Goal: Task Accomplishment & Management: Manage account settings

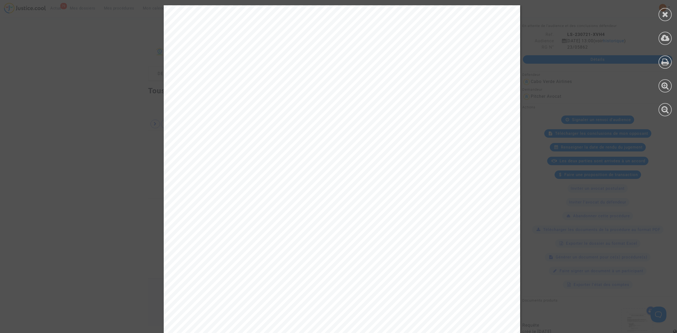
scroll to position [176, 0]
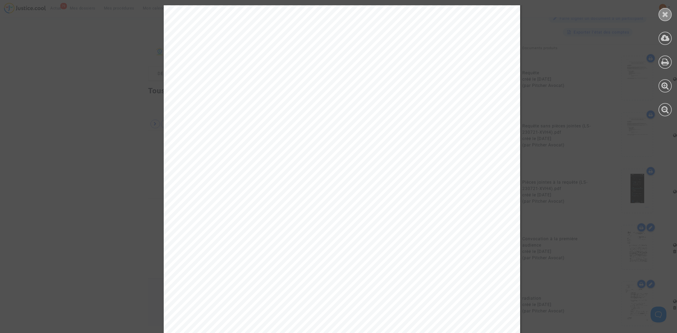
click at [665, 10] on icon at bounding box center [665, 14] width 7 height 8
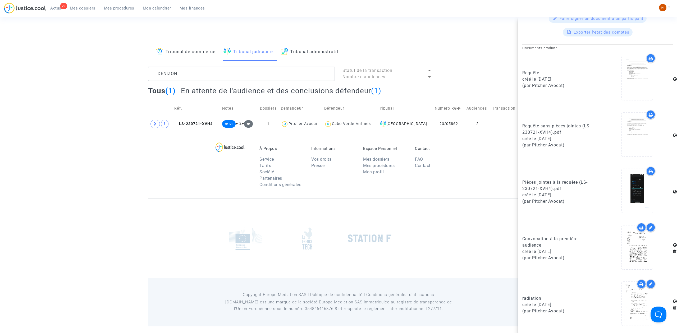
click at [90, 108] on div "Tribunal de commerce Tribunal judiciaire Tribunal administratif DENIZON Statut …" at bounding box center [338, 86] width 677 height 87
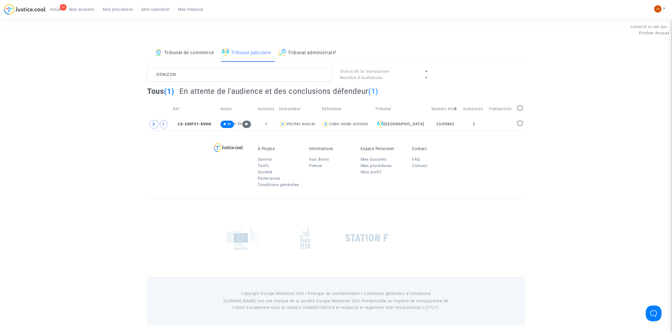
scroll to position [0, 0]
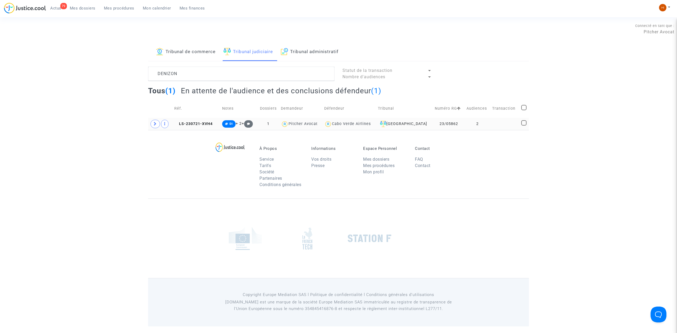
click at [200, 127] on td "LS-230721-XVH4" at bounding box center [196, 124] width 48 height 12
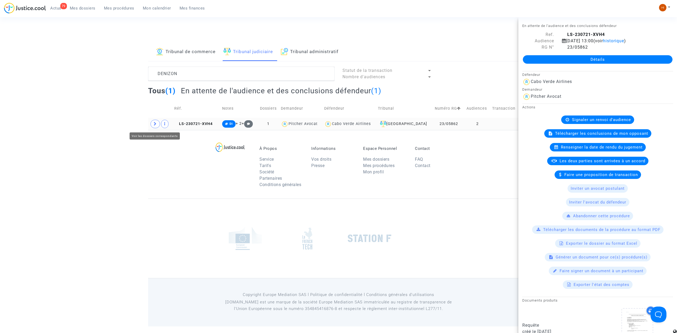
click at [155, 127] on span at bounding box center [155, 124] width 10 height 8
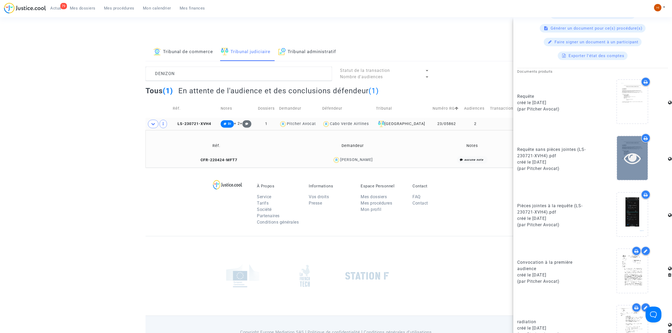
scroll to position [253, 0]
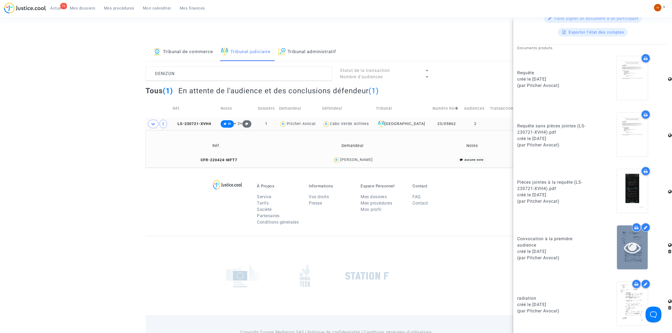
click at [625, 247] on icon at bounding box center [632, 247] width 17 height 17
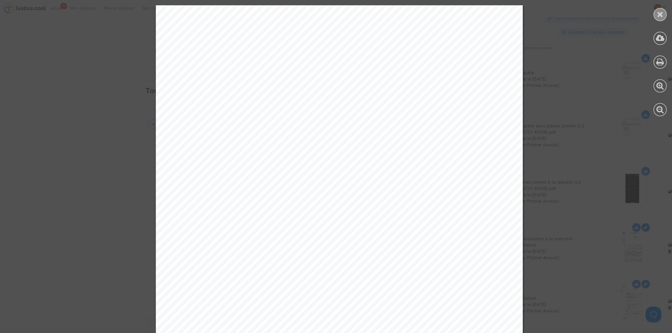
click at [661, 10] on icon at bounding box center [660, 14] width 7 height 8
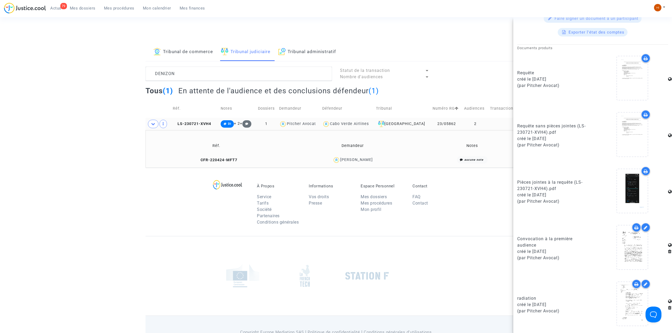
drag, startPoint x: 388, startPoint y: 158, endPoint x: 344, endPoint y: 163, distance: 43.6
click at [344, 163] on div "Camille Denizon" at bounding box center [352, 160] width 130 height 8
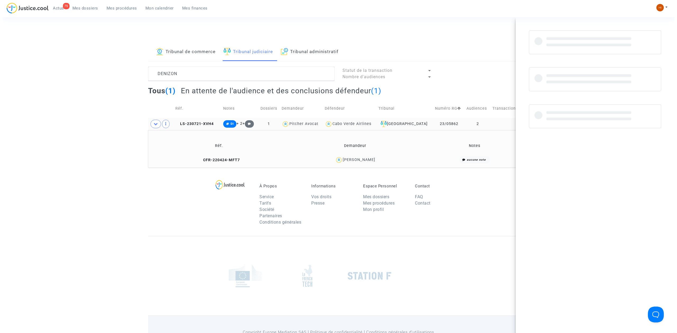
scroll to position [0, 0]
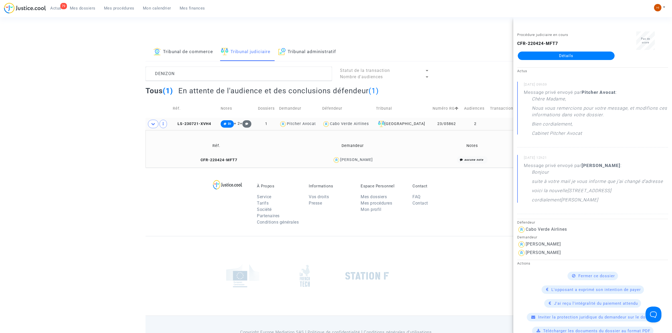
click at [87, 8] on span "Mes dossiers" at bounding box center [83, 8] width 26 height 5
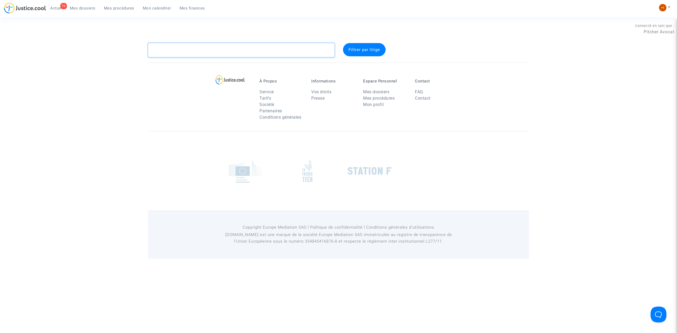
click at [190, 56] on textarea at bounding box center [241, 50] width 186 height 14
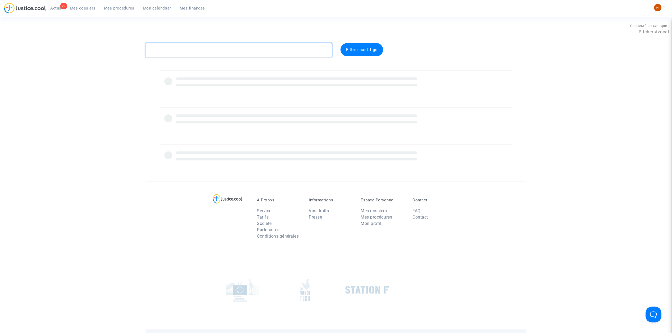
paste textarea "HKPQ"
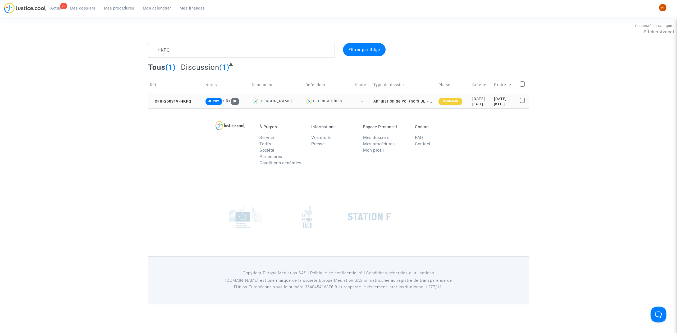
click at [445, 100] on div "Médiation" at bounding box center [450, 101] width 24 height 7
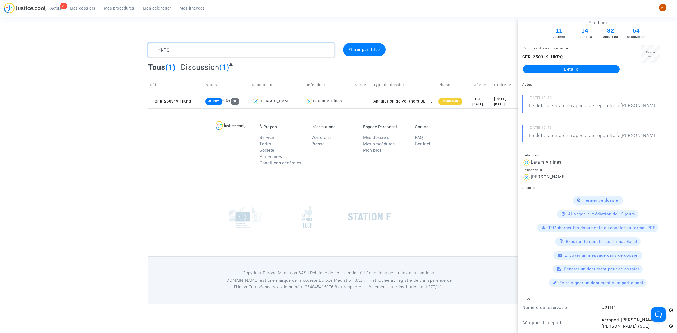
drag, startPoint x: 203, startPoint y: 48, endPoint x: 139, endPoint y: 48, distance: 64.5
click at [139, 48] on div "HKPQ Filtrer par litige Tous (1) Discussion (1) Réf. Notes Demandeur Defendeur …" at bounding box center [338, 75] width 677 height 65
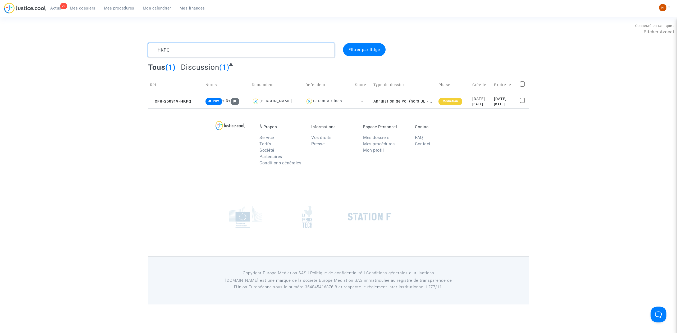
paste textarea "BELBRUN"
type textarea "BELBRUN"
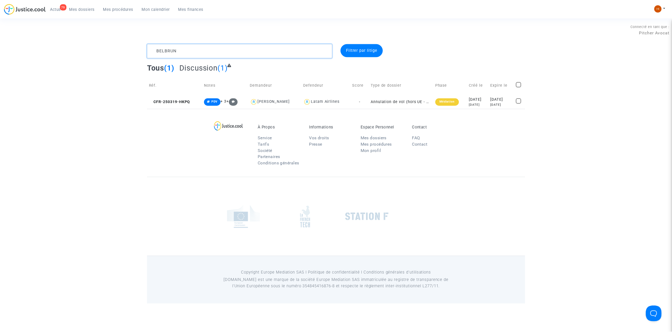
scroll to position [17, 0]
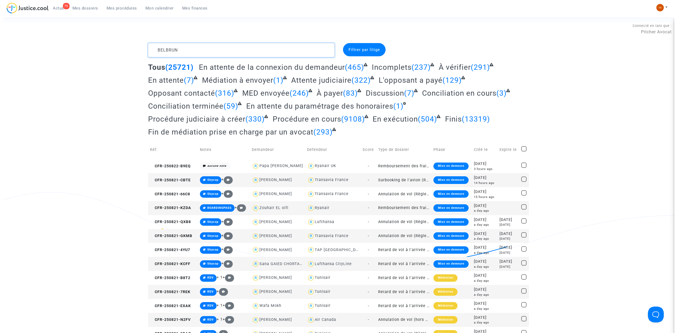
scroll to position [11, 0]
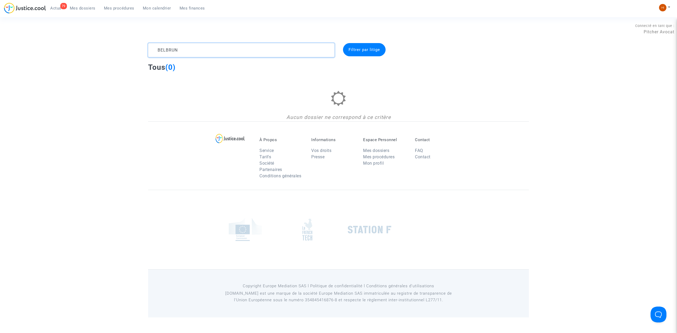
type textarea "BELBRUN"
click at [199, 48] on textarea at bounding box center [241, 50] width 186 height 14
drag, startPoint x: 79, startPoint y: 6, endPoint x: 90, endPoint y: 11, distance: 12.5
click at [79, 6] on span "Mes dossiers" at bounding box center [83, 8] width 26 height 5
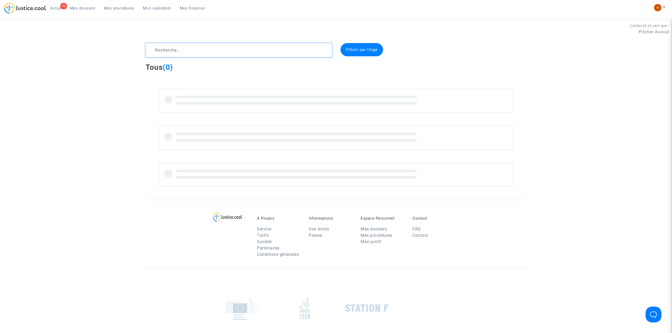
click at [214, 43] on textarea at bounding box center [238, 50] width 186 height 14
drag, startPoint x: 190, startPoint y: 51, endPoint x: 193, endPoint y: 41, distance: 10.9
click at [193, 50] on textarea at bounding box center [238, 50] width 186 height 14
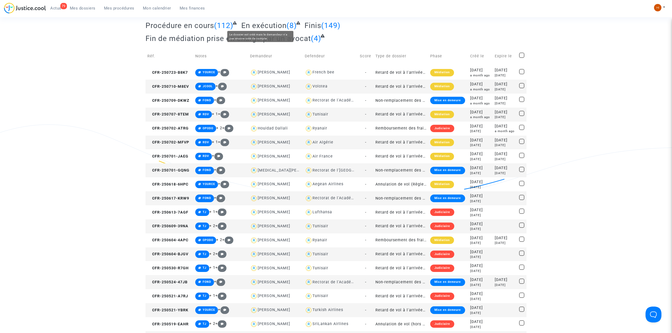
scroll to position [70, 0]
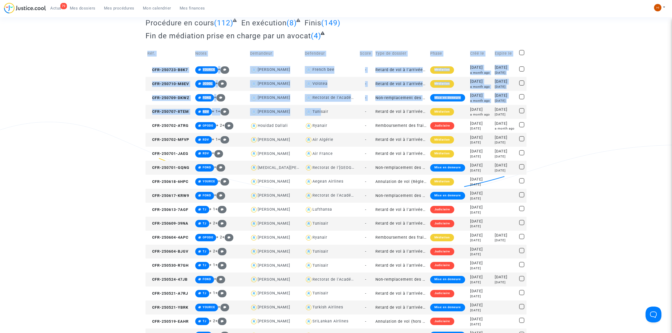
drag, startPoint x: 320, startPoint y: 111, endPoint x: 212, endPoint y: 161, distance: 119.3
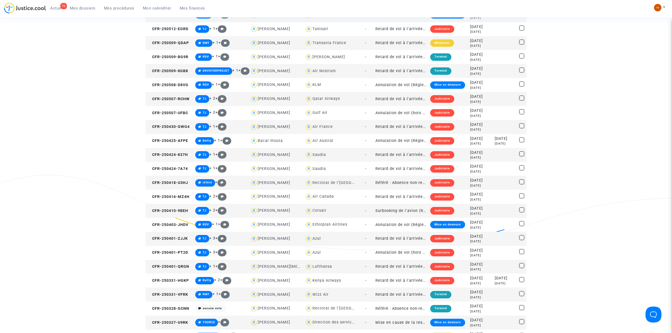
scroll to position [458, 0]
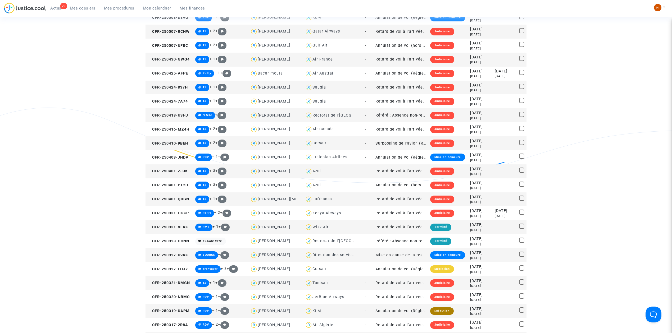
click at [322, 226] on div "Wizz Air" at bounding box center [320, 227] width 16 height 4
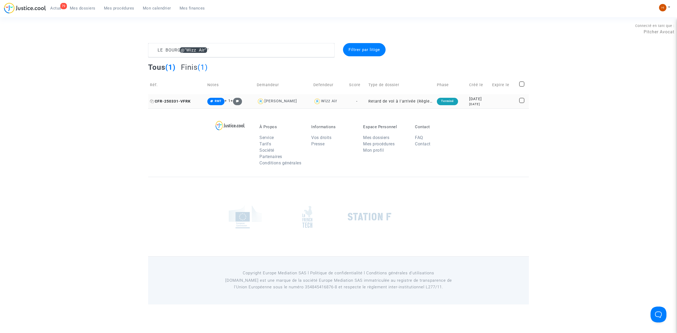
click at [172, 100] on span "CFR-250331-VFRK" at bounding box center [170, 101] width 41 height 4
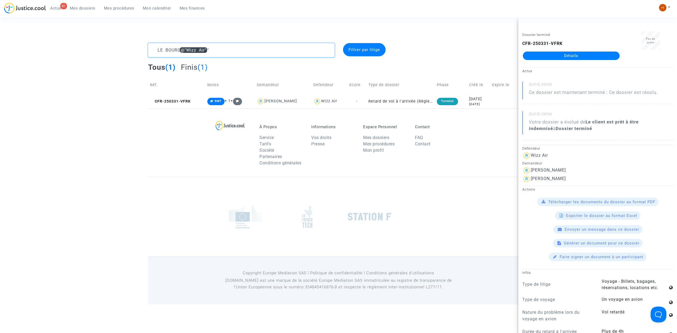
drag, startPoint x: 269, startPoint y: 50, endPoint x: 44, endPoint y: 65, distance: 225.8
click at [44, 65] on div "LE BOURG @"Wizz Air" Filtrer par litige Tous (1) Finis (1) Réf. Notes Demandeur…" at bounding box center [338, 75] width 677 height 65
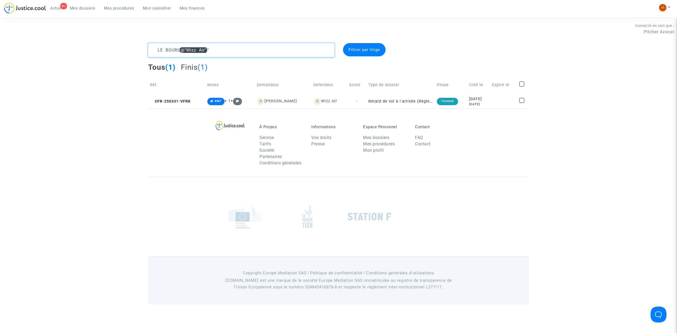
paste textarea "CFR-200120-Z3V9"
type textarea "CFR-200120-Z3V9"
click at [185, 101] on span "CFR-200120-Z3V9" at bounding box center [170, 101] width 40 height 4
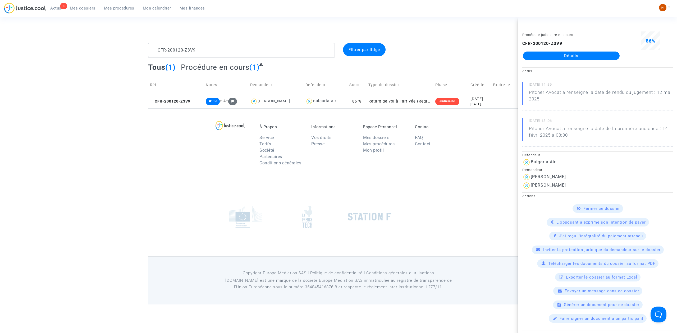
click at [597, 52] on link "Détails" at bounding box center [571, 56] width 97 height 8
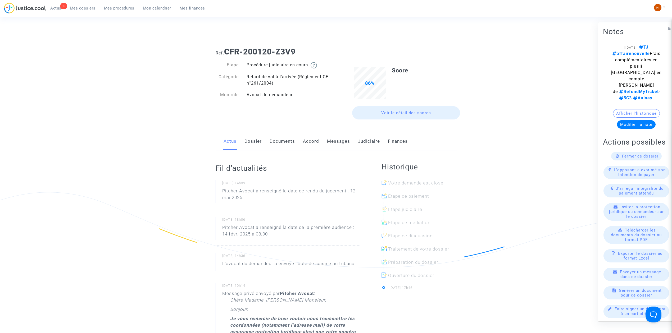
click at [259, 146] on link "Dossier" at bounding box center [252, 141] width 17 height 17
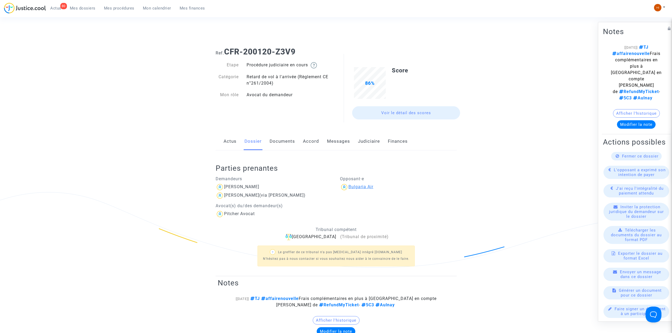
click at [364, 185] on div "Bulgaria Air" at bounding box center [360, 186] width 25 height 5
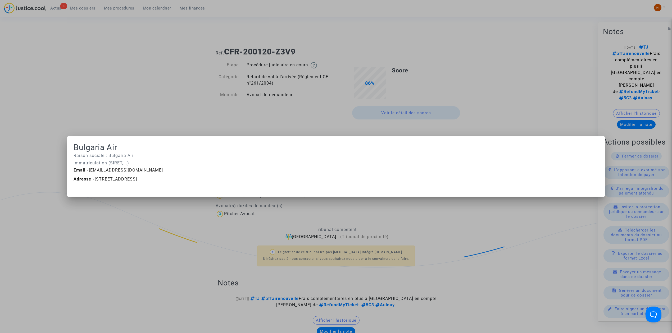
click at [178, 96] on div at bounding box center [336, 166] width 672 height 333
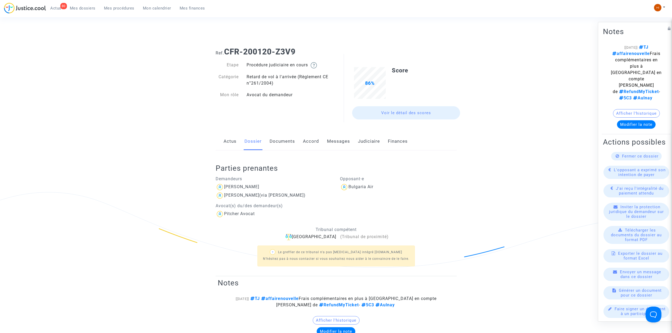
click at [369, 144] on link "Judiciaire" at bounding box center [369, 141] width 22 height 17
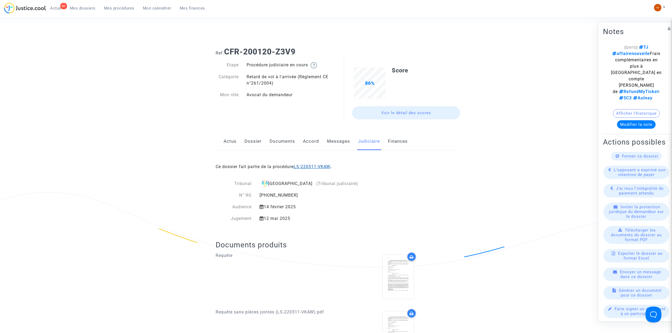
click at [320, 167] on link "LS-220511-VKAW" at bounding box center [312, 166] width 36 height 5
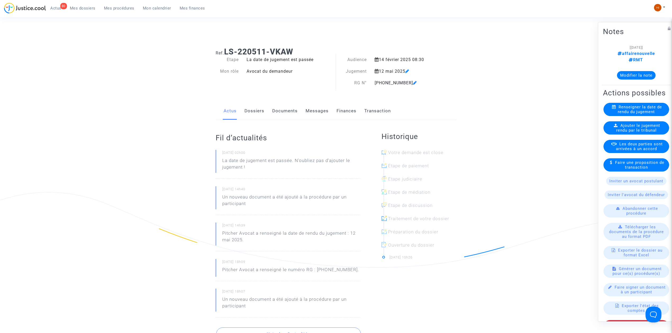
click at [645, 129] on span "Ajouter le jugement rendu par le tribunal" at bounding box center [638, 128] width 44 height 10
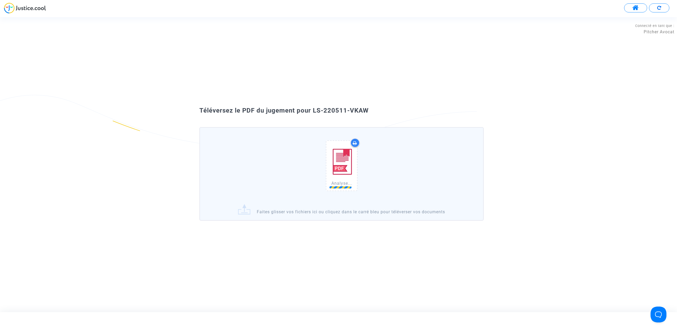
drag, startPoint x: 368, startPoint y: 114, endPoint x: 313, endPoint y: 112, distance: 55.0
click at [313, 112] on span "Téléversez le PDF du jugement pour LS-220511-VKAW" at bounding box center [283, 110] width 169 height 7
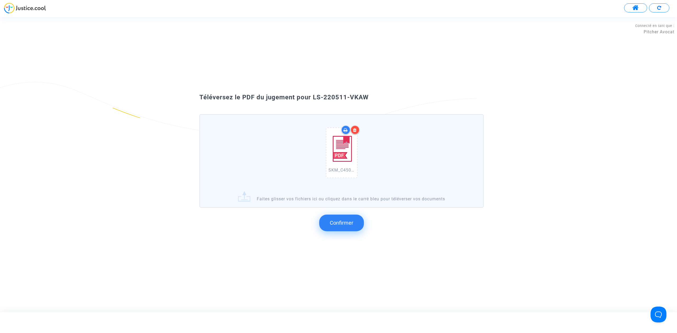
drag, startPoint x: 316, startPoint y: 112, endPoint x: 317, endPoint y: 96, distance: 16.7
click at [317, 96] on span "Téléversez le PDF du jugement pour LS-220511-VKAW" at bounding box center [283, 97] width 169 height 7
drag, startPoint x: 313, startPoint y: 100, endPoint x: 378, endPoint y: 93, distance: 65.5
click at [381, 91] on div "Téléversez le PDF du jugement pour LS-220511-VKAW SKM_C450i25081810101.pdf Fait…" at bounding box center [338, 164] width 677 height 149
copy span "LS-220511-VKAW"
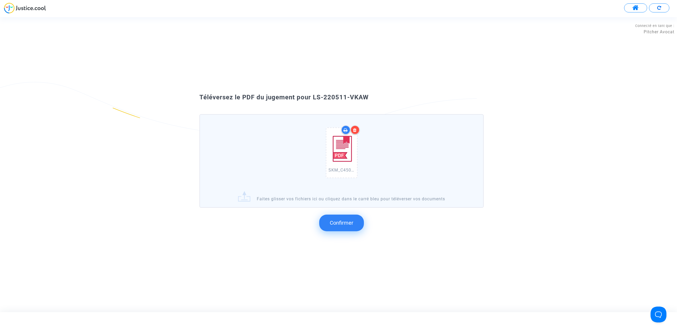
click at [346, 225] on span "Confirmer" at bounding box center [342, 223] width 24 height 6
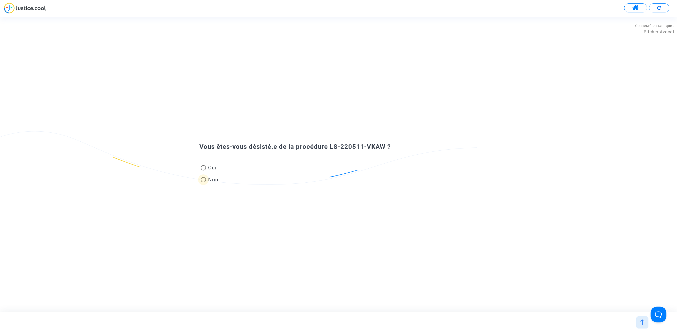
click at [214, 181] on span "Non" at bounding box center [212, 179] width 12 height 7
click at [203, 182] on input "Non" at bounding box center [203, 182] width 0 height 0
radio input "true"
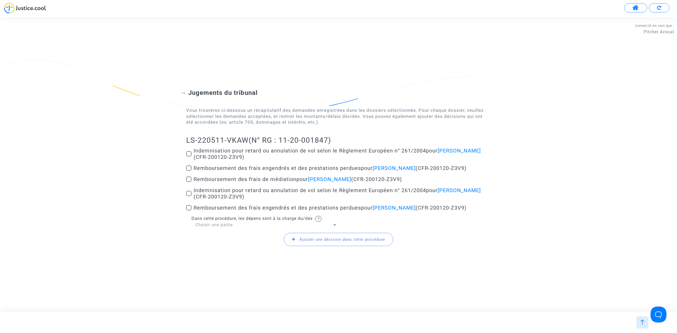
click at [190, 154] on span at bounding box center [188, 153] width 5 height 5
click at [189, 157] on input "Indemnisation pour retard ou annulation de vol selon le Règlement Européen n° 2…" at bounding box center [189, 157] width 0 height 0
checkbox input "true"
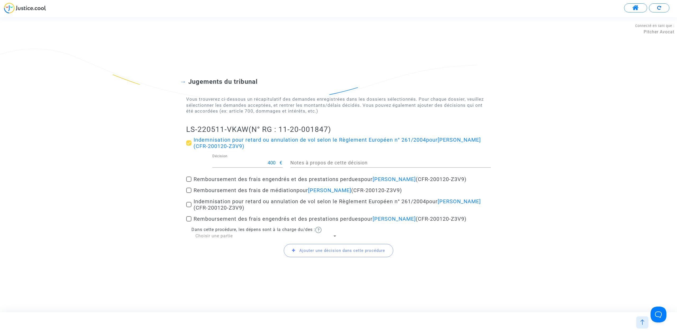
click at [189, 193] on span at bounding box center [188, 190] width 5 height 5
click at [189, 193] on input "Remboursement des frais de médiation pour Gheorgui Petrov (CFR-200120-Z3V9)" at bounding box center [189, 193] width 0 height 0
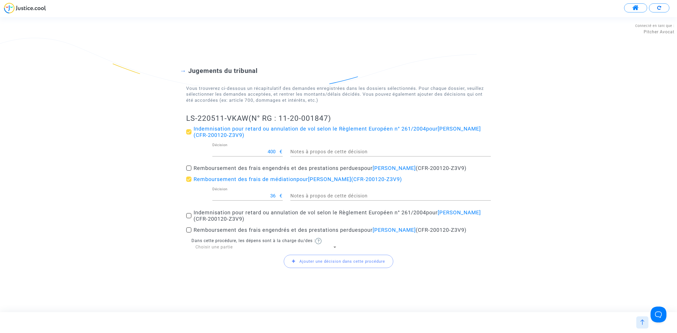
click at [188, 179] on span at bounding box center [188, 179] width 5 height 5
click at [189, 182] on input "Remboursement des frais de médiation pour Gheorgui Petrov (CFR-200120-Z3V9)" at bounding box center [189, 182] width 0 height 0
checkbox input "false"
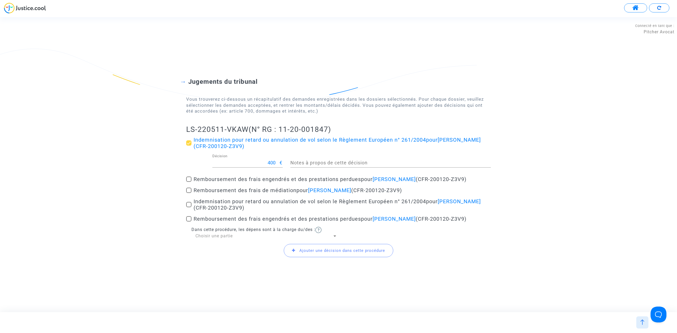
click at [189, 180] on span at bounding box center [188, 179] width 5 height 5
click at [189, 182] on input "Remboursement des frais engendrés et des prestations perdues pour Gheorgui Petr…" at bounding box center [189, 182] width 0 height 0
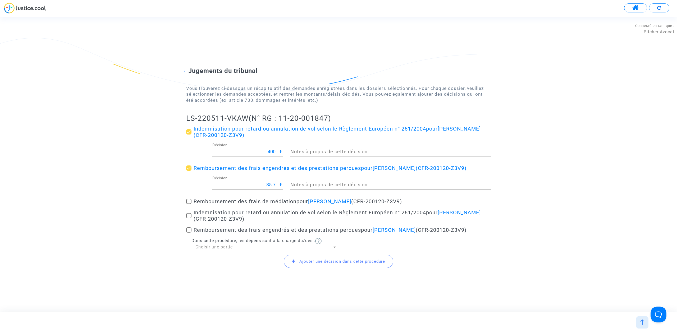
click at [190, 166] on span at bounding box center [188, 168] width 5 height 5
click at [189, 171] on input "Remboursement des frais engendrés et des prestations perdues pour Gheorgui Petr…" at bounding box center [189, 171] width 0 height 0
checkbox input "false"
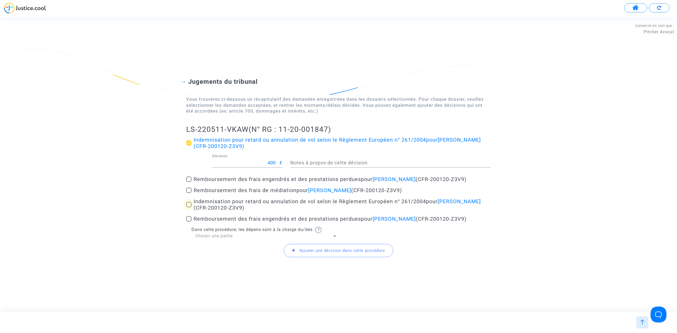
click at [192, 204] on label "Indemnisation pour retard ou annulation de vol selon le Règlement Européen n° 2…" at bounding box center [338, 204] width 305 height 13
click at [189, 207] on input "Indemnisation pour retard ou annulation de vol selon le Règlement Européen n° 2…" at bounding box center [189, 207] width 0 height 0
checkbox input "true"
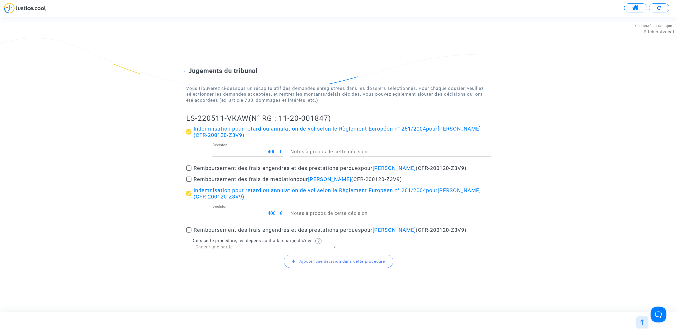
click at [190, 230] on span at bounding box center [188, 229] width 5 height 5
click at [189, 233] on input "Remboursement des frais engendrés et des prestations perdues pour Raphael Petro…" at bounding box center [189, 233] width 0 height 0
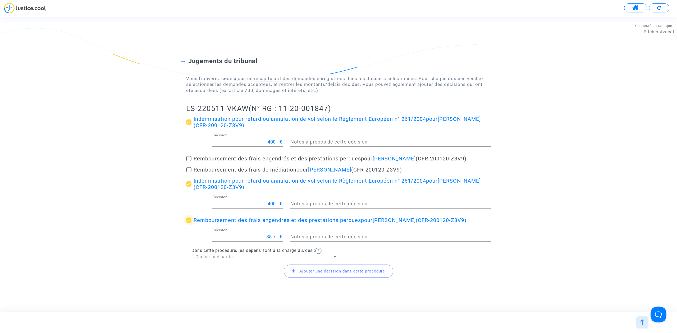
click at [189, 222] on span at bounding box center [188, 220] width 5 height 5
click at [189, 223] on input "Remboursement des frais engendrés et des prestations perdues pour Raphael Petro…" at bounding box center [189, 223] width 0 height 0
checkbox input "false"
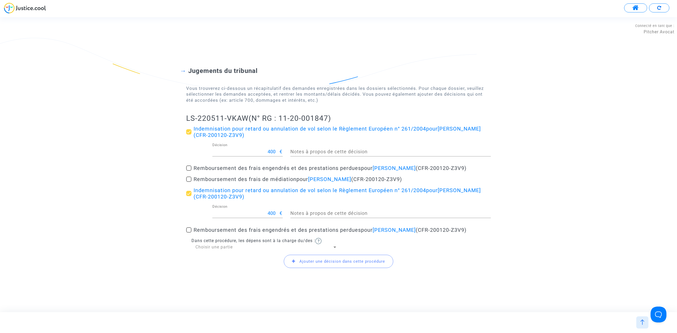
click at [330, 267] on span "Ajouter une décision dans cette procédure" at bounding box center [338, 261] width 109 height 13
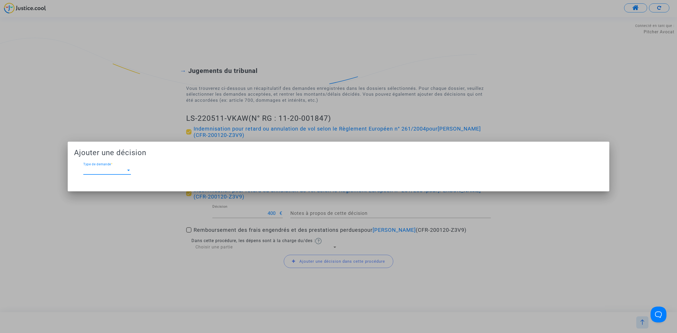
click at [103, 175] on div "Type de demande Type de demande *" at bounding box center [107, 171] width 48 height 17
click at [107, 170] on span "Type de demande" at bounding box center [104, 170] width 43 height 5
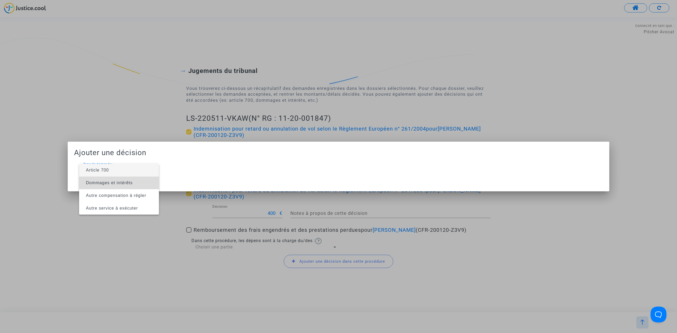
click at [108, 183] on span "Dommages et intérêts" at bounding box center [109, 183] width 47 height 4
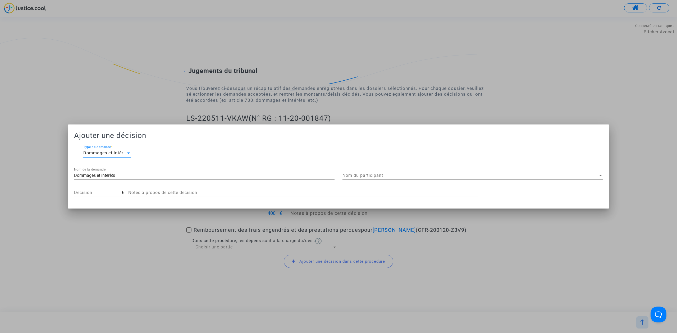
click at [363, 173] on span "Nom du participant" at bounding box center [470, 175] width 256 height 5
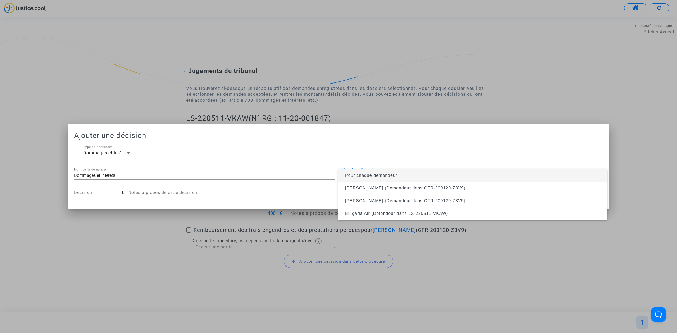
click at [365, 173] on span "Pour chaque demandeur" at bounding box center [371, 175] width 52 height 4
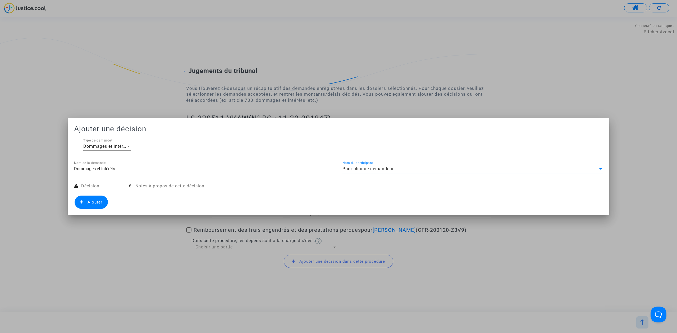
click at [114, 186] on input "Décision" at bounding box center [105, 186] width 48 height 5
type input "100"
click at [87, 207] on span "Ajouter" at bounding box center [91, 202] width 33 height 13
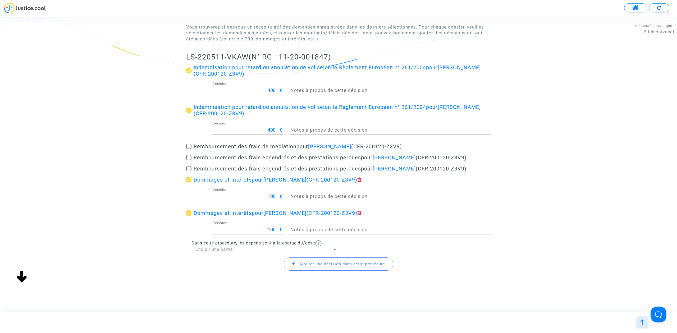
scroll to position [64, 0]
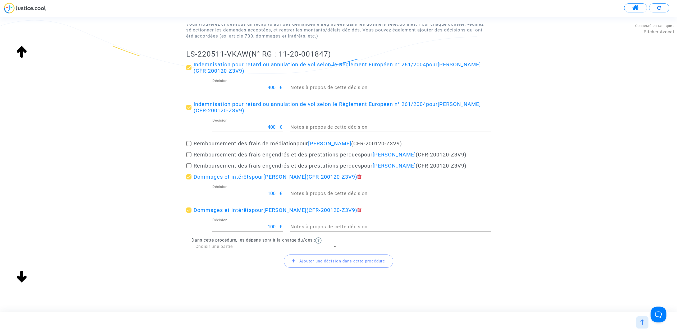
click at [307, 262] on span "Ajouter une décision dans cette procédure" at bounding box center [342, 261] width 86 height 5
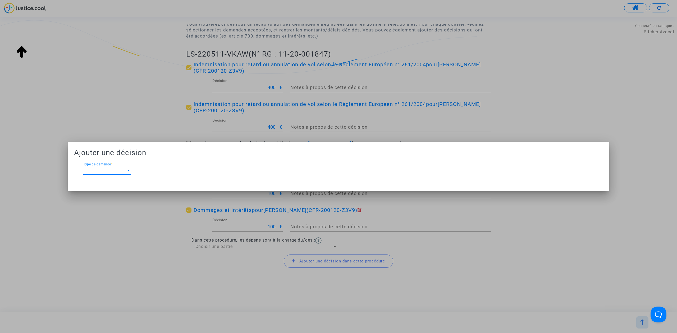
click at [118, 176] on div "Type de demande Type de demande *" at bounding box center [107, 171] width 48 height 17
click at [120, 170] on span "Type de demande" at bounding box center [104, 170] width 43 height 5
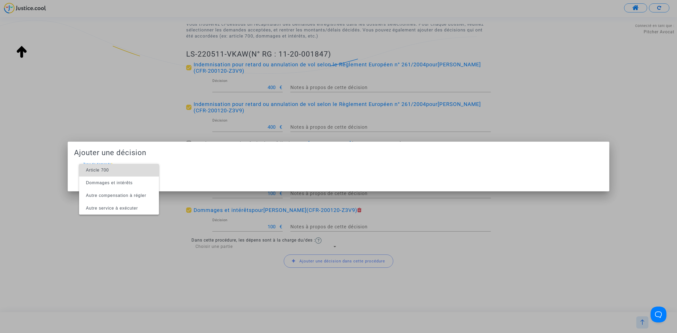
click at [120, 170] on span "Article 700" at bounding box center [118, 170] width 71 height 13
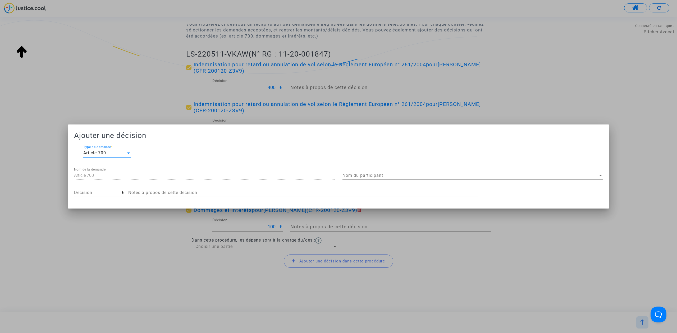
click at [437, 171] on div "Nom du participant Nom du participant" at bounding box center [472, 174] width 260 height 12
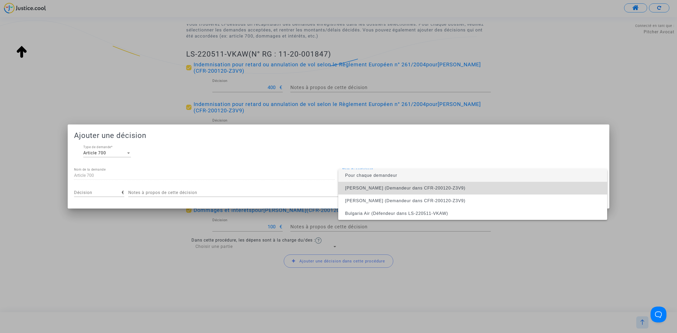
click at [435, 188] on span "Gheorgui Petrov (Demandeur dans CFR-200120-Z3V9)" at bounding box center [405, 188] width 120 height 4
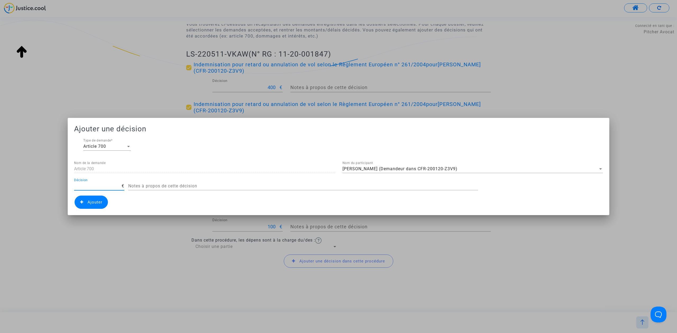
click at [94, 187] on input "Décision" at bounding box center [98, 186] width 48 height 5
type input "500"
click at [93, 205] on span "Ajouter" at bounding box center [91, 202] width 33 height 13
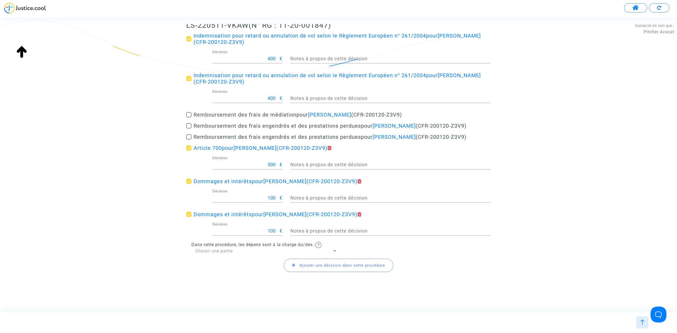
scroll to position [97, 0]
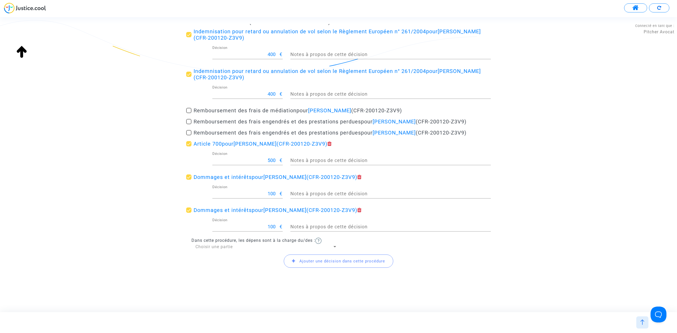
click at [241, 244] on div "Choisir une partie" at bounding box center [263, 247] width 137 height 6
drag, startPoint x: 232, startPoint y: 259, endPoint x: 237, endPoint y: 217, distance: 41.9
click at [233, 259] on span "Défendeur(s)" at bounding box center [266, 259] width 142 height 13
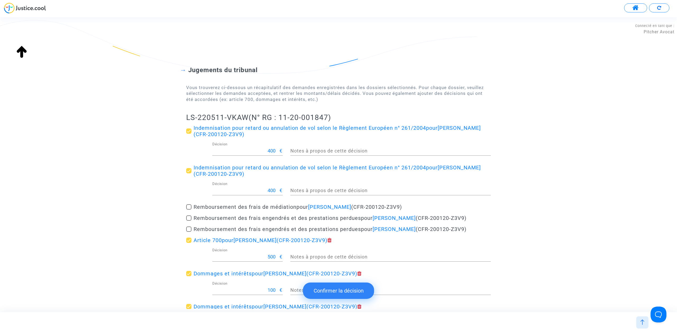
scroll to position [0, 0]
drag, startPoint x: 184, startPoint y: 116, endPoint x: 248, endPoint y: 121, distance: 63.7
click at [248, 121] on div "Jugements du tribunal Vous trouverez ci-dessous un récapitulatif des demandes e…" at bounding box center [338, 212] width 677 height 335
copy h2 "LS-220511-VKAW"
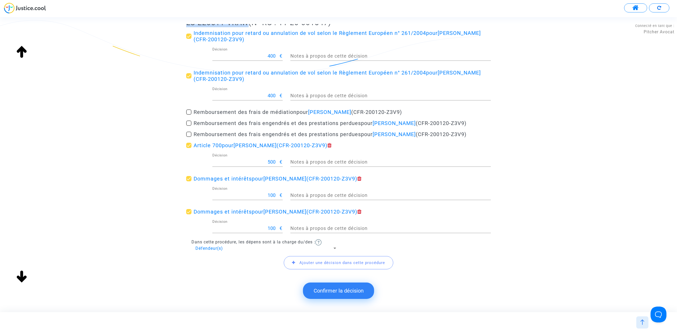
scroll to position [97, 0]
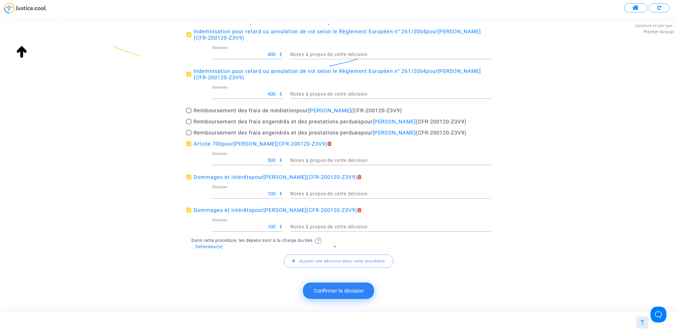
drag, startPoint x: 331, startPoint y: 289, endPoint x: 326, endPoint y: 288, distance: 4.5
click at [330, 289] on button "Confirmer la décision" at bounding box center [338, 291] width 71 height 16
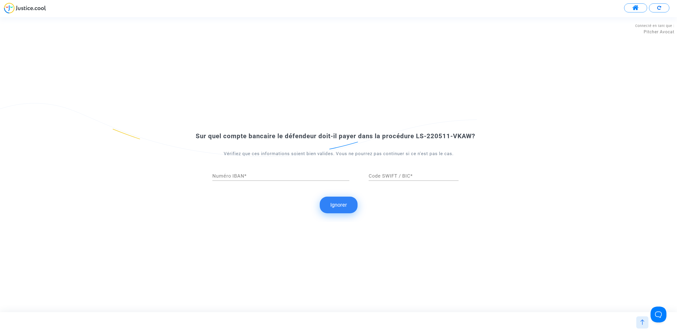
click at [343, 194] on div "Sur quel compte bancaire le défendeur doit-il payer dans la procédure LS-220511…" at bounding box center [338, 164] width 677 height 115
click at [343, 200] on button "Ignorer" at bounding box center [339, 205] width 38 height 16
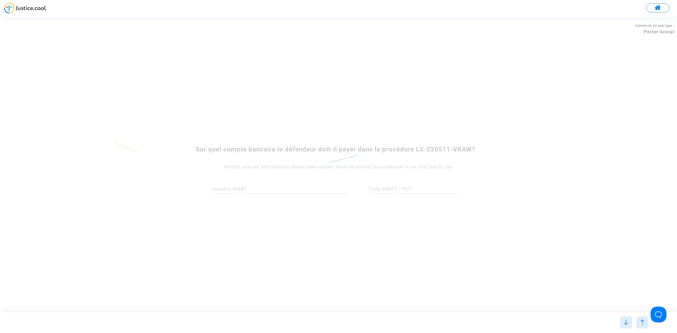
scroll to position [0, 0]
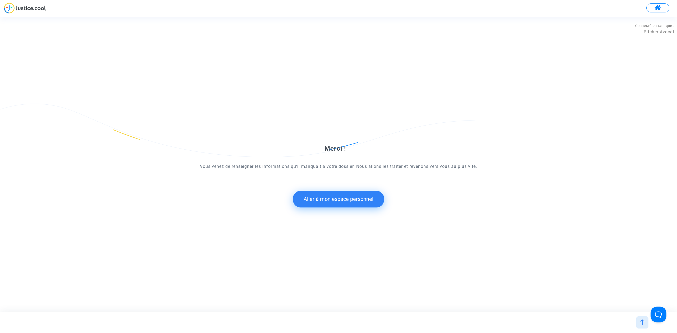
click at [351, 198] on button "Aller à mon espace personnel" at bounding box center [338, 199] width 91 height 16
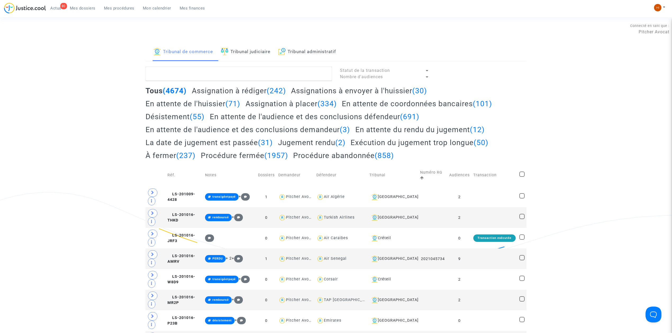
click at [270, 46] on link "Tribunal judiciaire" at bounding box center [245, 52] width 49 height 18
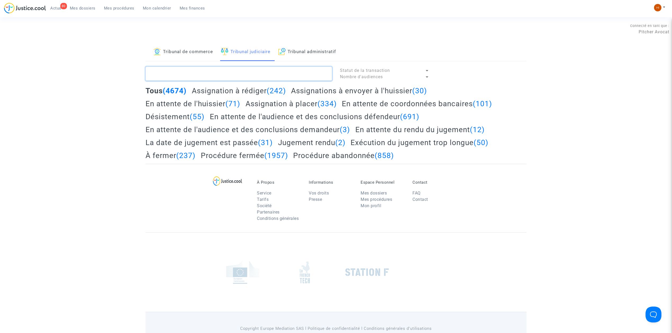
click at [255, 80] on textarea at bounding box center [238, 74] width 186 height 14
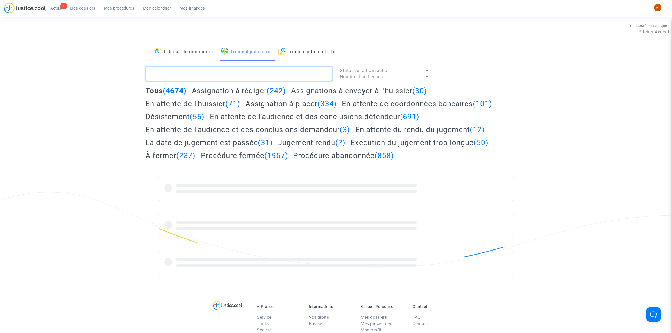
paste textarea "LS-220511-VKAW"
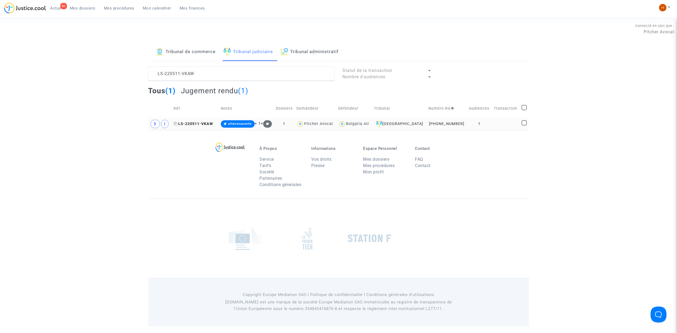
click at [213, 126] on span "LS-220511-VKAW" at bounding box center [193, 124] width 40 height 4
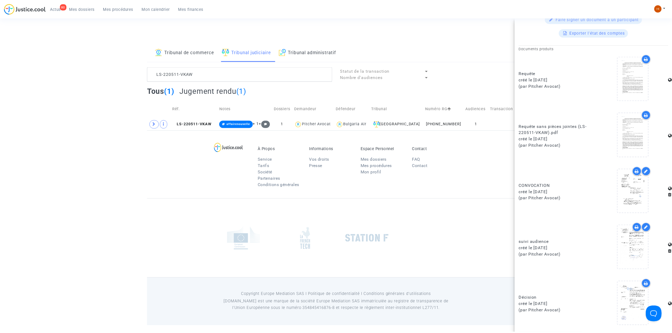
scroll to position [246, 0]
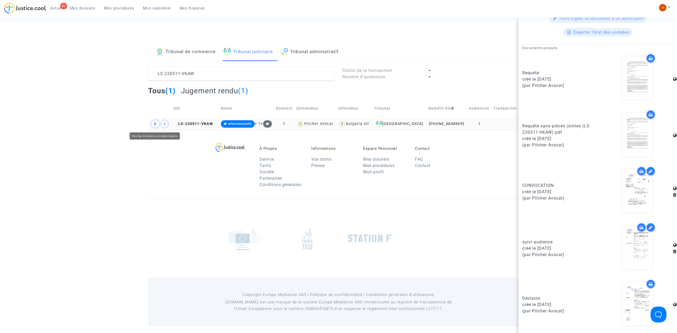
drag, startPoint x: 154, startPoint y: 124, endPoint x: 167, endPoint y: 129, distance: 14.0
click at [154, 124] on icon at bounding box center [155, 124] width 3 height 4
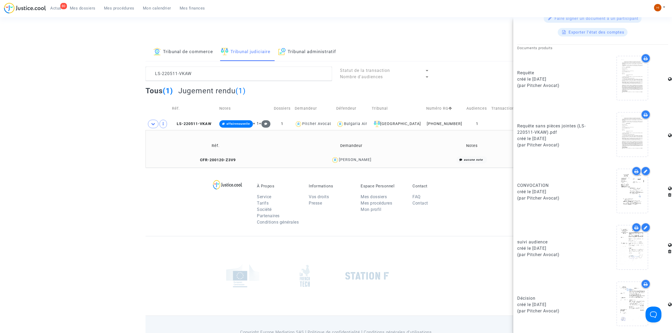
click at [214, 153] on td "Réf." at bounding box center [215, 145] width 136 height 17
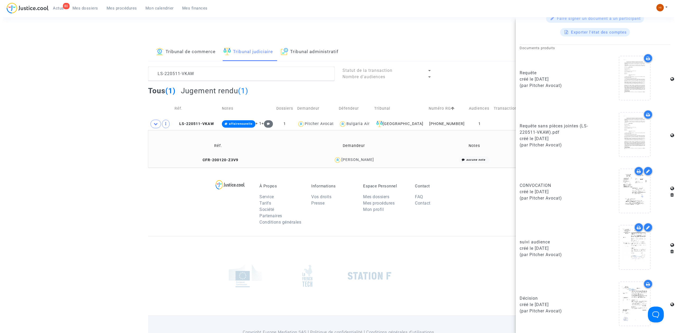
scroll to position [0, 0]
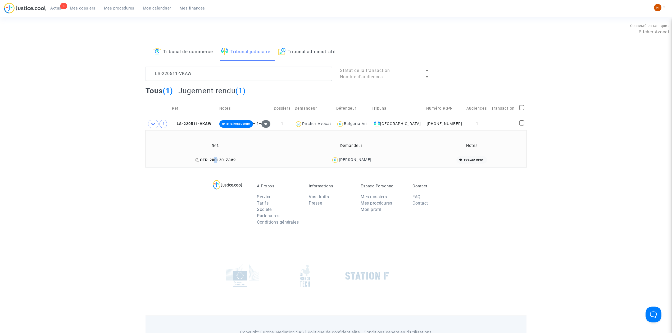
click at [217, 160] on span "CFR-200120-Z3V9" at bounding box center [215, 160] width 40 height 4
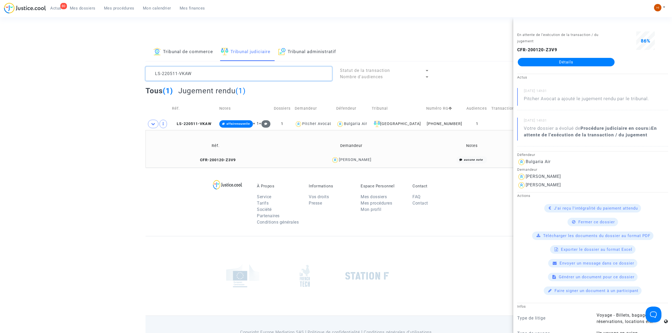
drag, startPoint x: 235, startPoint y: 69, endPoint x: 62, endPoint y: 58, distance: 173.8
click at [65, 58] on div "Tribunal de commerce Tribunal judiciaire Tribunal administratif LS-220511-VKAW …" at bounding box center [336, 105] width 672 height 125
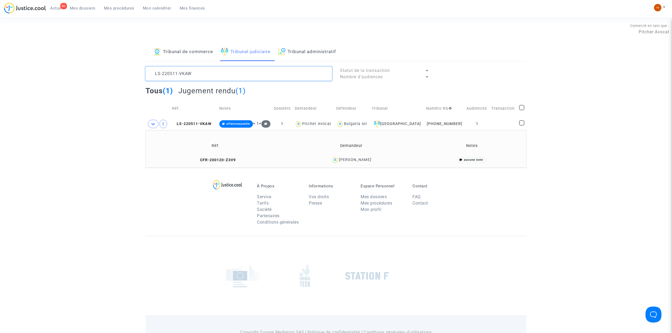
paste textarea "BADREDDINE TANANE"
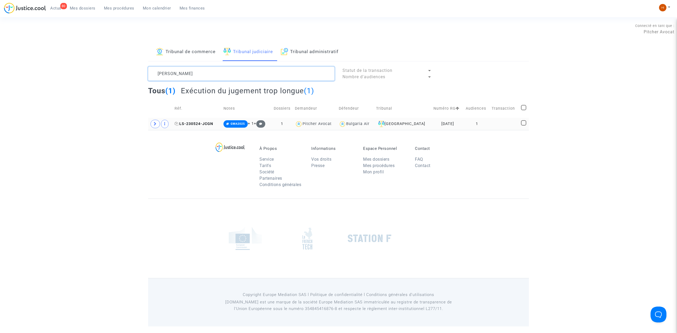
type textarea "BADREDDINE TANANE"
click at [206, 123] on span "LS-230524-JCGN" at bounding box center [194, 124] width 39 height 4
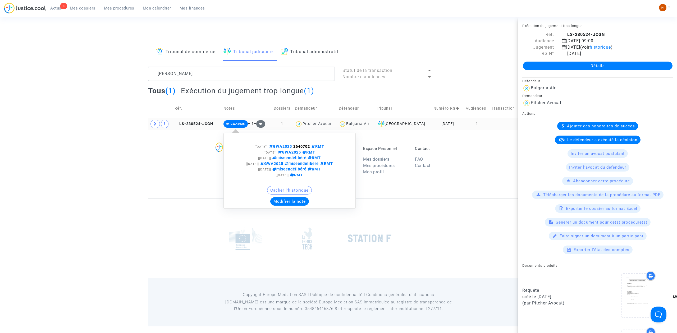
click at [241, 124] on span "GWA2025" at bounding box center [238, 123] width 14 height 3
click at [289, 200] on button "Modifier la note" at bounding box center [289, 201] width 39 height 8
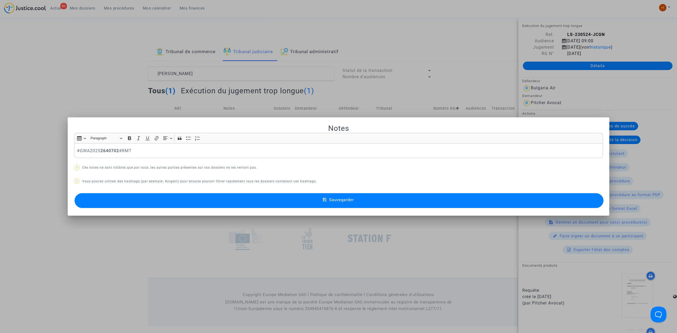
click at [53, 54] on div at bounding box center [338, 166] width 677 height 333
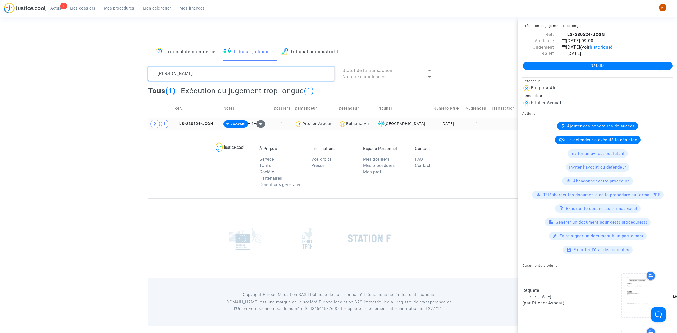
drag, startPoint x: 242, startPoint y: 70, endPoint x: -33, endPoint y: 63, distance: 275.6
click at [0, 63] on html "80 Actus Mes dossiers Mes procédures Mon calendrier Mes finances Mon profil Cha…" at bounding box center [338, 163] width 677 height 327
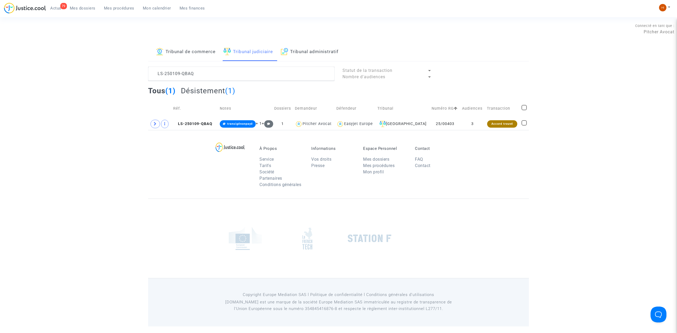
click at [72, 9] on span "Mes dossiers" at bounding box center [83, 8] width 26 height 5
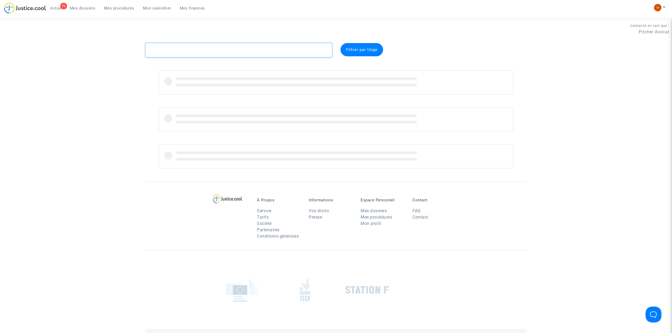
click at [214, 48] on textarea at bounding box center [238, 50] width 186 height 14
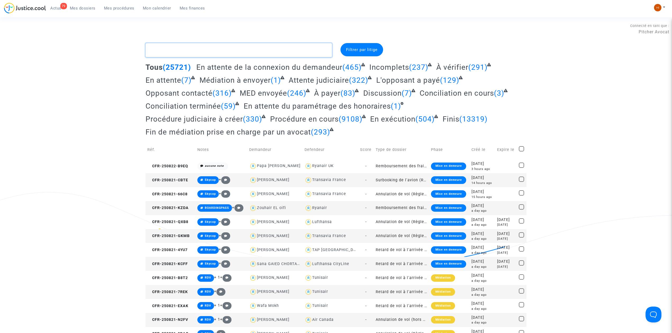
paste textarea "CFR-250319-HKPQ"
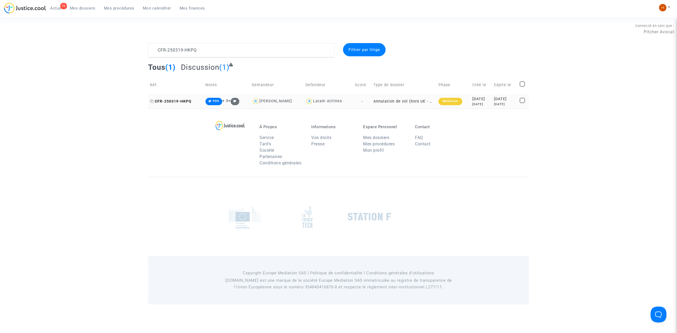
click at [182, 103] on span "CFR-250319-HKPQ" at bounding box center [171, 101] width 42 height 4
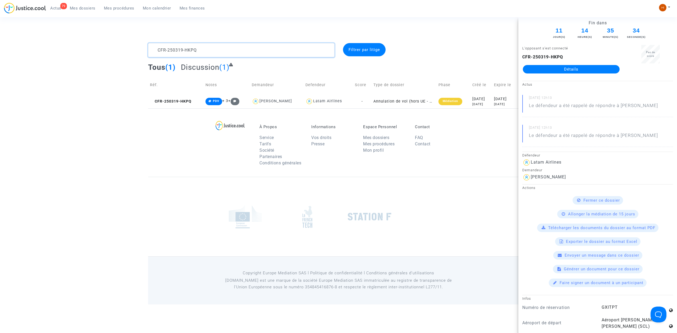
drag, startPoint x: 224, startPoint y: 44, endPoint x: 34, endPoint y: 45, distance: 189.3
click at [38, 45] on div "CFR-250319-HKPQ Filtrer par litige Tous (1) Discussion (1) Réf. Notes Demandeur…" at bounding box center [338, 75] width 677 height 65
paste textarea "Nabil Zebba"
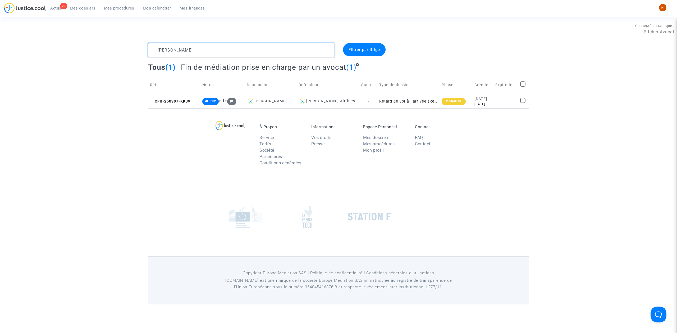
type textarea "Nabil Zebba"
click at [443, 103] on div "Médiation" at bounding box center [454, 101] width 24 height 7
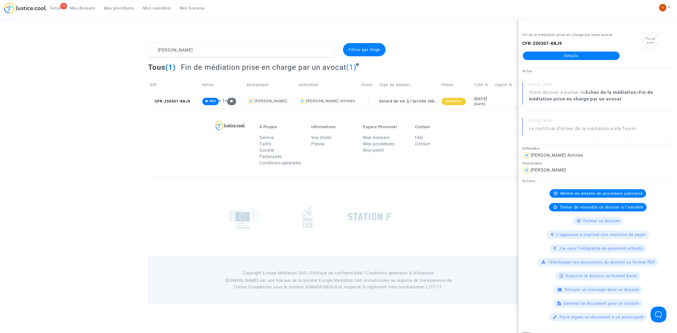
click at [579, 60] on link "Détails" at bounding box center [571, 56] width 97 height 8
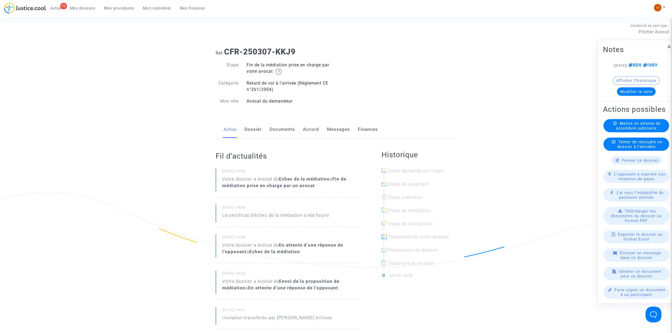
click at [331, 127] on link "Messages" at bounding box center [338, 129] width 23 height 17
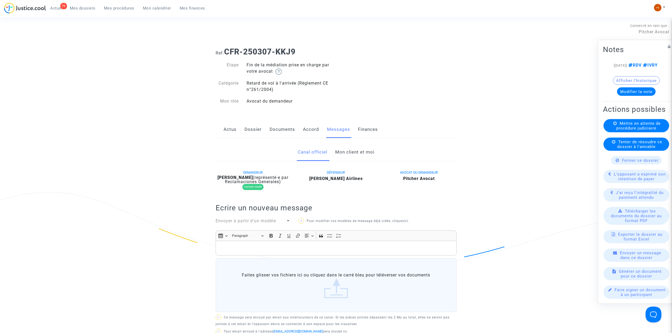
click at [344, 150] on link "Mon client et moi" at bounding box center [354, 152] width 39 height 17
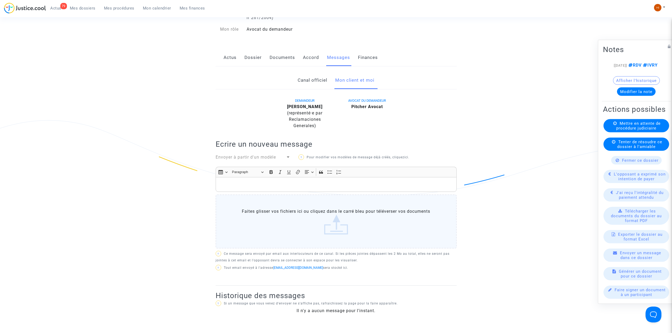
scroll to position [70, 0]
click at [233, 63] on link "Actus" at bounding box center [229, 59] width 13 height 17
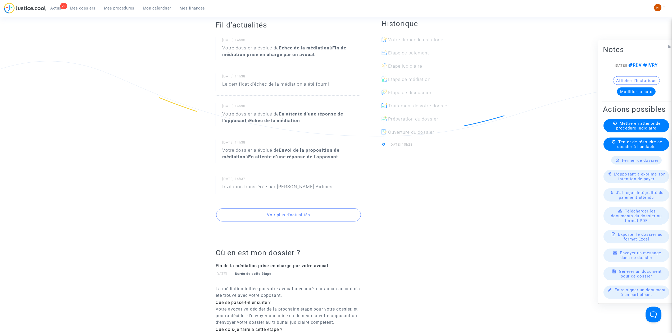
scroll to position [317, 0]
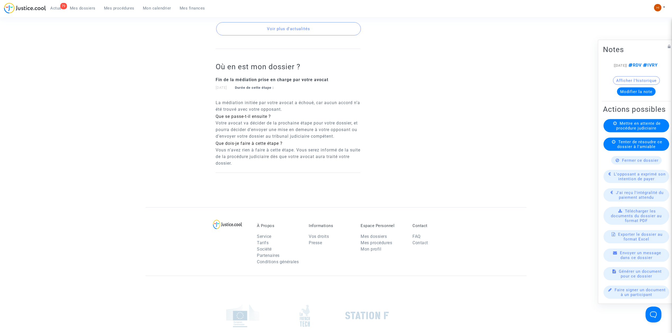
click at [326, 26] on button "Voir plus d'actualités" at bounding box center [288, 28] width 145 height 13
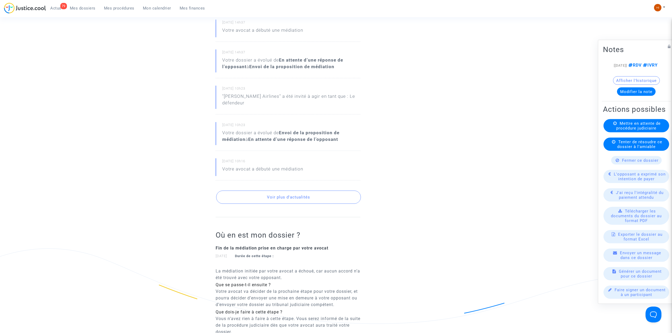
click at [123, 10] on span "Mes procédures" at bounding box center [119, 8] width 30 height 5
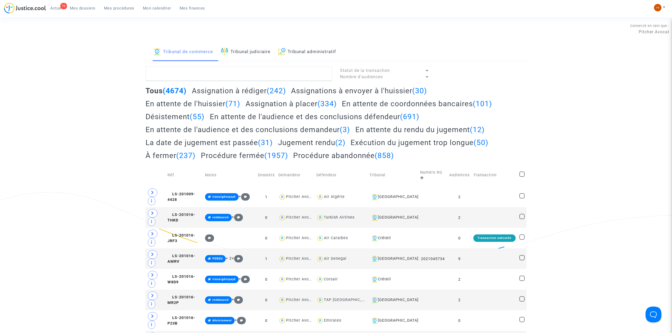
click at [88, 10] on span "Mes dossiers" at bounding box center [83, 8] width 26 height 5
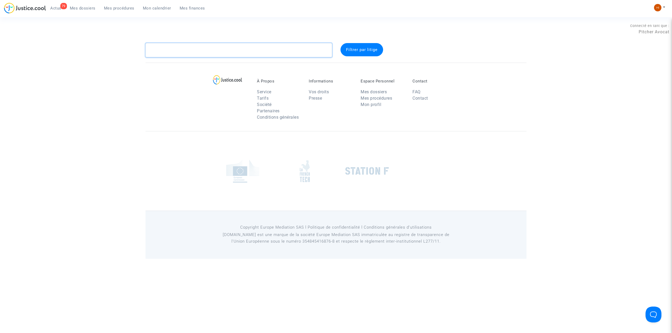
click at [186, 52] on textarea at bounding box center [238, 50] width 186 height 14
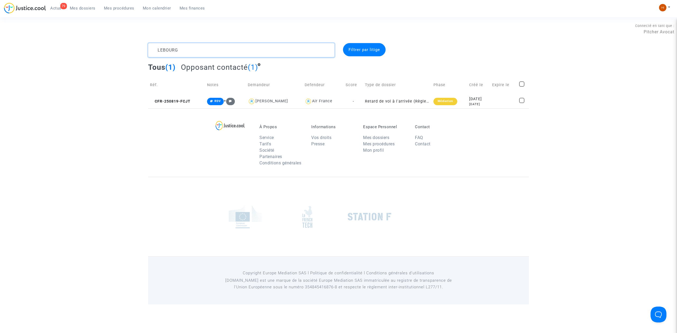
click at [155, 49] on textarea at bounding box center [241, 50] width 186 height 14
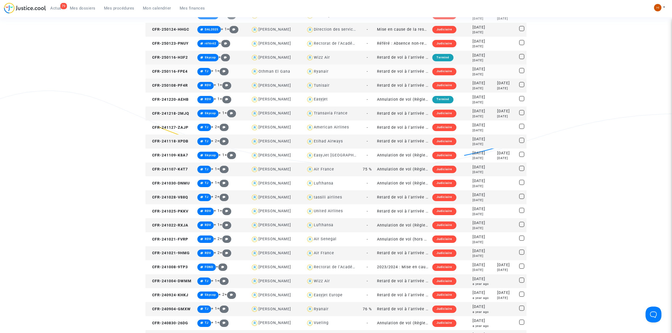
scroll to position [564, 0]
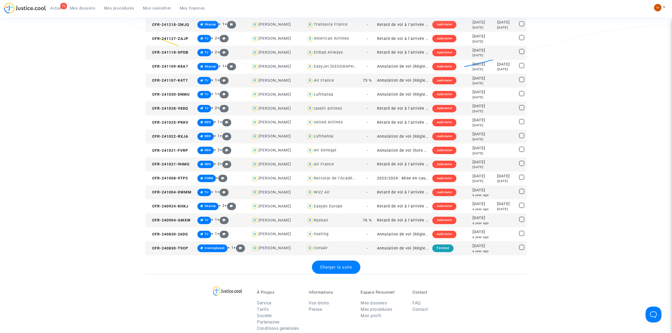
click at [320, 193] on div "Wizz Air" at bounding box center [322, 192] width 16 height 4
type textarea "Léo @"Wizz Air""
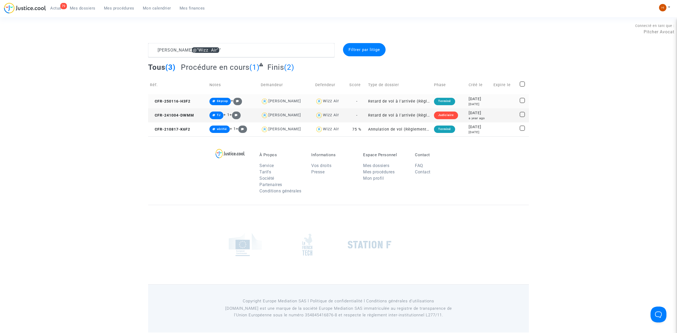
click at [167, 104] on td "CFR-250116-H3F2" at bounding box center [177, 101] width 59 height 14
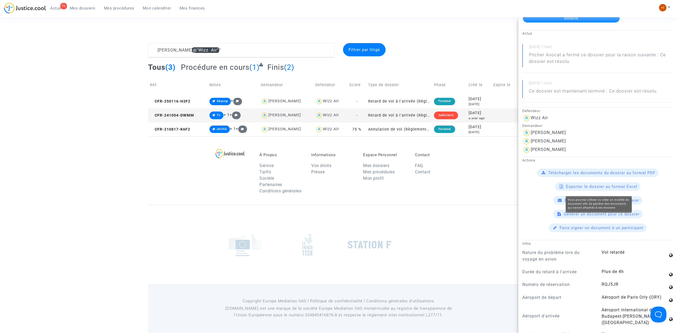
scroll to position [35, 0]
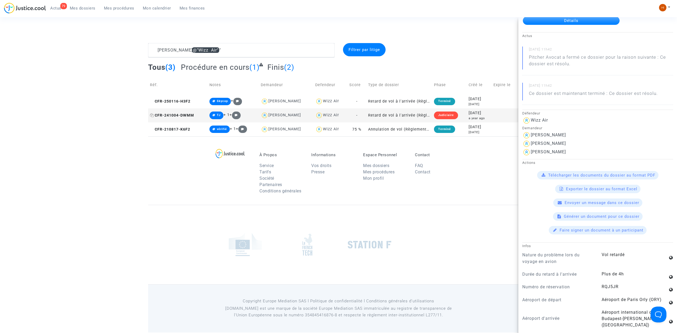
click at [194, 117] on span "CFR-241004-DWMM" at bounding box center [172, 115] width 44 height 4
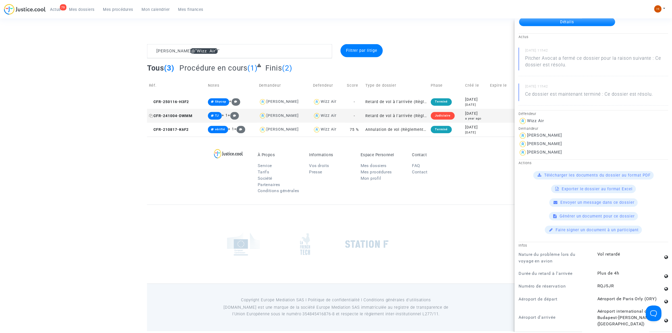
scroll to position [0, 0]
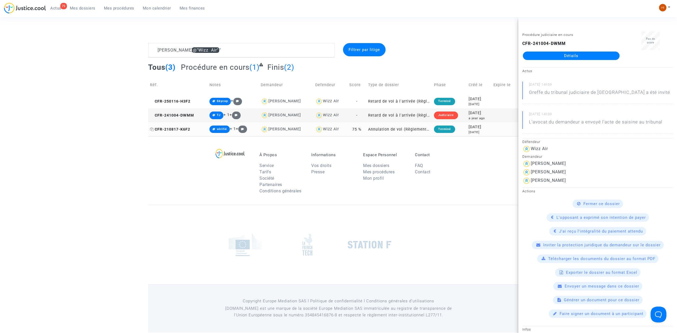
click at [170, 129] on span "CFR-210817-K6F2" at bounding box center [170, 129] width 40 height 4
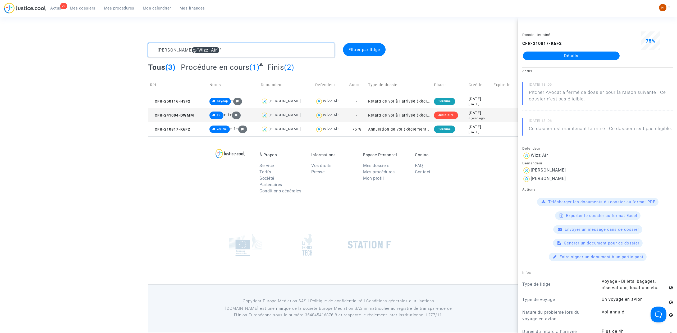
click at [235, 51] on textarea at bounding box center [241, 50] width 186 height 14
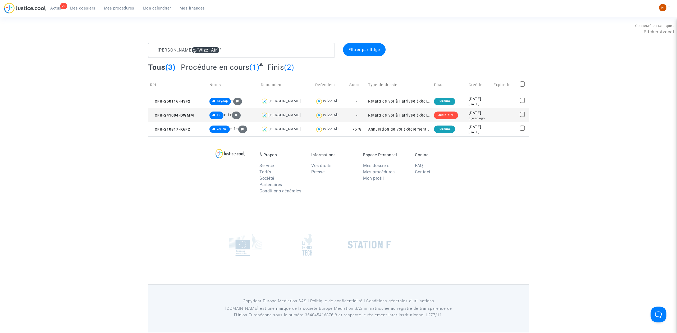
click at [119, 7] on span "Mes procédures" at bounding box center [119, 8] width 30 height 5
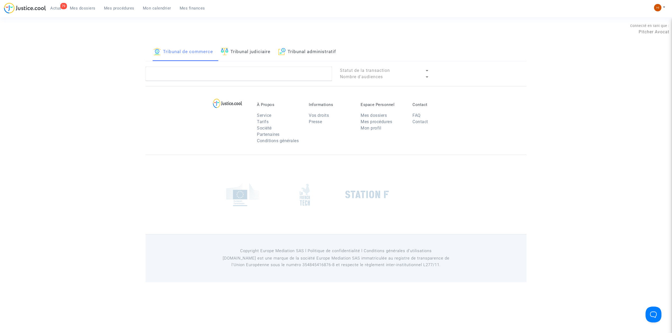
click at [260, 52] on link "Tribunal judiciaire" at bounding box center [245, 52] width 49 height 18
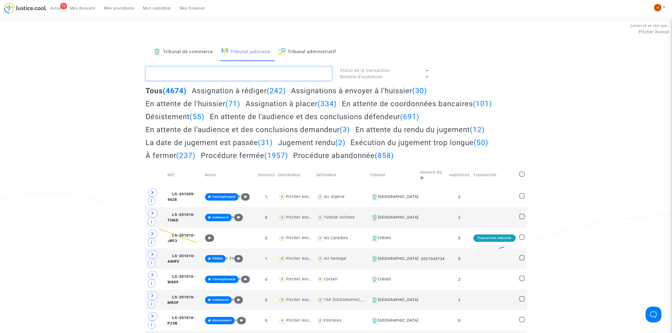
click at [257, 71] on textarea at bounding box center [238, 74] width 186 height 14
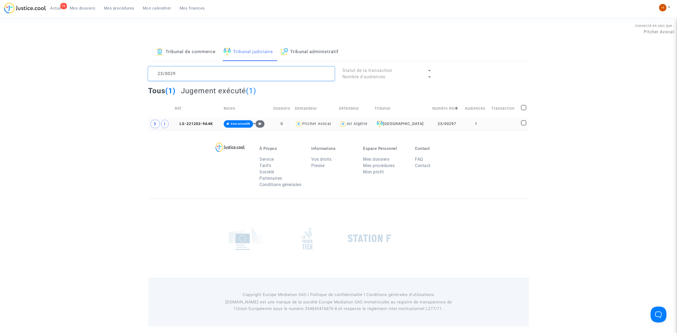
type textarea "23/0029"
click at [154, 125] on icon at bounding box center [155, 124] width 3 height 4
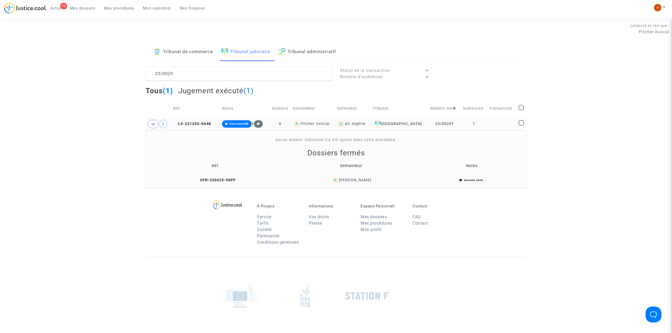
click at [71, 65] on div "Tribunal de commerce Tribunal judiciaire Tribunal administratif 23/0029 Statut …" at bounding box center [336, 115] width 672 height 145
click at [113, 6] on span "Mes procédures" at bounding box center [119, 8] width 30 height 5
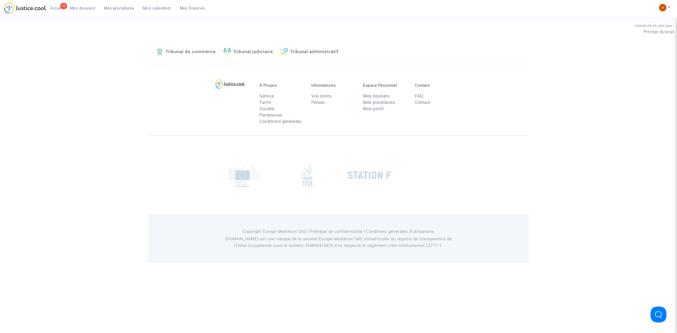
click at [240, 57] on link "Tribunal judiciaire" at bounding box center [247, 52] width 49 height 18
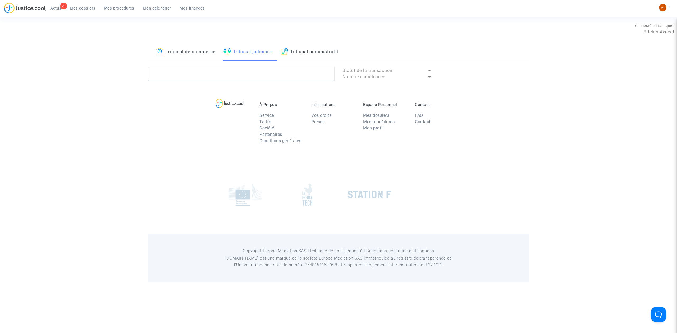
click at [232, 63] on div "Tribunal de commerce Tribunal judiciaire Tribunal administratif Statut de la tr…" at bounding box center [338, 64] width 381 height 43
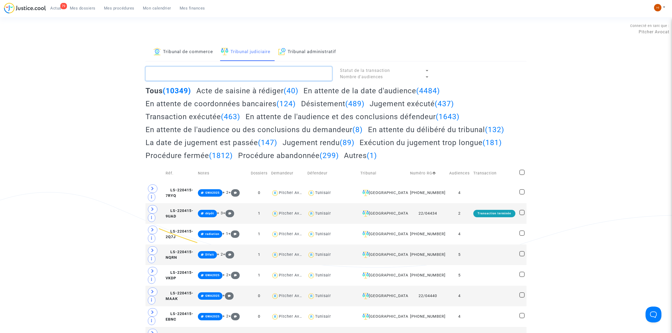
click at [231, 76] on textarea at bounding box center [238, 74] width 186 height 14
drag, startPoint x: 77, startPoint y: 11, endPoint x: 89, endPoint y: 15, distance: 12.2
click at [77, 11] on link "Mes dossiers" at bounding box center [83, 8] width 34 height 8
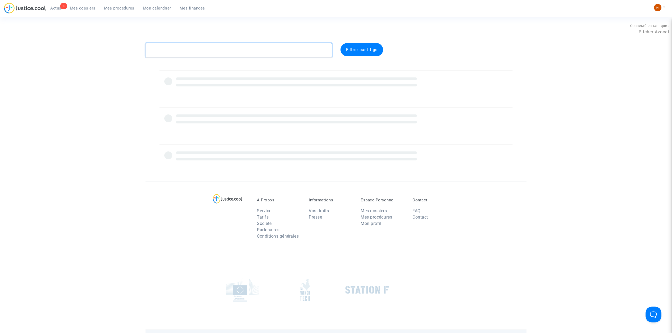
click at [191, 48] on textarea at bounding box center [238, 50] width 186 height 14
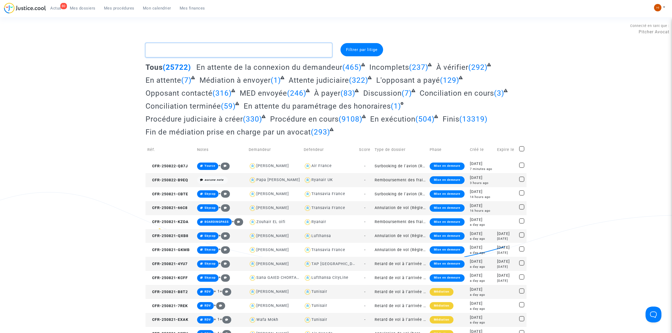
paste textarea "CFR-221229-RYKC"
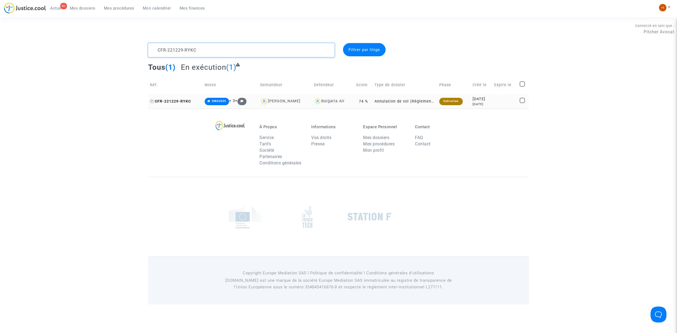
type textarea "CFR-221229-RYKC"
click at [182, 102] on span "CFR-221229-RYKC" at bounding box center [170, 101] width 41 height 4
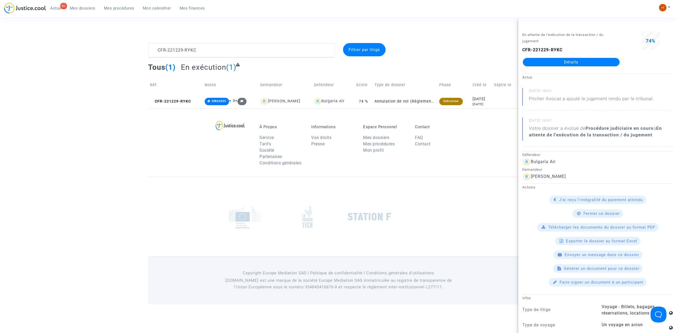
click at [602, 59] on link "Détails" at bounding box center [571, 62] width 97 height 8
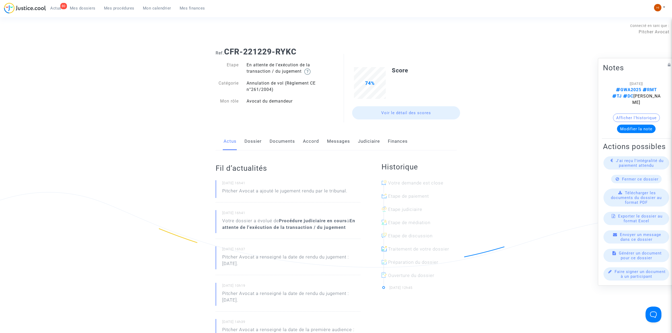
click at [377, 138] on link "Judiciaire" at bounding box center [369, 141] width 22 height 17
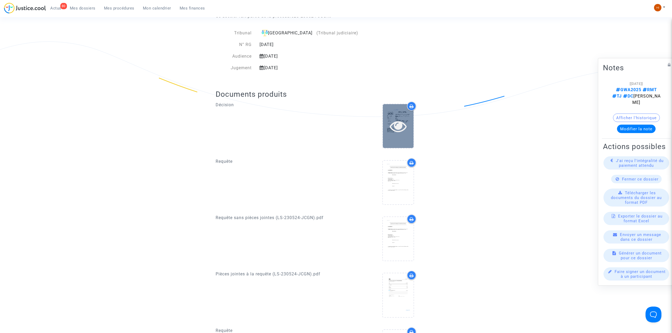
scroll to position [141, 0]
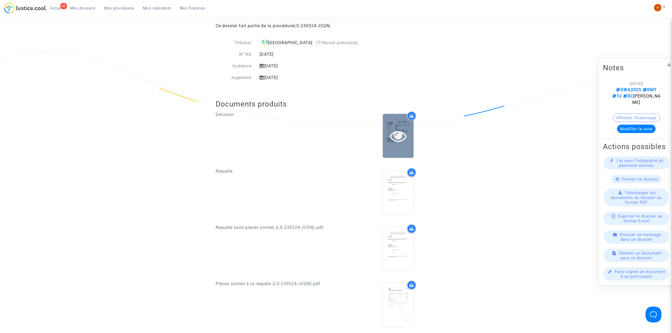
click at [395, 148] on div at bounding box center [398, 136] width 31 height 44
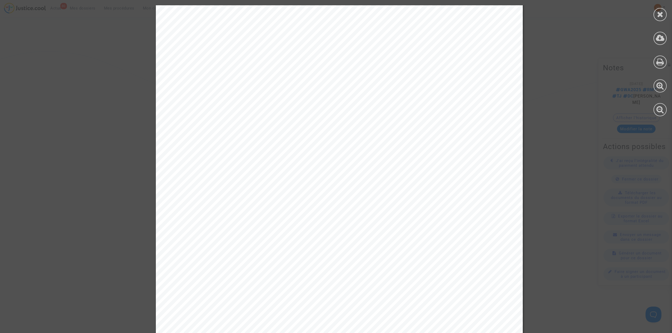
scroll to position [529, 0]
click at [661, 15] on icon at bounding box center [660, 14] width 7 height 8
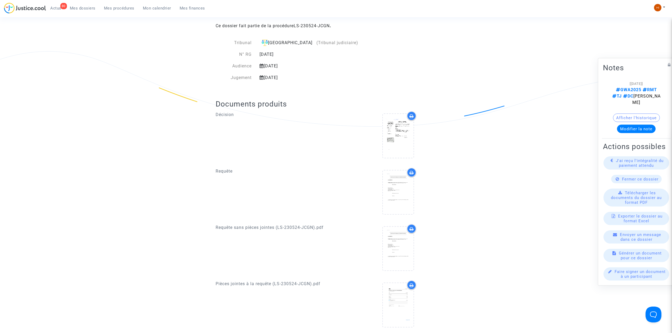
click at [79, 8] on span "Mes dossiers" at bounding box center [83, 8] width 26 height 5
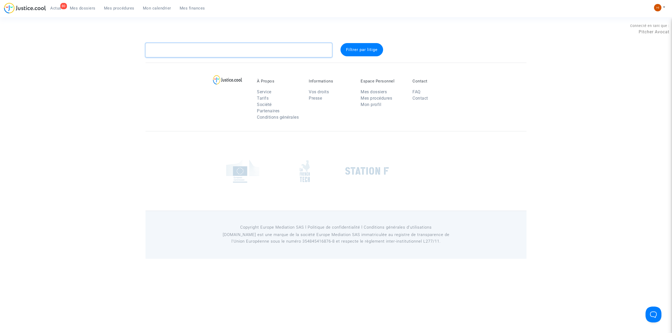
click at [209, 52] on textarea at bounding box center [238, 50] width 186 height 14
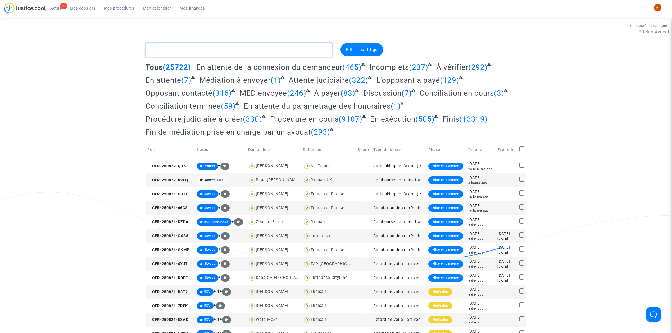
paste textarea "CFR-200120-Z3V9"
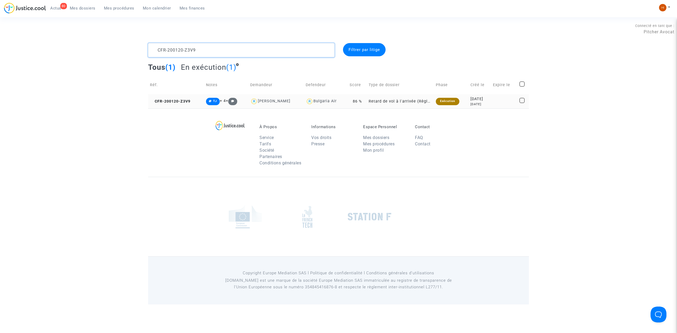
type textarea "CFR-200120-Z3V9"
click at [178, 104] on td "CFR-200120-Z3V9" at bounding box center [176, 101] width 56 height 14
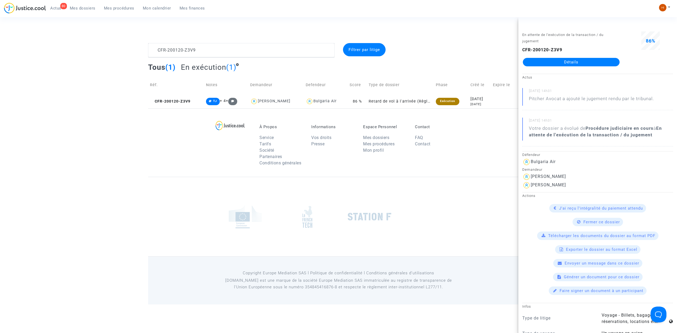
click at [567, 63] on link "Détails" at bounding box center [571, 62] width 97 height 8
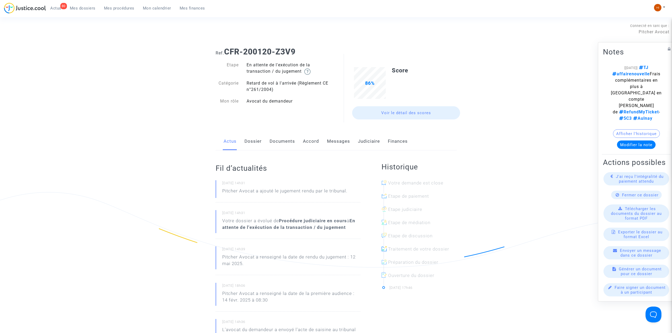
drag, startPoint x: 300, startPoint y: 52, endPoint x: 226, endPoint y: 46, distance: 74.8
click at [226, 46] on div "Ref. CFR-200120-Z3V9" at bounding box center [336, 49] width 249 height 13
copy b "CFR-200120-Z3V9"
click at [257, 138] on link "Dossier" at bounding box center [252, 141] width 17 height 17
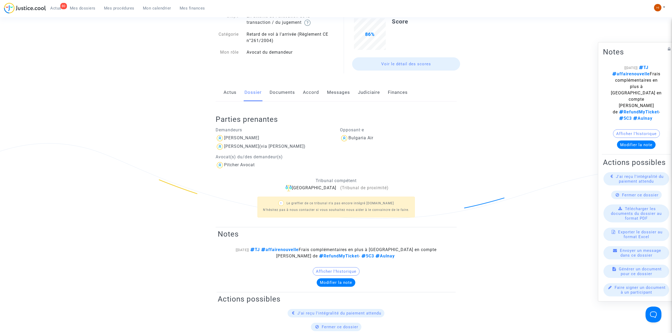
scroll to position [106, 0]
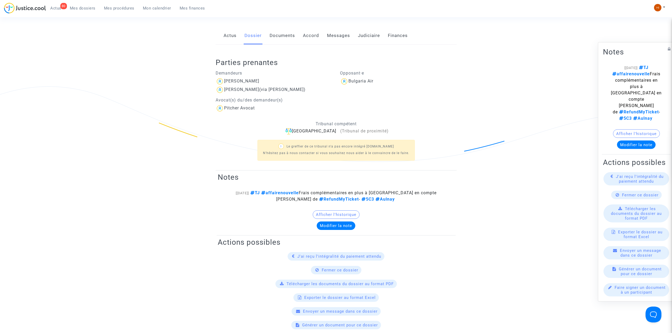
drag, startPoint x: 272, startPoint y: 81, endPoint x: 222, endPoint y: 84, distance: 50.3
click at [222, 84] on div "Gheorgui Petrov" at bounding box center [274, 81] width 117 height 8
copy div "Gheorgui Petrov"
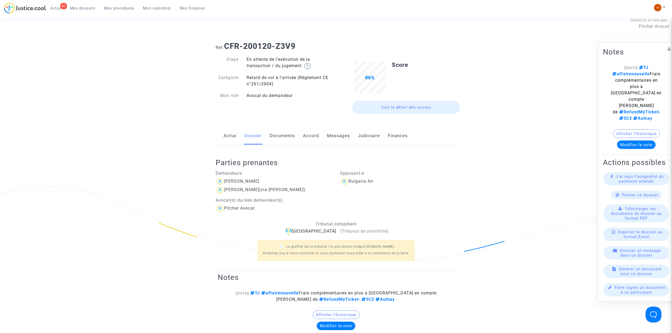
scroll to position [0, 0]
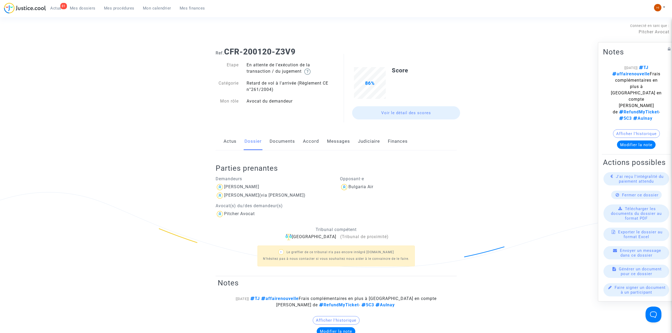
drag, startPoint x: 88, startPoint y: 70, endPoint x: 114, endPoint y: 47, distance: 35.6
click at [122, 8] on span "Mes procédures" at bounding box center [119, 8] width 30 height 5
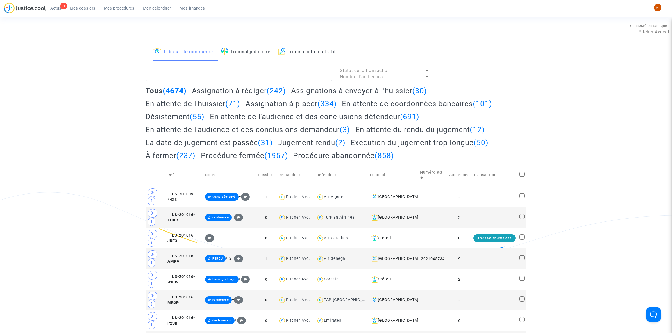
click at [265, 56] on link "Tribunal judiciaire" at bounding box center [245, 52] width 49 height 18
click at [267, 77] on textarea at bounding box center [238, 74] width 186 height 14
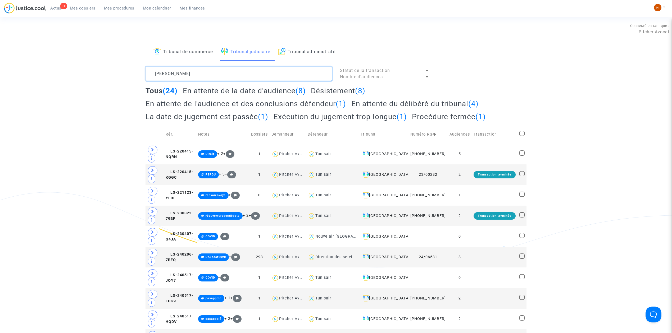
type textarea "HAMZA RIADH"
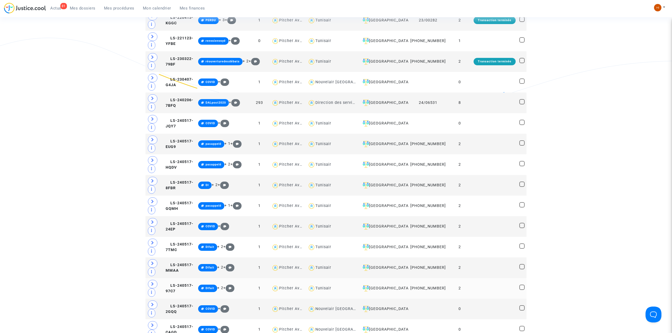
scroll to position [141, 0]
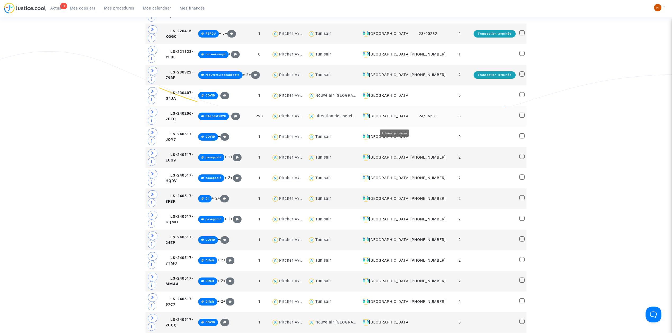
click at [398, 120] on div "Paris" at bounding box center [383, 116] width 46 height 6
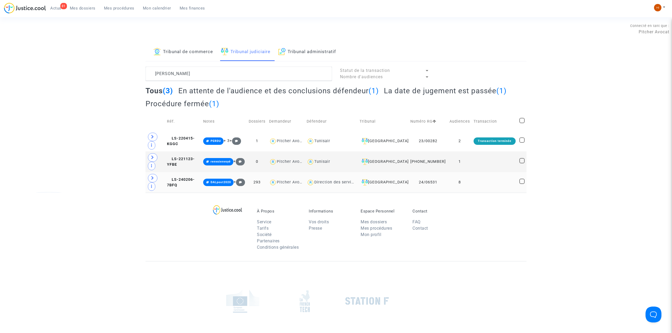
click at [474, 172] on td at bounding box center [494, 182] width 46 height 21
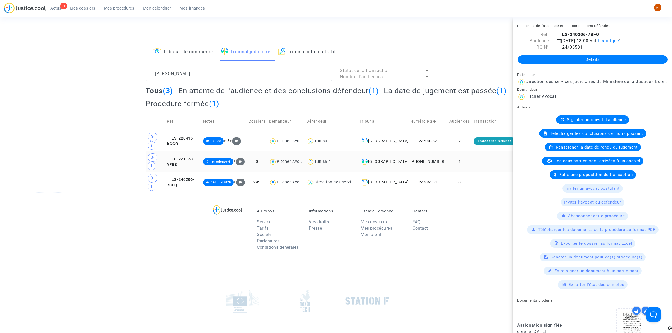
click at [466, 152] on td "1" at bounding box center [459, 162] width 24 height 21
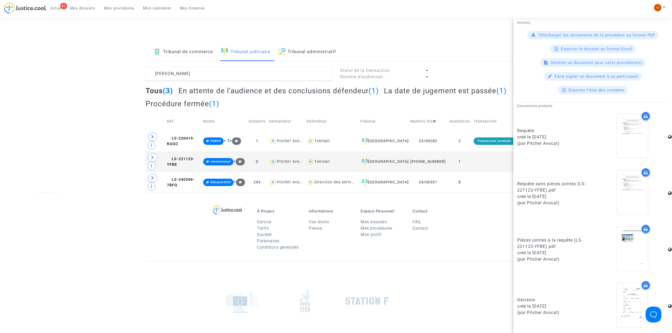
scroll to position [92, 0]
click at [624, 307] on icon at bounding box center [632, 304] width 17 height 17
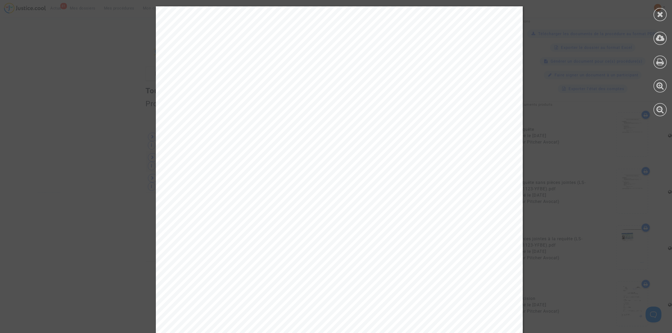
scroll to position [1974, 0]
click at [657, 11] on icon at bounding box center [660, 14] width 7 height 8
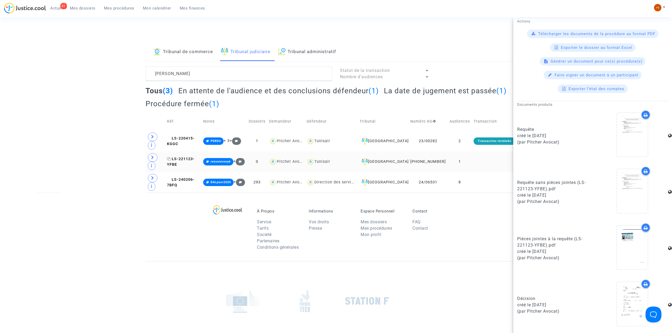
click at [195, 157] on span "LS-221123-YFBE" at bounding box center [181, 162] width 28 height 10
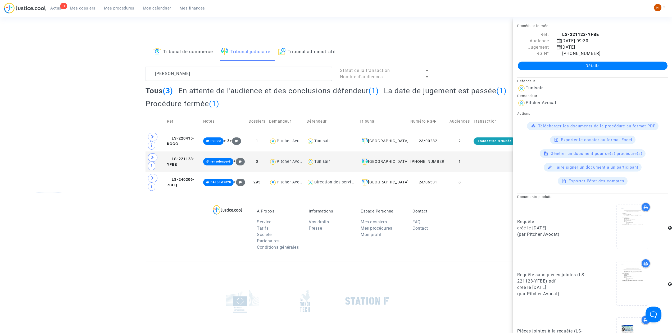
click at [201, 131] on td "Réf." at bounding box center [183, 121] width 36 height 19
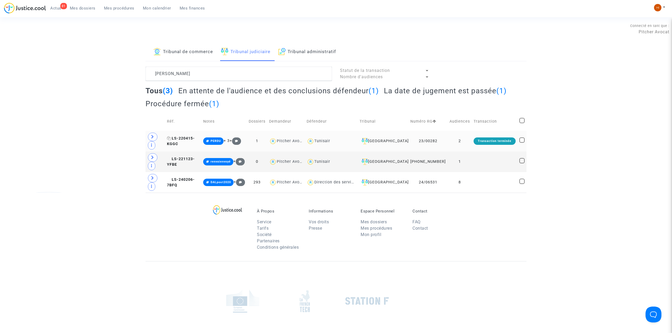
click at [195, 136] on span "LS-220415-KGGC" at bounding box center [181, 141] width 28 height 10
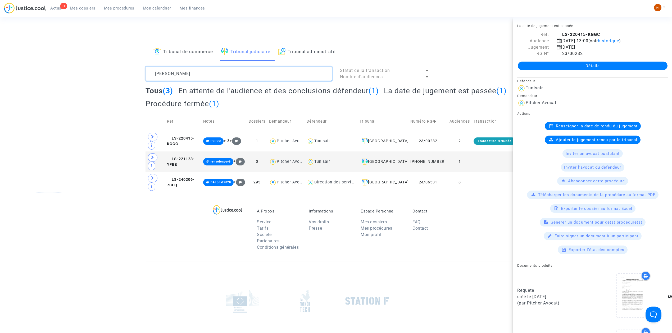
click at [213, 74] on textarea at bounding box center [238, 74] width 186 height 14
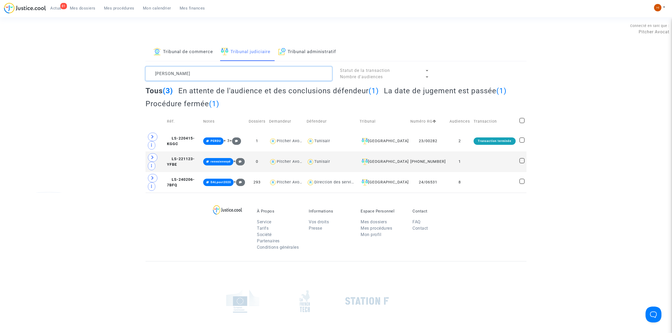
click at [213, 74] on textarea at bounding box center [238, 74] width 186 height 14
click at [239, 73] on textarea at bounding box center [238, 74] width 186 height 14
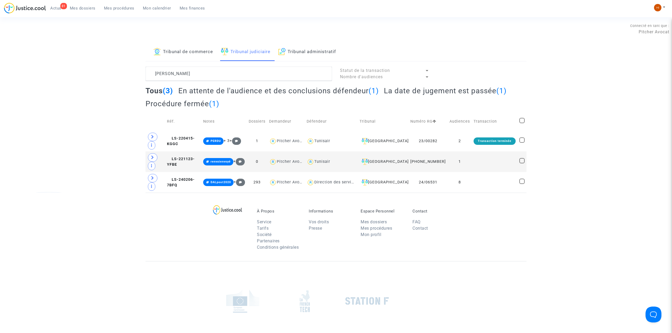
click at [160, 7] on span "Mon calendrier" at bounding box center [157, 8] width 28 height 5
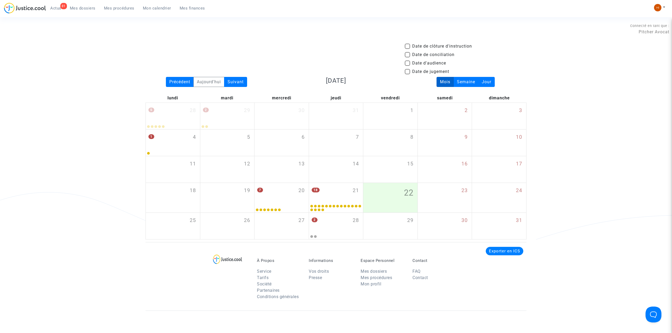
click at [130, 11] on link "Mes procédures" at bounding box center [119, 8] width 39 height 8
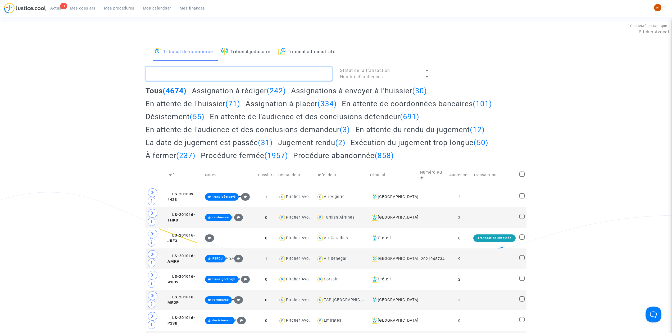
click at [212, 75] on textarea at bounding box center [238, 74] width 186 height 14
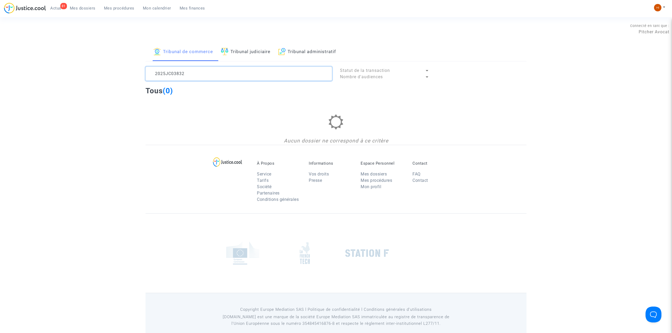
drag, startPoint x: 215, startPoint y: 67, endPoint x: 210, endPoint y: 69, distance: 4.9
click at [210, 69] on textarea at bounding box center [238, 74] width 186 height 14
drag, startPoint x: 210, startPoint y: 69, endPoint x: 138, endPoint y: 76, distance: 73.3
click at [138, 76] on div "Tribunal de commerce Tribunal judiciaire Tribunal administratif 2025JC03832 Sta…" at bounding box center [336, 94] width 672 height 102
click at [231, 67] on textarea at bounding box center [238, 74] width 186 height 14
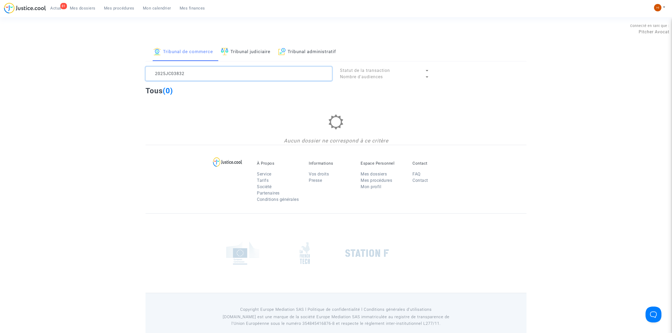
drag, startPoint x: 237, startPoint y: 73, endPoint x: 79, endPoint y: 76, distance: 158.7
click at [63, 82] on div "Tribunal de commerce Tribunal judiciaire Tribunal administratif 2025JC03832 Sta…" at bounding box center [336, 94] width 672 height 102
paste textarea "LS-250213-BD9A"
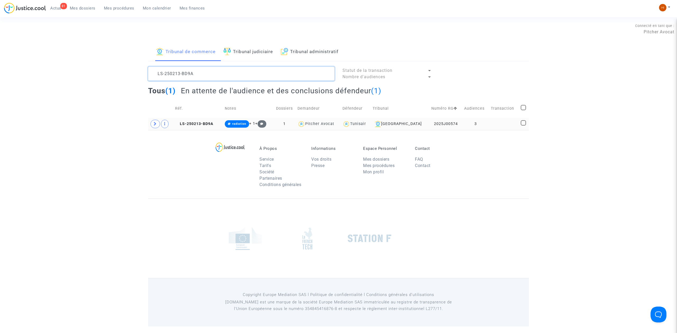
type textarea "LS-250213-BD9A"
click at [201, 121] on td "LS-250213-BD9A" at bounding box center [198, 124] width 50 height 12
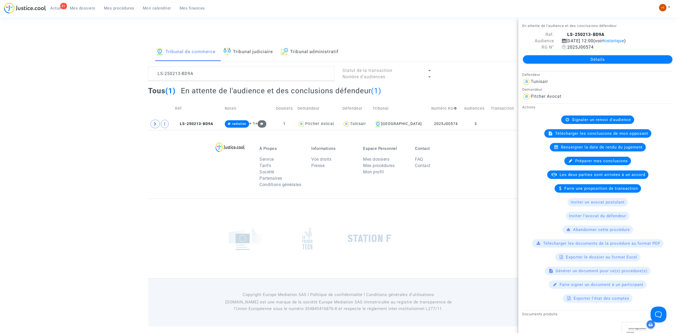
click at [564, 48] on icon at bounding box center [564, 47] width 4 height 4
drag, startPoint x: 210, startPoint y: 127, endPoint x: 347, endPoint y: 93, distance: 141.0
click at [210, 127] on td "LS-250213-BD9A" at bounding box center [198, 124] width 50 height 12
click at [624, 42] on span "historique" at bounding box center [613, 40] width 21 height 5
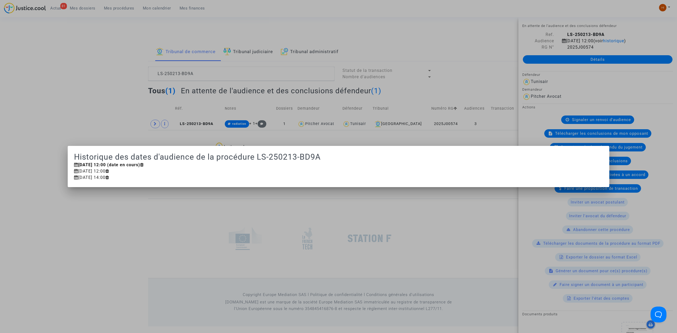
click at [40, 66] on div at bounding box center [338, 166] width 677 height 333
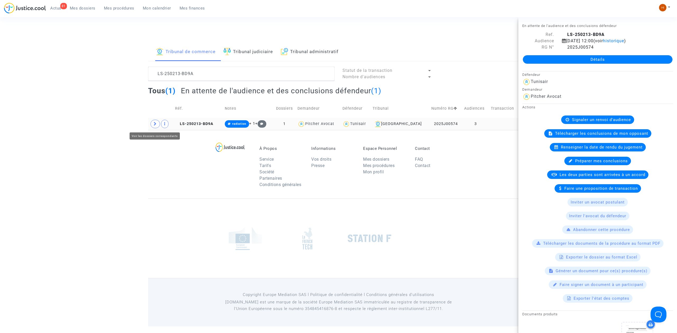
drag, startPoint x: 152, startPoint y: 126, endPoint x: 153, endPoint y: 130, distance: 3.9
click at [152, 126] on span at bounding box center [155, 124] width 10 height 8
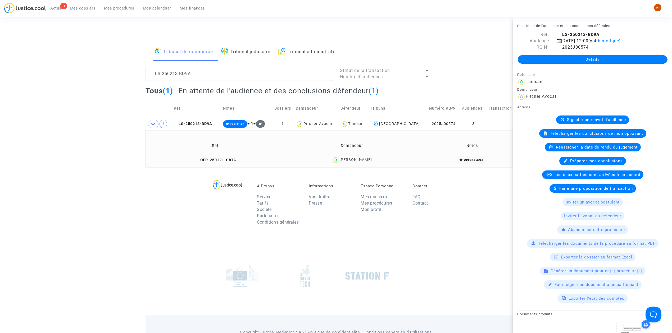
drag, startPoint x: 383, startPoint y: 164, endPoint x: 348, endPoint y: 163, distance: 35.2
click at [348, 163] on td "Chady MARZOUGUI" at bounding box center [352, 159] width 135 height 11
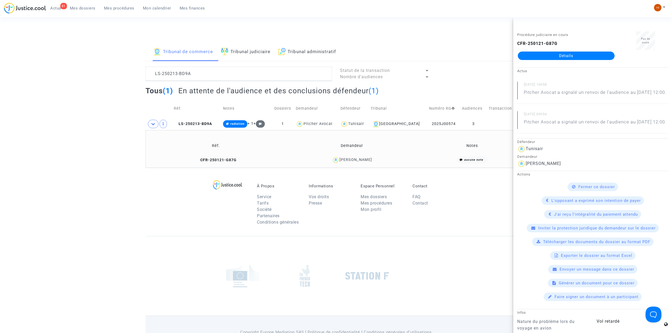
copy div "MARZOUGUI"
drag, startPoint x: 488, startPoint y: 120, endPoint x: 503, endPoint y: 103, distance: 22.5
click at [488, 120] on td at bounding box center [502, 124] width 30 height 12
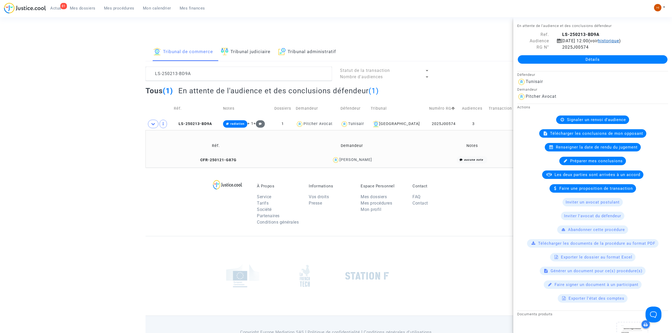
click at [619, 41] on span "historique" at bounding box center [608, 40] width 21 height 5
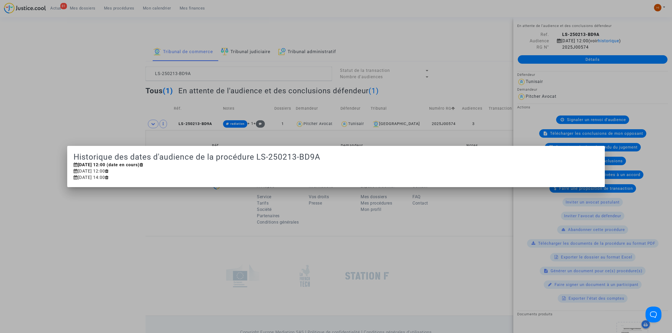
click at [16, 0] on div at bounding box center [336, 166] width 672 height 333
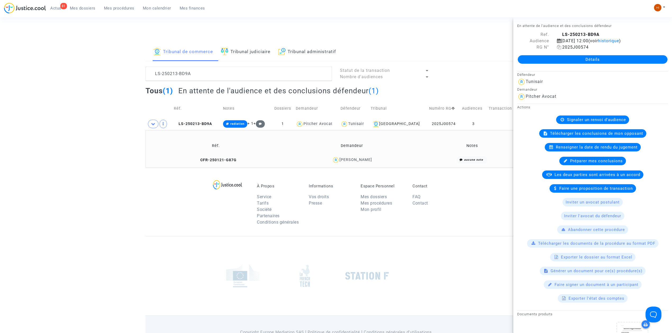
click at [560, 47] on span "2025J00574" at bounding box center [573, 47] width 32 height 5
click at [557, 49] on icon at bounding box center [559, 47] width 4 height 4
copy icon
drag, startPoint x: 253, startPoint y: 86, endPoint x: 131, endPoint y: 77, distance: 122.2
click at [131, 77] on div "Tribunal de commerce Tribunal judiciaire Tribunal administratif LS-250213-BD9A …" at bounding box center [336, 105] width 672 height 125
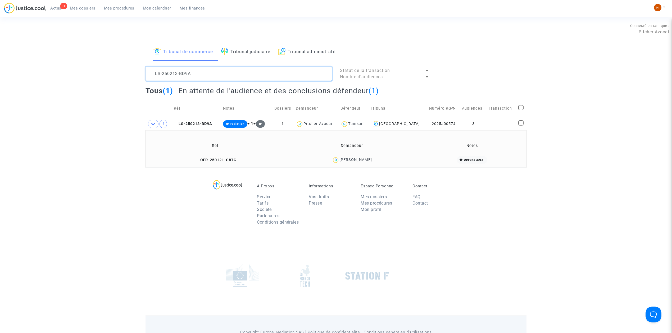
click at [204, 77] on textarea at bounding box center [238, 74] width 186 height 14
click at [205, 76] on textarea at bounding box center [238, 74] width 186 height 14
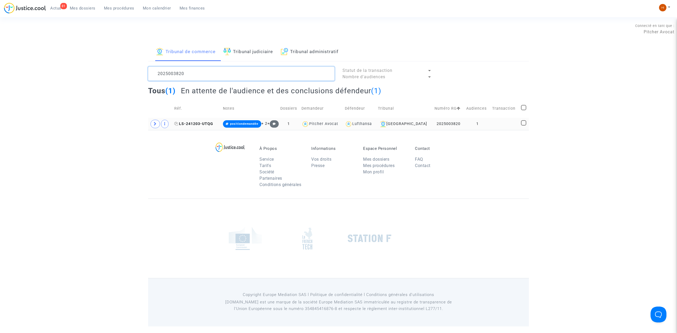
type textarea "2025003820"
click at [197, 124] on span "LS-241203-UTQG" at bounding box center [193, 124] width 39 height 4
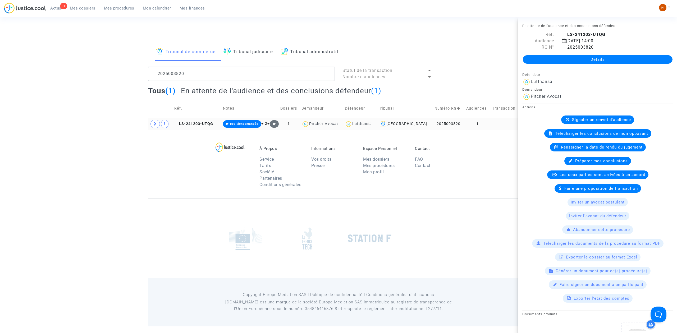
click at [490, 123] on td at bounding box center [504, 124] width 29 height 12
click at [196, 123] on span "LS-241203-UTQG" at bounding box center [193, 124] width 39 height 4
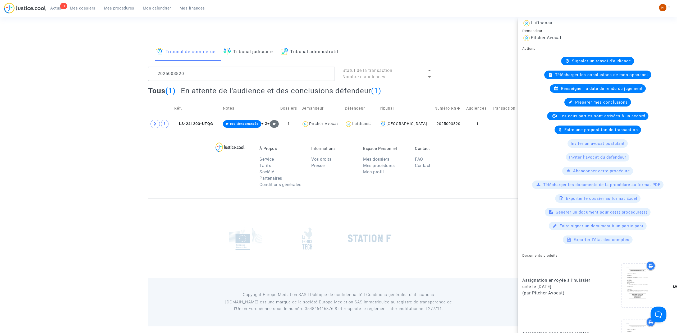
scroll to position [211, 0]
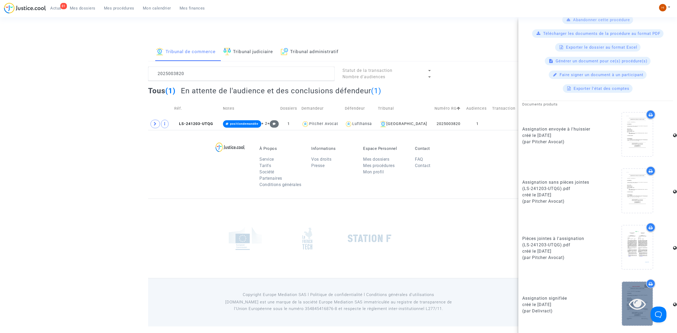
click at [634, 299] on icon at bounding box center [637, 303] width 17 height 17
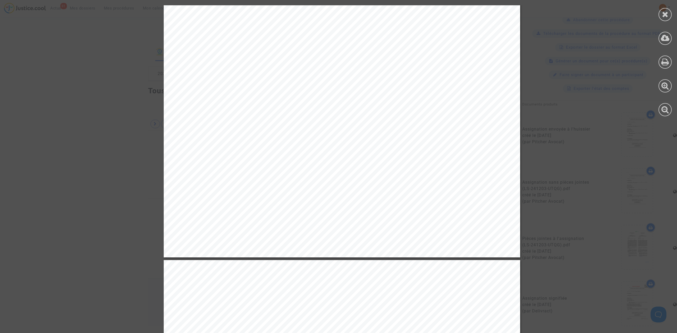
scroll to position [247, 0]
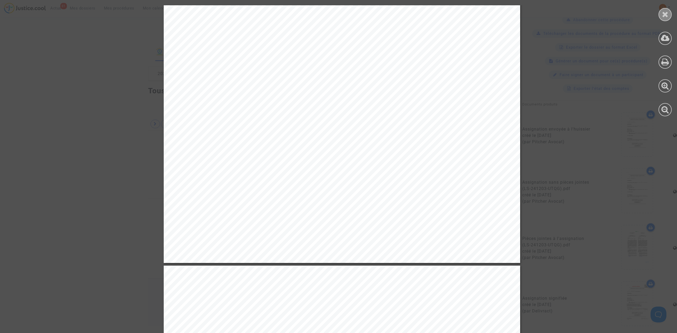
click at [665, 11] on icon at bounding box center [665, 14] width 7 height 8
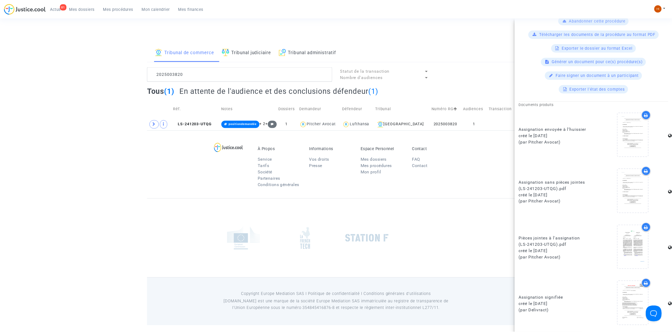
scroll to position [0, 0]
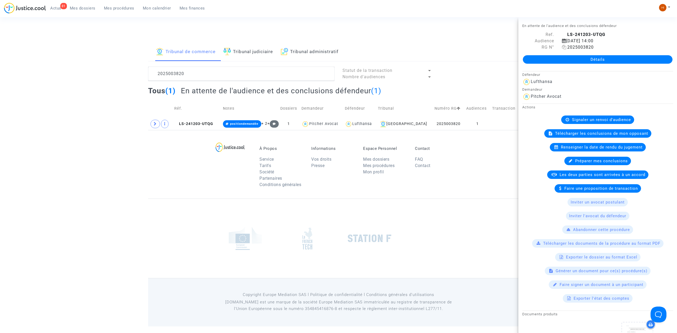
click at [564, 48] on icon at bounding box center [564, 47] width 4 height 4
click at [154, 126] on icon at bounding box center [155, 124] width 3 height 4
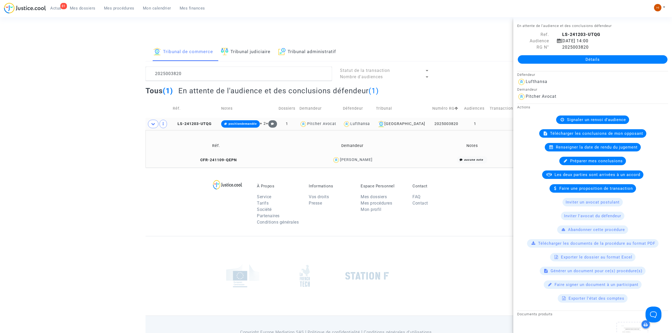
drag, startPoint x: 407, startPoint y: 164, endPoint x: 340, endPoint y: 162, distance: 66.7
click at [340, 162] on td "Adrian Martiniuc" at bounding box center [352, 159] width 134 height 11
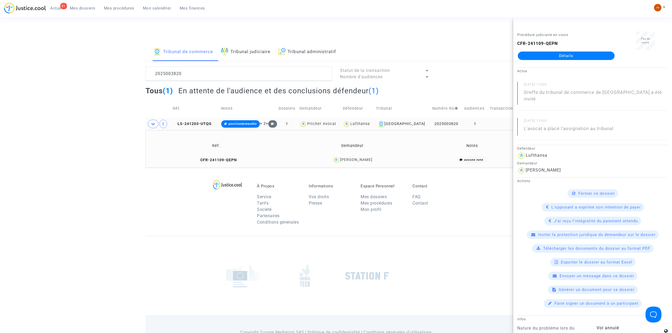
copy div "Adrian Martiniuc"
click at [202, 125] on span "LS-241203-UTQG" at bounding box center [192, 124] width 39 height 4
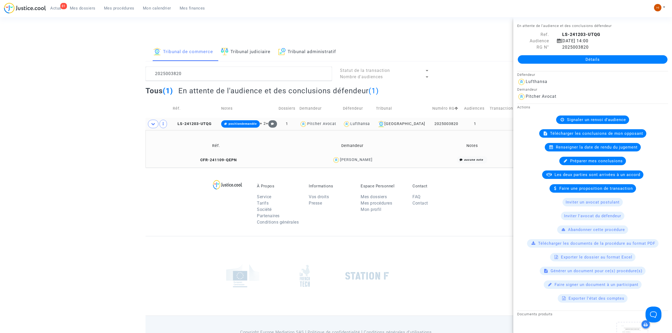
click at [201, 121] on td "LS-241203-UTQG" at bounding box center [195, 124] width 48 height 12
click at [557, 47] on icon at bounding box center [559, 47] width 4 height 4
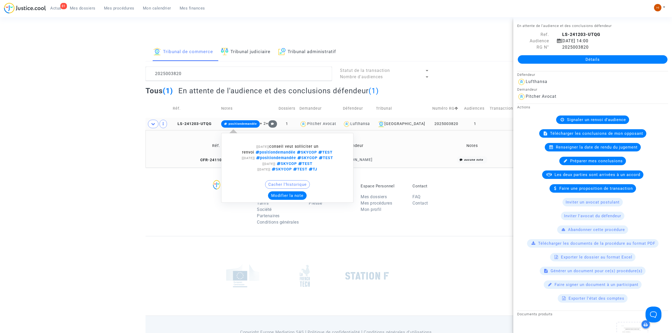
click at [237, 122] on span "positiondemandée" at bounding box center [242, 123] width 28 height 3
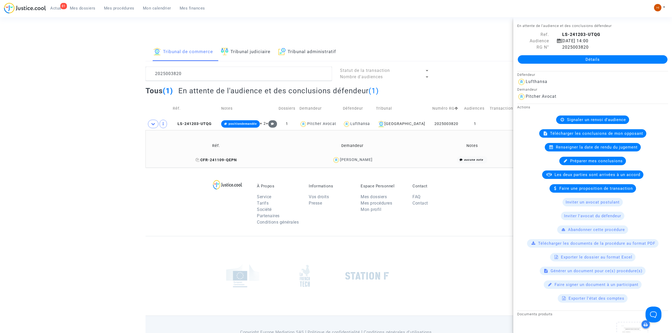
click at [218, 161] on span "CFR-241109-QEPN" at bounding box center [215, 160] width 41 height 4
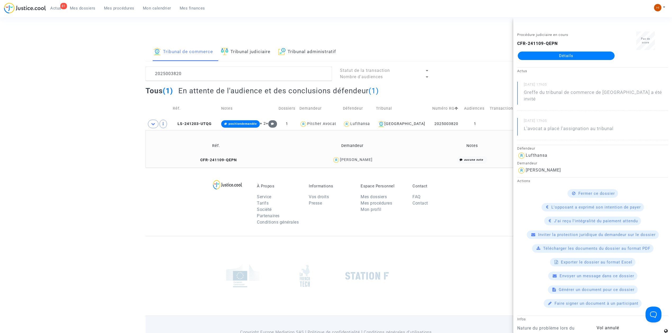
click at [574, 53] on link "Détails" at bounding box center [565, 56] width 97 height 8
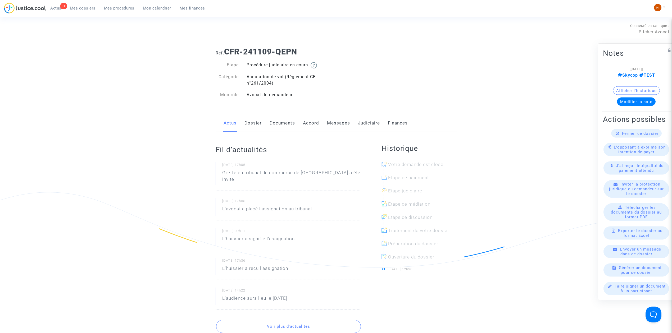
click at [256, 125] on link "Dossier" at bounding box center [252, 122] width 17 height 17
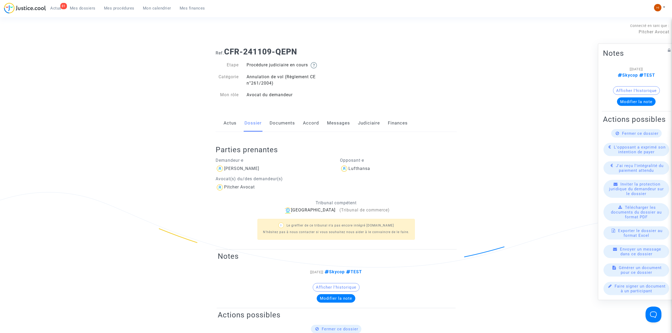
click at [228, 125] on link "Actus" at bounding box center [229, 122] width 13 height 17
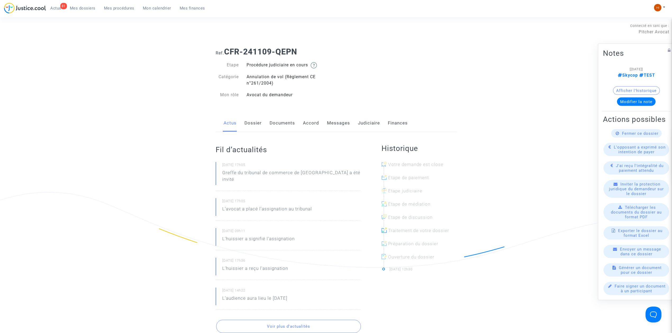
click at [290, 128] on link "Documents" at bounding box center [281, 122] width 25 height 17
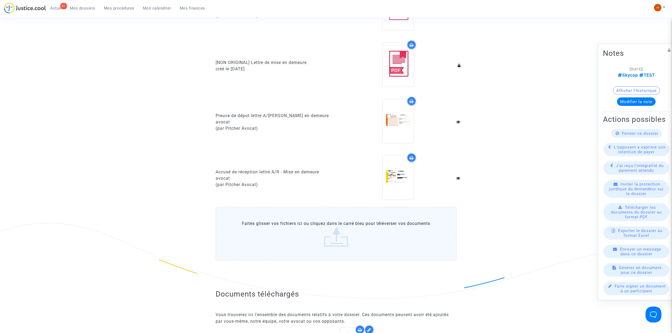
scroll to position [352, 0]
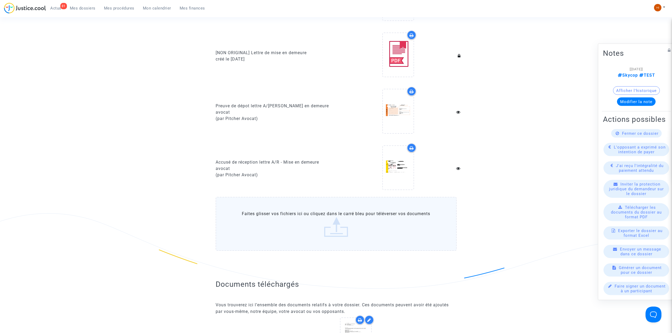
drag, startPoint x: 97, startPoint y: 252, endPoint x: 95, endPoint y: 256, distance: 4.3
click at [95, 255] on div "Ref. CFR-241109-QEPN Etape Procédure judiciaire en cours Catégorie Annulation d…" at bounding box center [336, 155] width 672 height 929
click at [124, 10] on span "Mes procédures" at bounding box center [119, 8] width 30 height 5
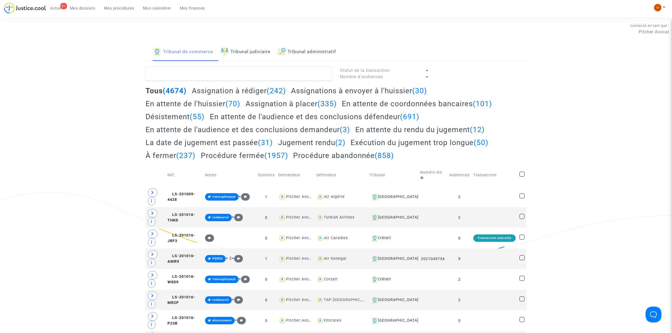
click at [256, 54] on link "Tribunal judiciaire" at bounding box center [245, 52] width 49 height 18
click at [248, 73] on textarea at bounding box center [238, 74] width 186 height 14
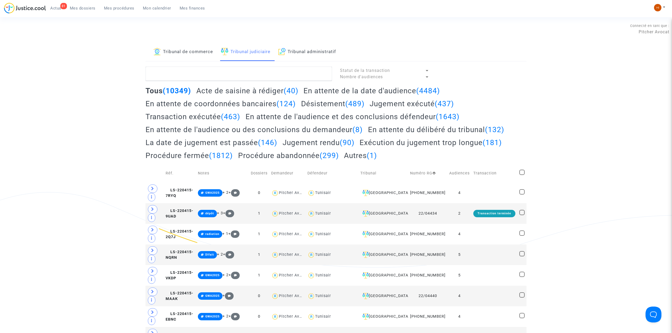
click at [178, 69] on textarea at bounding box center [238, 74] width 186 height 14
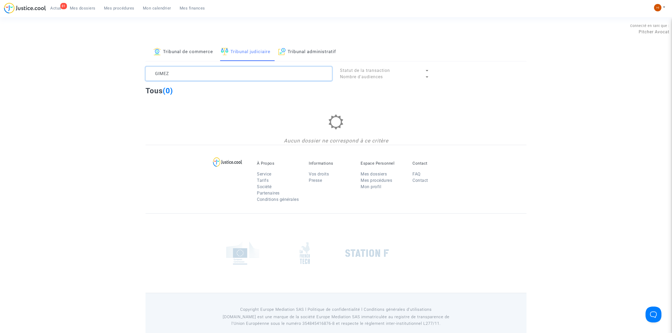
click at [232, 68] on textarea at bounding box center [238, 74] width 186 height 14
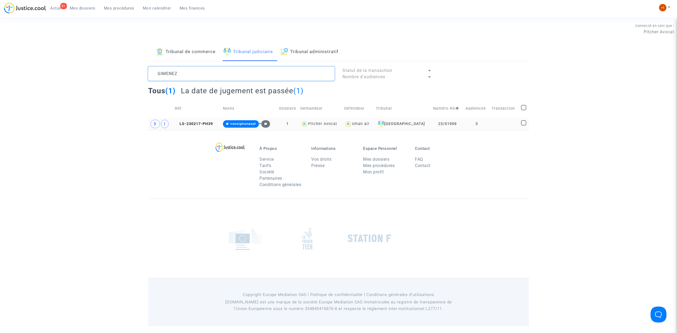
type textarea "GIMENEZ"
click at [204, 118] on td "LS-230217-PH39" at bounding box center [197, 124] width 48 height 12
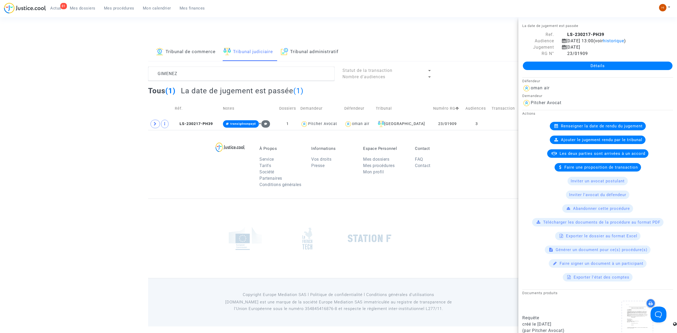
click at [648, 65] on link "Détails" at bounding box center [598, 66] width 150 height 8
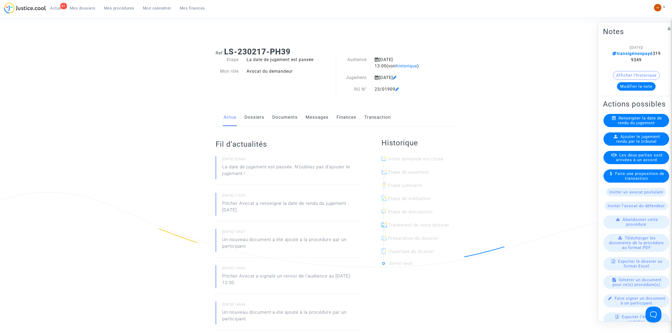
drag, startPoint x: 649, startPoint y: 57, endPoint x: 623, endPoint y: 61, distance: 26.6
click at [623, 61] on div "[24/04/2025] transigénonpayé 3199349" at bounding box center [636, 53] width 51 height 19
copy span "3199349"
click at [629, 144] on span "Ajouter le jugement rendu par le tribunal" at bounding box center [638, 139] width 44 height 10
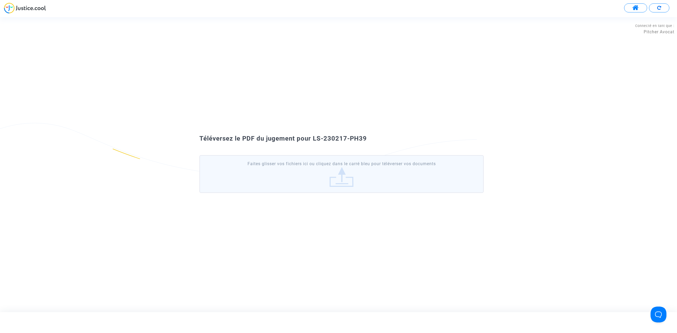
drag, startPoint x: 378, startPoint y: 141, endPoint x: 314, endPoint y: 136, distance: 63.9
click at [314, 136] on div "Téléversez le PDF du jugement pour LS-230217-PH39" at bounding box center [338, 138] width 305 height 9
copy span "LS-230217-PH39"
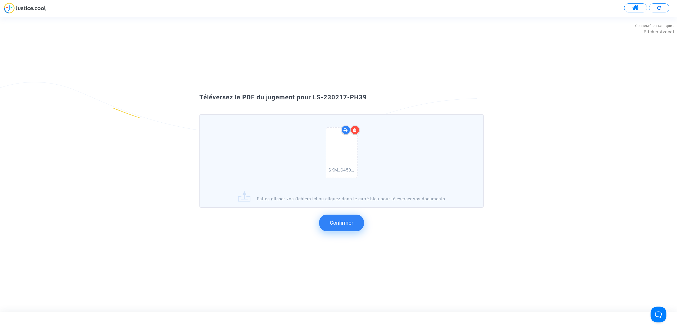
copy span "LS-230217-PH39"
click at [349, 225] on span "Confirmer" at bounding box center [342, 223] width 24 height 6
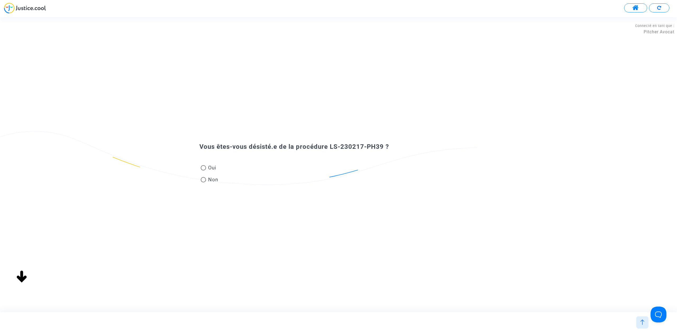
click at [209, 178] on span "Non" at bounding box center [212, 179] width 12 height 7
click at [203, 182] on input "Non" at bounding box center [203, 182] width 0 height 0
radio input "true"
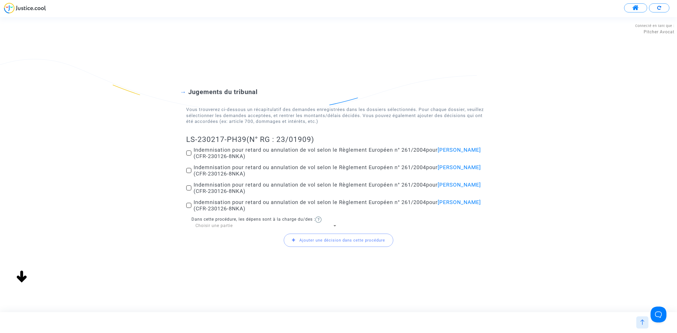
click at [263, 228] on div "Choisir une partie" at bounding box center [263, 226] width 137 height 6
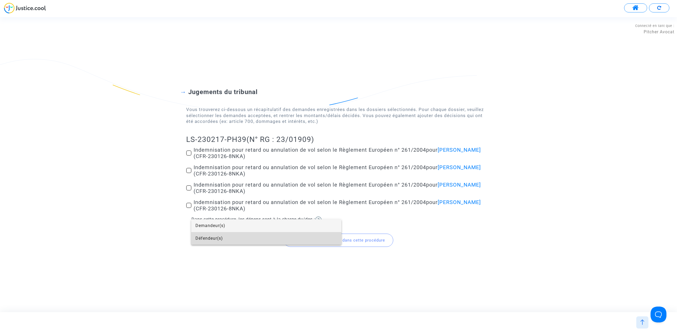
click at [254, 236] on span "Défendeur(s)" at bounding box center [266, 238] width 142 height 13
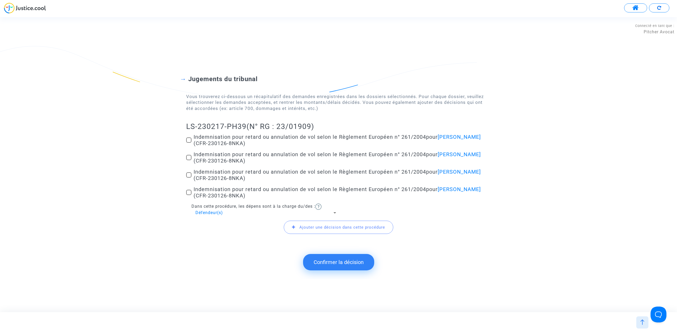
click at [239, 217] on div "Ajouter une décision dans cette procédure" at bounding box center [338, 227] width 305 height 23
click at [239, 210] on div "Défendeur(s)" at bounding box center [263, 213] width 137 height 6
click at [221, 200] on span "Demandeur(s)" at bounding box center [266, 200] width 142 height 13
click at [320, 265] on button "Confirmer la décision" at bounding box center [338, 262] width 71 height 16
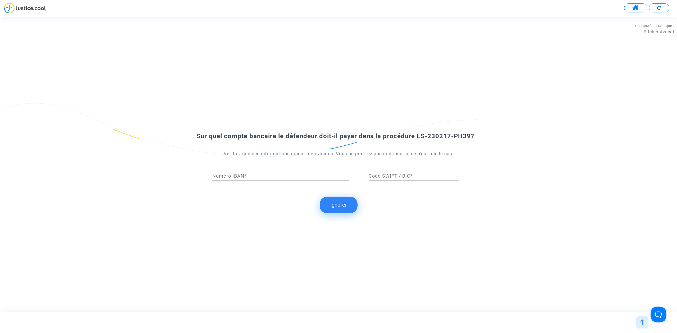
click at [328, 206] on button "Ignorer" at bounding box center [339, 205] width 38 height 16
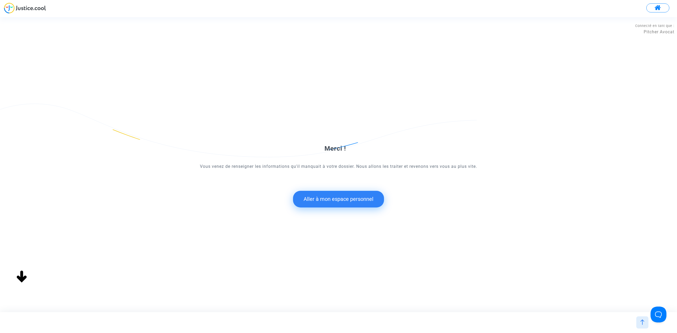
click at [334, 203] on button "Aller à mon espace personnel" at bounding box center [338, 199] width 91 height 16
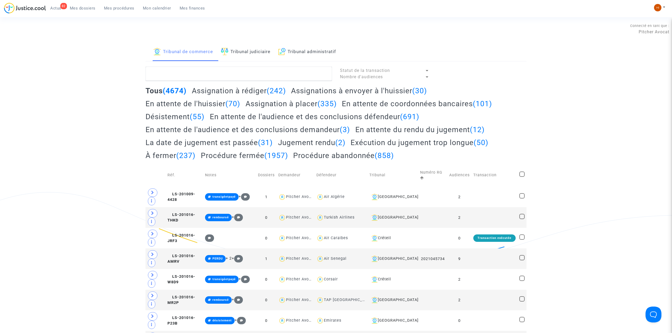
click at [253, 56] on link "Tribunal judiciaire" at bounding box center [245, 52] width 49 height 18
click at [254, 75] on textarea at bounding box center [238, 74] width 186 height 14
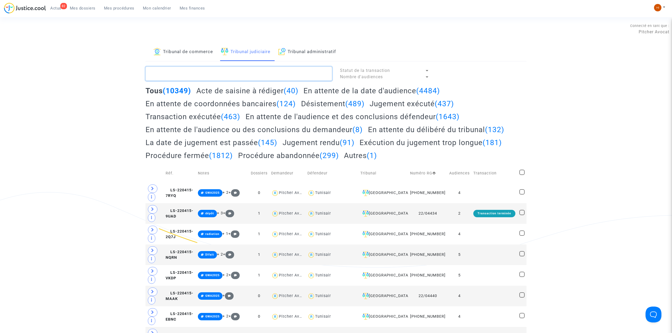
paste textarea "LS-230217-PH39"
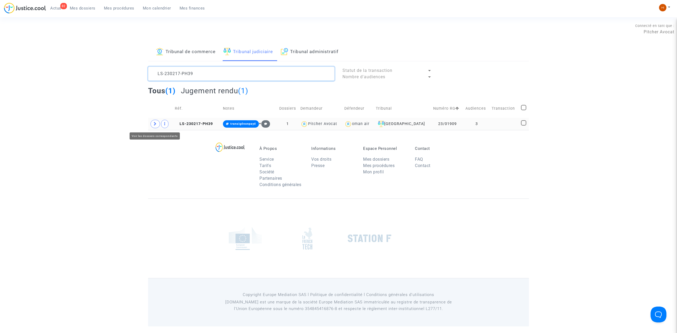
type textarea "LS-230217-PH39"
click at [156, 124] on icon at bounding box center [155, 124] width 3 height 4
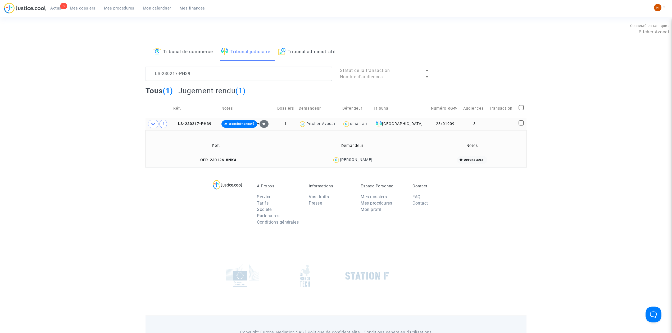
click at [231, 157] on td "CFR-230126-8NKA" at bounding box center [216, 159] width 138 height 11
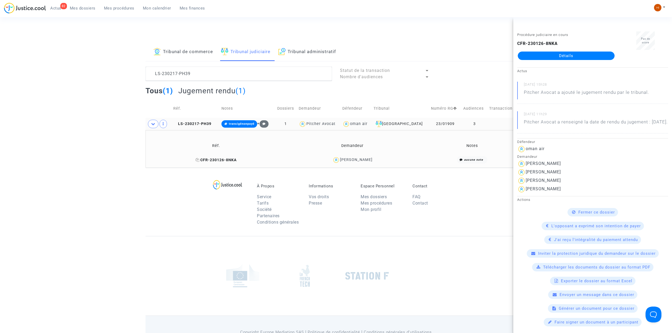
click at [210, 159] on span "CFR-230126-8NKA" at bounding box center [215, 160] width 41 height 4
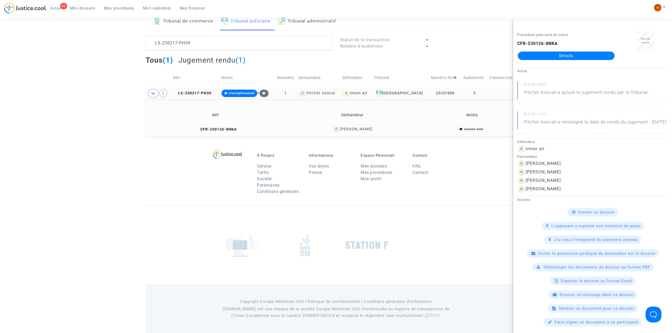
click at [572, 217] on div "Fermer ce dossier" at bounding box center [592, 212] width 51 height 8
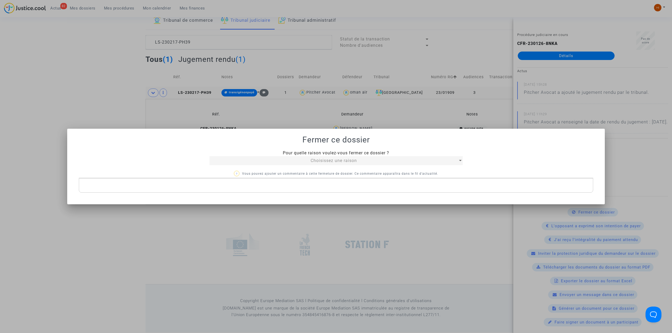
click at [310, 159] on span "Choisissez une raison" at bounding box center [333, 160] width 46 height 5
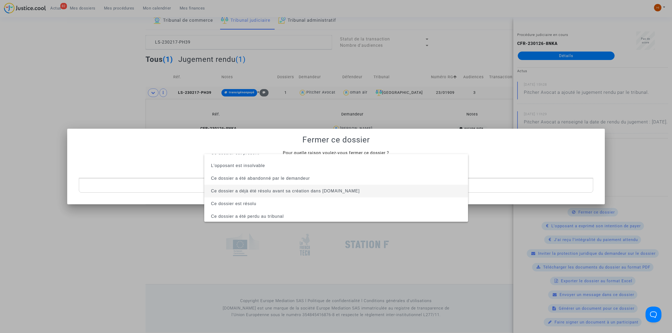
scroll to position [34, 0]
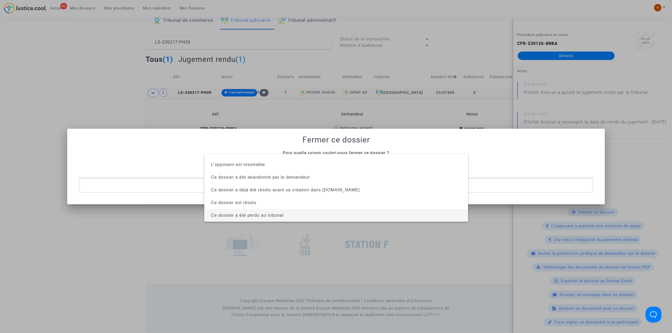
click at [264, 217] on span "Ce dossier a été perdu au tribunal" at bounding box center [247, 215] width 73 height 4
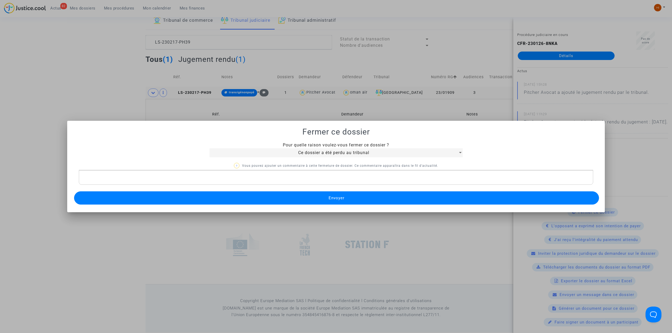
click at [282, 198] on button "Envoyer" at bounding box center [336, 197] width 525 height 13
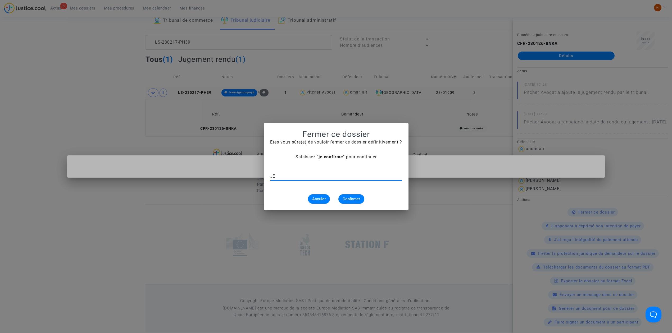
type input "J"
type input "je confirme"
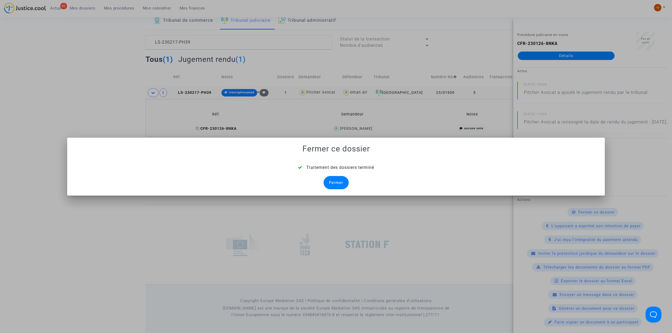
drag, startPoint x: 339, startPoint y: 182, endPoint x: 218, endPoint y: 126, distance: 132.5
click at [338, 182] on div "Fermer" at bounding box center [335, 182] width 25 height 13
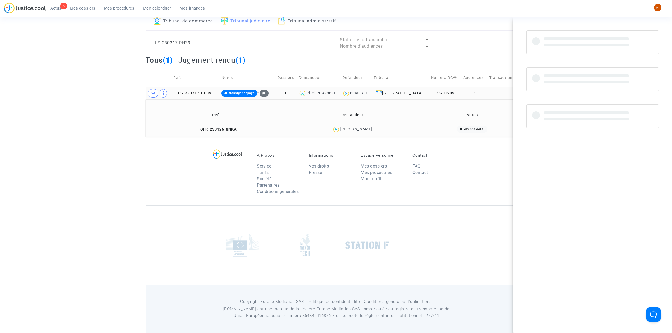
click at [204, 89] on td "LS-230217-PH39" at bounding box center [195, 93] width 48 height 12
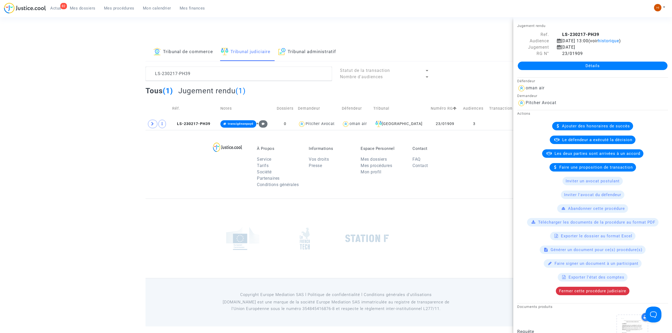
scroll to position [0, 0]
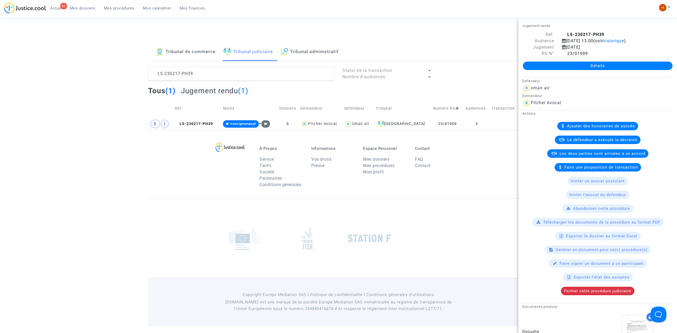
click at [218, 135] on div "À Propos Service Tarifs Société Partenaires Conditions générales Informations V…" at bounding box center [338, 164] width 381 height 68
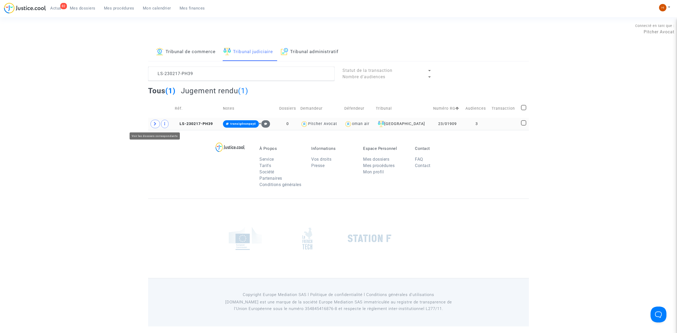
click at [156, 126] on icon at bounding box center [155, 124] width 3 height 4
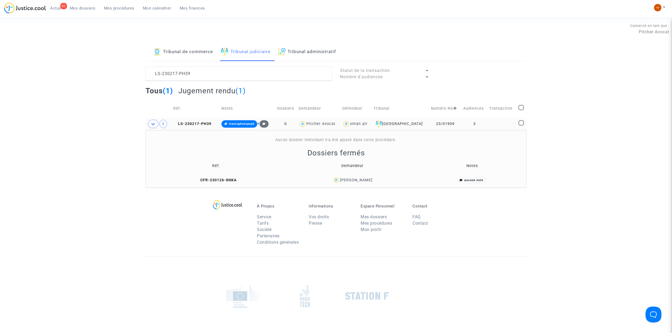
drag, startPoint x: 224, startPoint y: 177, endPoint x: 258, endPoint y: 173, distance: 33.6
click at [224, 177] on td "CFR-230126-8NKA" at bounding box center [216, 180] width 138 height 11
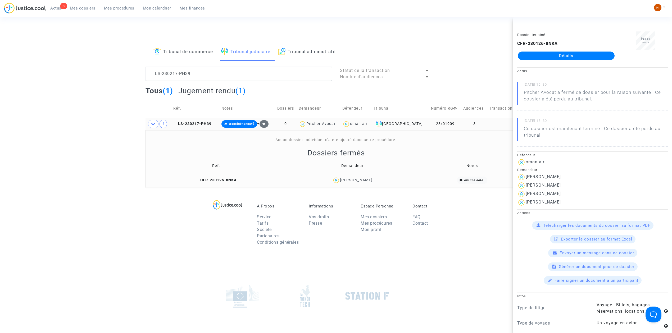
drag, startPoint x: 596, startPoint y: 58, endPoint x: 542, endPoint y: 78, distance: 57.3
click at [596, 58] on link "Détails" at bounding box center [565, 56] width 97 height 8
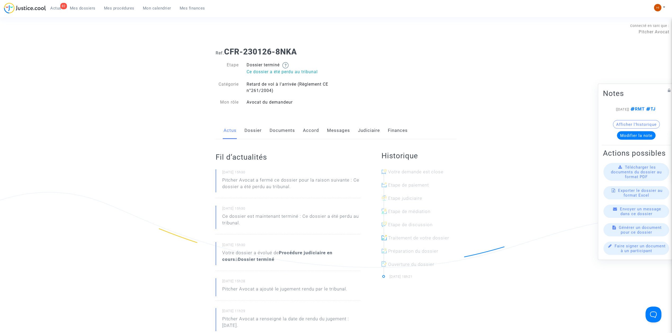
click at [254, 130] on link "Dossier" at bounding box center [252, 130] width 17 height 17
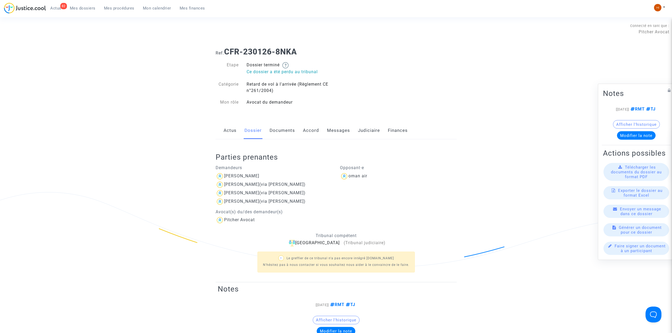
drag, startPoint x: 237, startPoint y: 59, endPoint x: 225, endPoint y: 48, distance: 16.5
click at [225, 48] on h1 "Ref. CFR-230126-8NKA" at bounding box center [336, 52] width 241 height 10
click at [117, 6] on span "Mes procédures" at bounding box center [119, 8] width 30 height 5
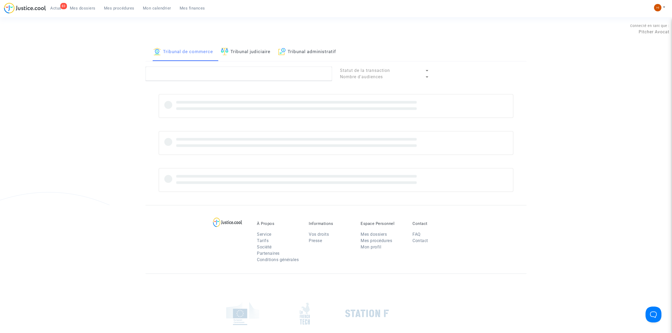
click at [250, 50] on link "Tribunal judiciaire" at bounding box center [245, 52] width 49 height 18
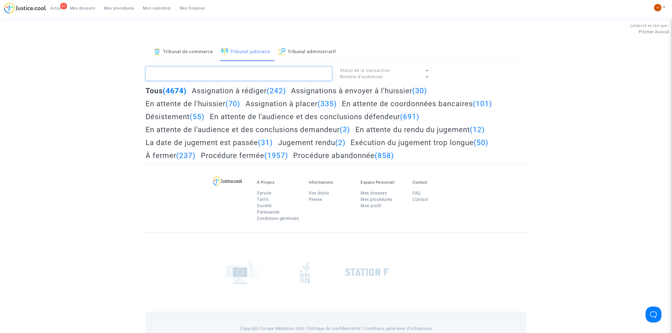
click at [244, 69] on textarea at bounding box center [238, 74] width 186 height 14
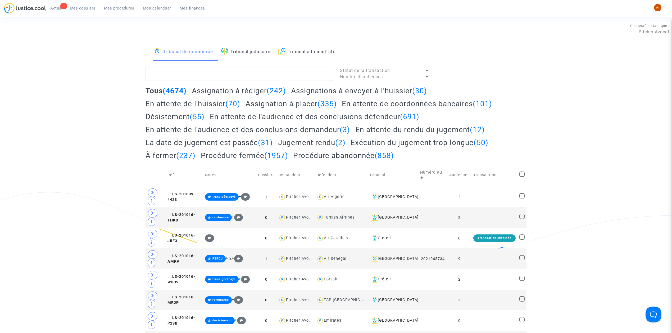
click at [239, 50] on link "Tribunal judiciaire" at bounding box center [245, 52] width 49 height 18
click at [239, 77] on textarea at bounding box center [238, 74] width 186 height 14
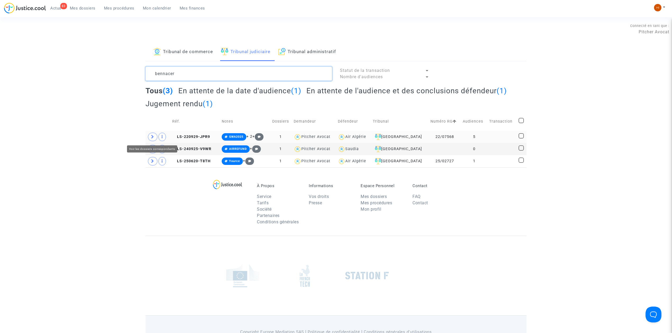
type textarea "bennacer"
click at [150, 138] on span at bounding box center [153, 137] width 10 height 8
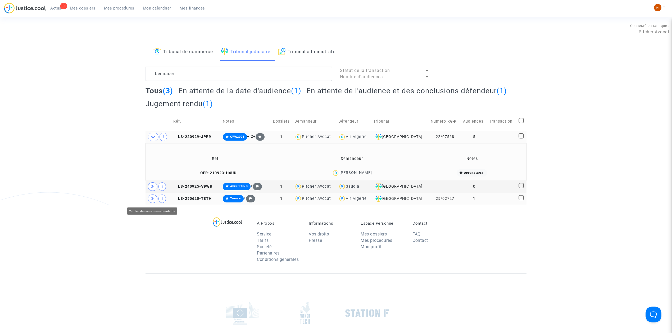
click at [155, 197] on span at bounding box center [153, 199] width 10 height 8
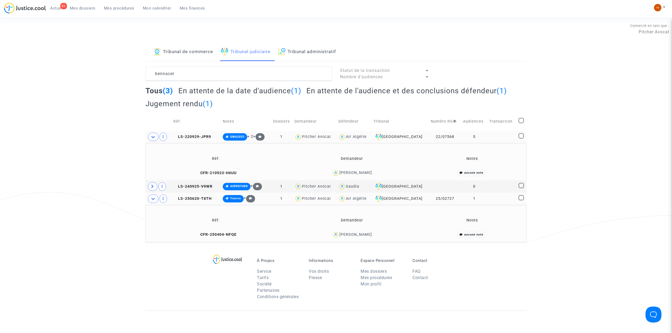
click at [231, 230] on td "CFR-250404-NFQE" at bounding box center [215, 234] width 137 height 11
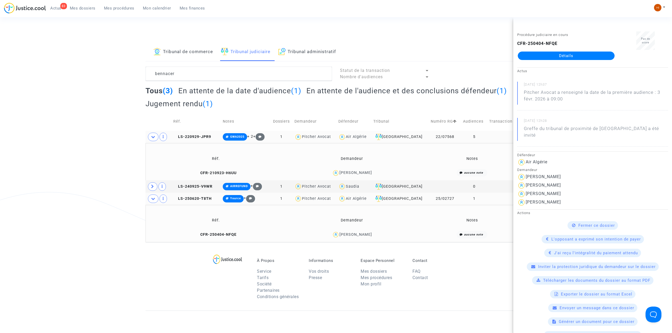
click at [582, 57] on link "Détails" at bounding box center [565, 56] width 97 height 8
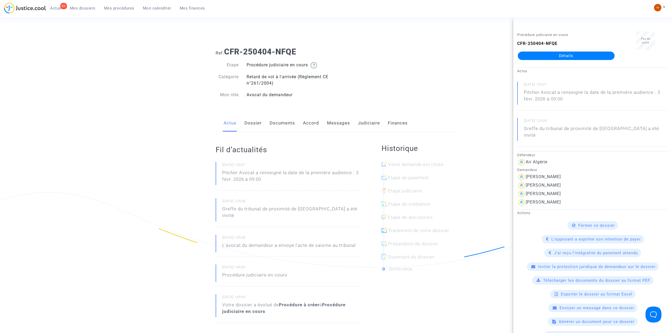
click at [367, 122] on link "Judiciaire" at bounding box center [369, 122] width 22 height 17
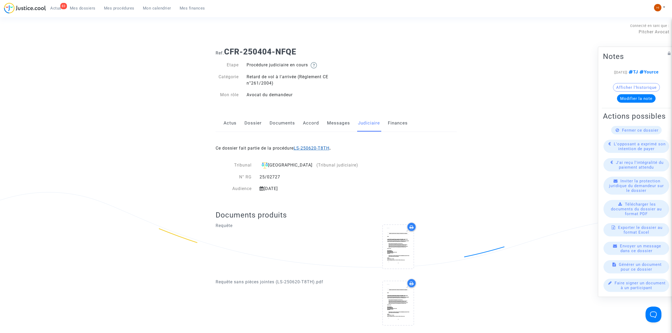
click at [318, 149] on link "LS-250620-T8TH" at bounding box center [312, 148] width 36 height 5
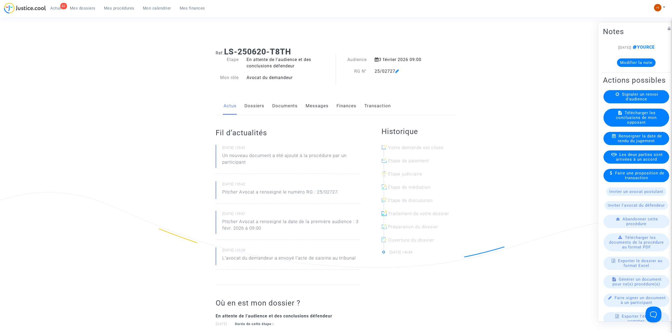
click at [283, 103] on link "Documents" at bounding box center [284, 105] width 25 height 17
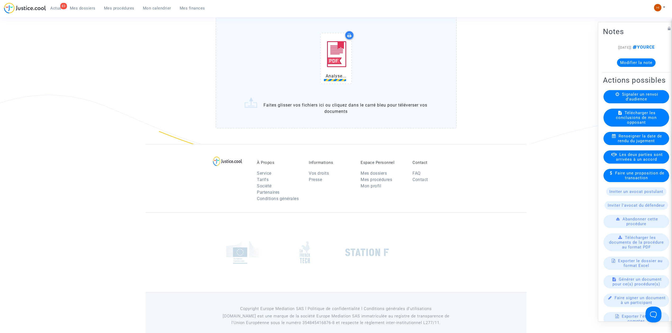
scroll to position [476, 0]
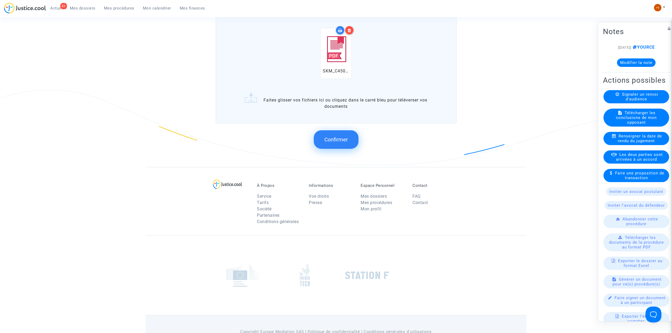
click at [345, 130] on button "Confirmer" at bounding box center [336, 139] width 45 height 19
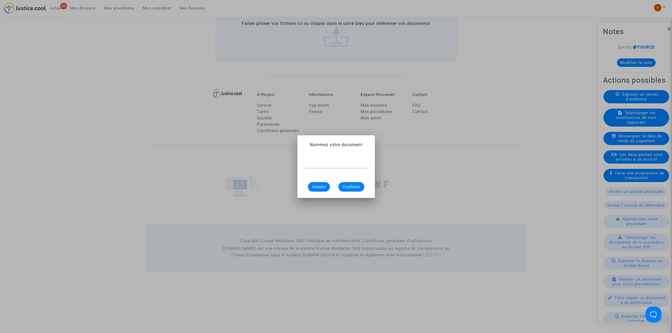
scroll to position [0, 0]
click at [304, 163] on input "proposition d'indemnisation" at bounding box center [336, 164] width 65 height 5
type input "courrier proposition d'indemnisation"
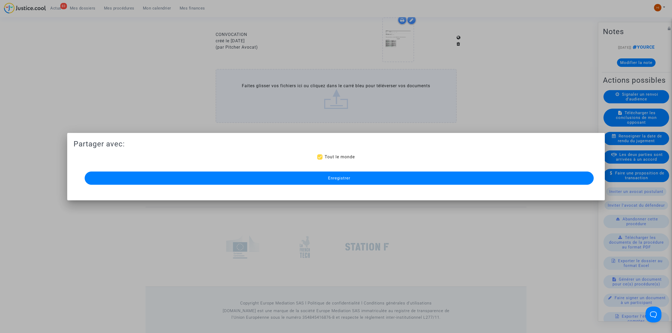
click at [369, 174] on button "Enregistrer" at bounding box center [339, 178] width 509 height 13
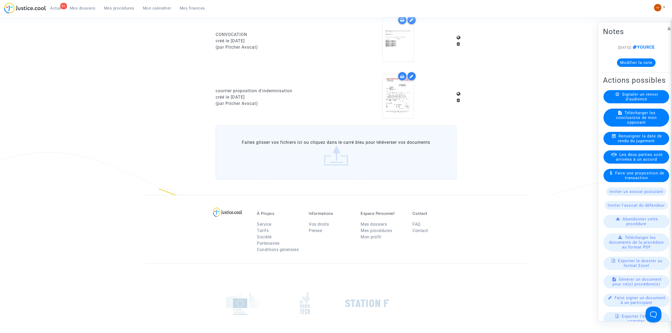
drag, startPoint x: 201, startPoint y: 88, endPoint x: 296, endPoint y: 89, distance: 94.4
click at [641, 67] on button "Modifier la note" at bounding box center [636, 62] width 39 height 8
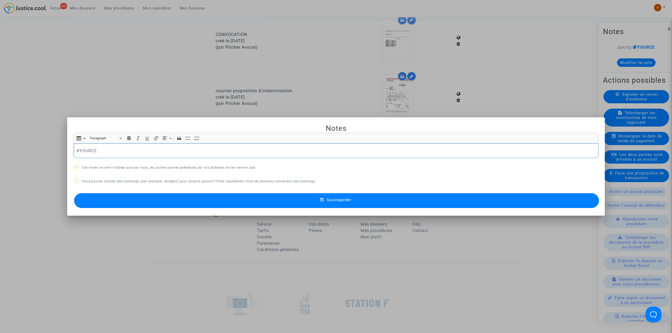
scroll to position [0, 0]
click at [176, 146] on div "#YOURCE" at bounding box center [336, 150] width 525 height 15
click at [111, 150] on p "#YOURCE la cie courrier proposition d'indemnisation" at bounding box center [335, 151] width 519 height 7
drag, startPoint x: 111, startPoint y: 150, endPoint x: 150, endPoint y: 149, distance: 39.7
click at [150, 149] on p "#YOURCE la cie courrier proposition d'indemnisation" at bounding box center [335, 151] width 519 height 7
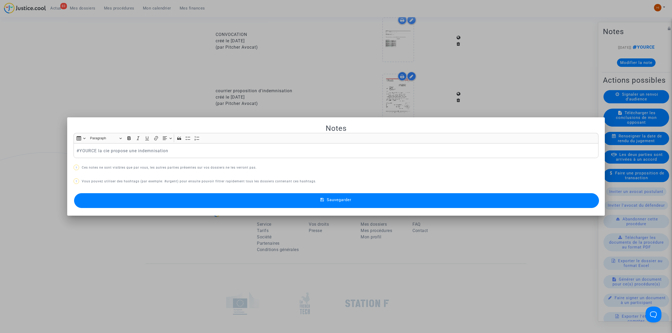
click at [187, 199] on button "Sauvegarder" at bounding box center [336, 200] width 525 height 15
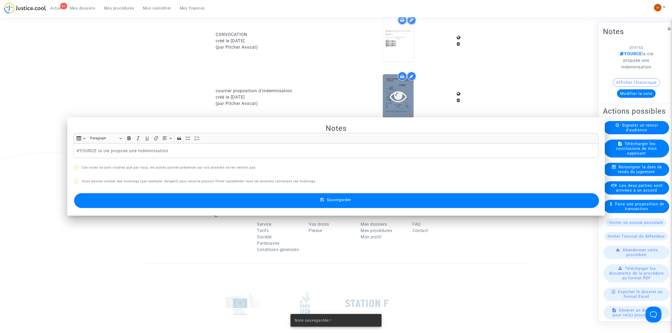
scroll to position [414, 0]
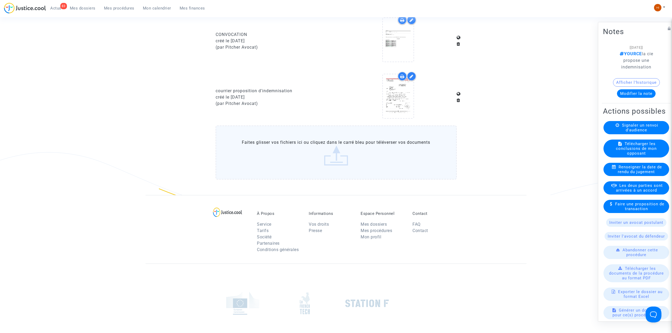
click at [122, 11] on link "Mes procédures" at bounding box center [119, 8] width 39 height 8
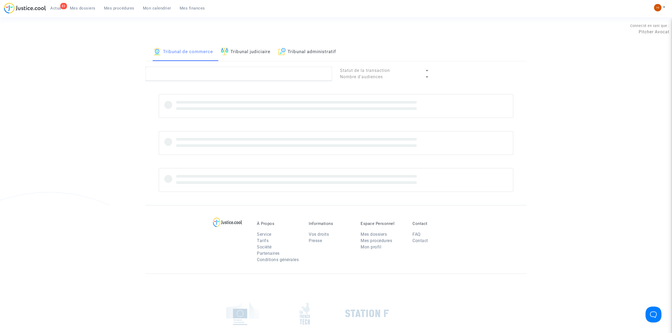
drag, startPoint x: 254, startPoint y: 50, endPoint x: 253, endPoint y: 69, distance: 19.3
click at [253, 50] on link "Tribunal judiciaire" at bounding box center [245, 52] width 49 height 18
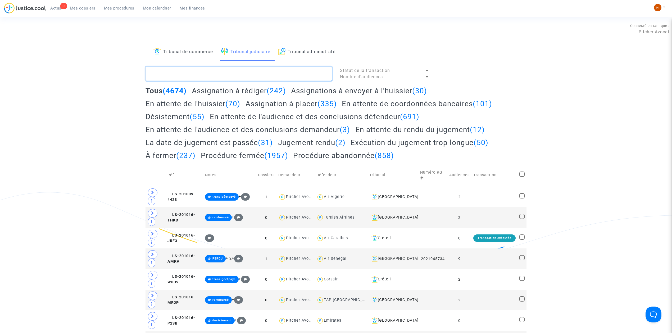
click at [250, 74] on textarea at bounding box center [238, 74] width 186 height 14
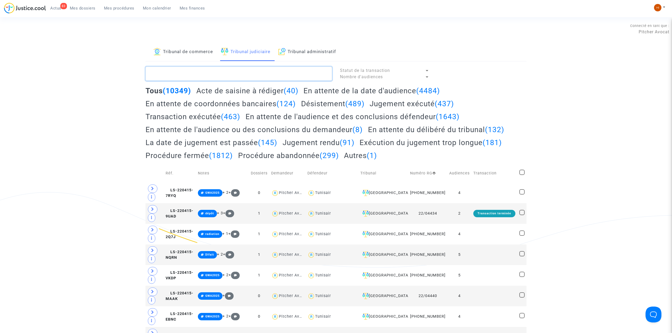
type textarea "t"
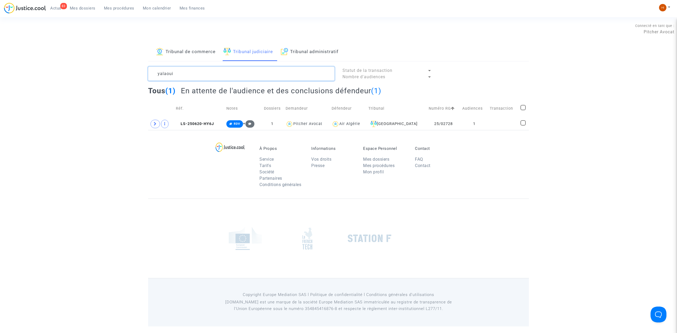
type textarea "yalaoui"
click at [194, 122] on copy "LS-250620-HY6J" at bounding box center [195, 124] width 38 height 4
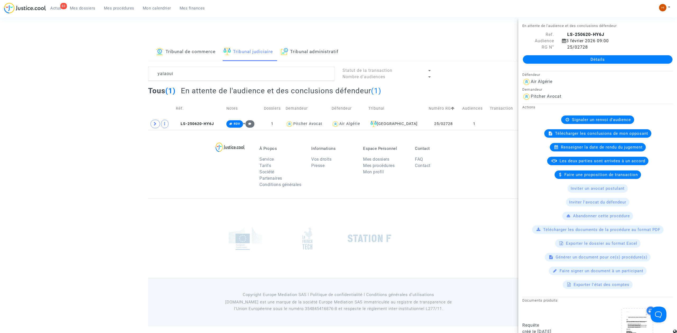
drag, startPoint x: 627, startPoint y: 59, endPoint x: 593, endPoint y: 82, distance: 40.9
click at [626, 59] on link "Détails" at bounding box center [598, 59] width 150 height 8
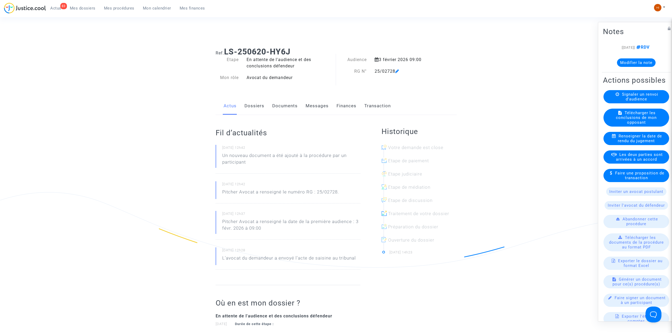
click at [294, 105] on link "Documents" at bounding box center [284, 105] width 25 height 17
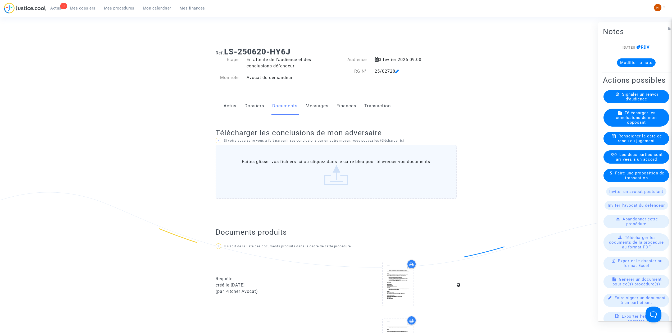
drag, startPoint x: 297, startPoint y: 46, endPoint x: 227, endPoint y: 50, distance: 70.7
click at [227, 50] on div "Ref. LS-250620-HY6J" at bounding box center [336, 49] width 249 height 13
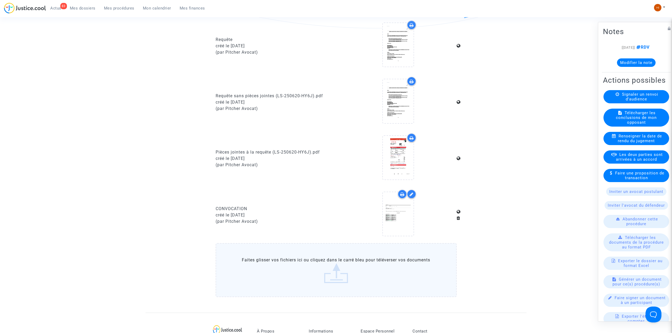
scroll to position [70, 0]
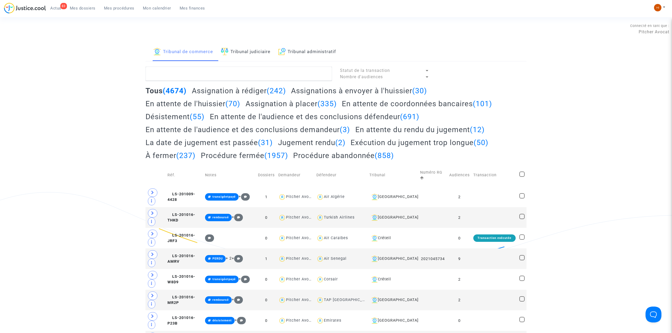
click at [254, 61] on link "Tribunal judiciaire" at bounding box center [245, 52] width 49 height 18
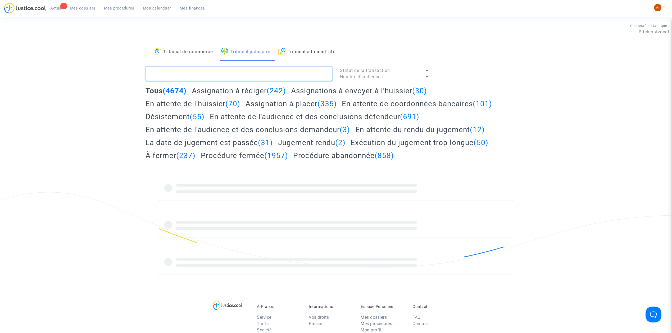
click at [249, 74] on textarea at bounding box center [238, 74] width 186 height 14
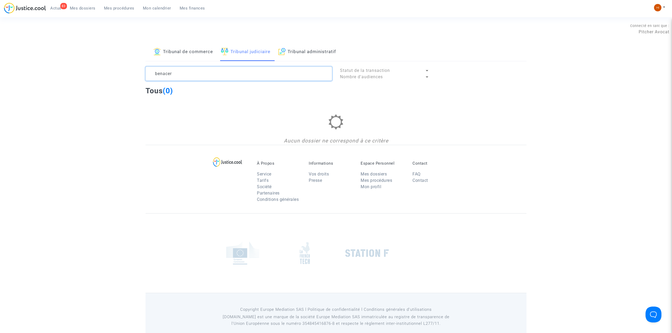
click at [161, 71] on textarea at bounding box center [238, 74] width 186 height 14
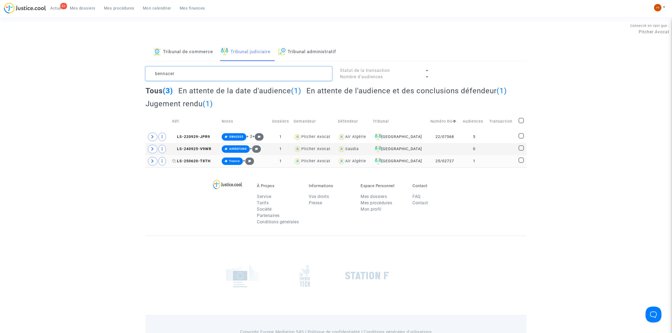
type textarea "bennacer"
click at [193, 161] on span "LS-250620-T8TH" at bounding box center [191, 161] width 38 height 4
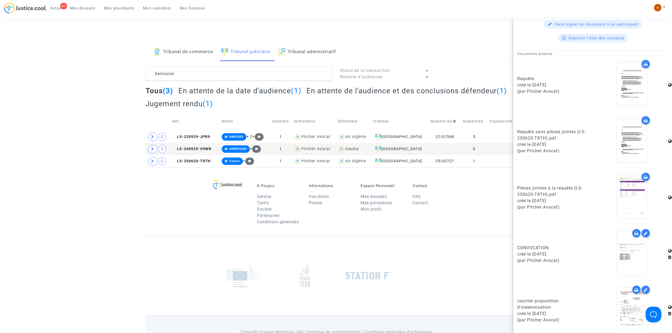
scroll to position [253, 0]
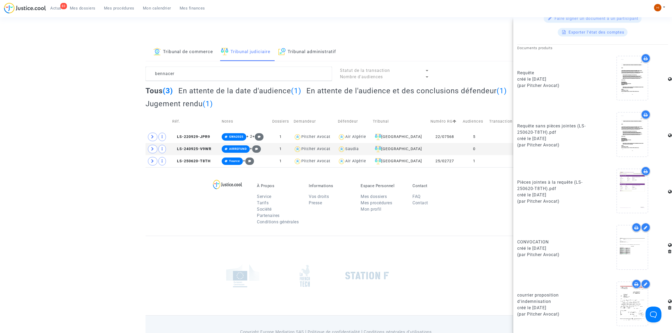
drag, startPoint x: 584, startPoint y: 270, endPoint x: 560, endPoint y: 285, distance: 28.3
click at [200, 162] on span "LS-250620-T8TH" at bounding box center [191, 161] width 38 height 4
drag, startPoint x: 545, startPoint y: 296, endPoint x: 519, endPoint y: 296, distance: 26.2
click at [519, 296] on div "courrier proposition d'indemnisation" at bounding box center [552, 298] width 71 height 13
drag, startPoint x: 518, startPoint y: 296, endPoint x: 552, endPoint y: 301, distance: 34.7
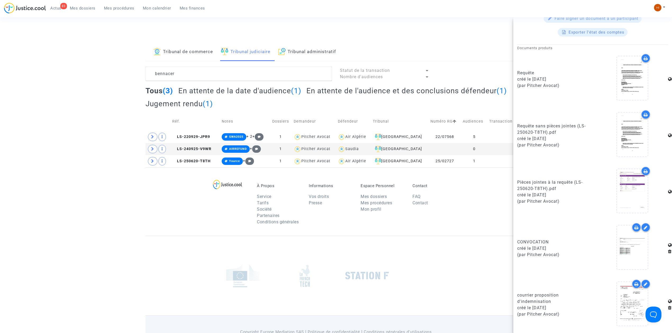
click at [552, 301] on div "courrier proposition d'indemnisation" at bounding box center [552, 298] width 71 height 13
click at [124, 180] on footerbar "À Propos Service Tarifs Société Partenaires Conditions générales Informations V…" at bounding box center [336, 265] width 672 height 196
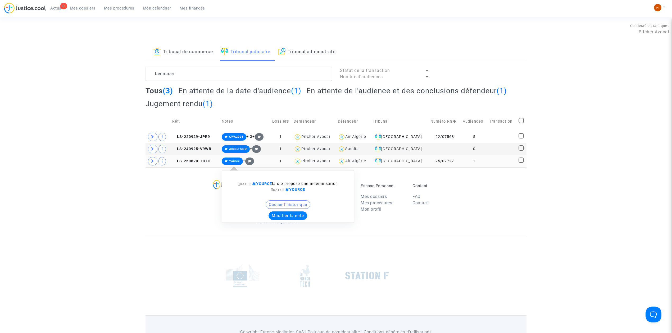
click at [227, 162] on icon at bounding box center [226, 161] width 3 height 3
click at [176, 215] on div "À Propos Service Tarifs Société Partenaires Conditions générales Informations V…" at bounding box center [335, 201] width 381 height 68
click at [204, 161] on span "LS-250620-T8TH" at bounding box center [191, 161] width 38 height 4
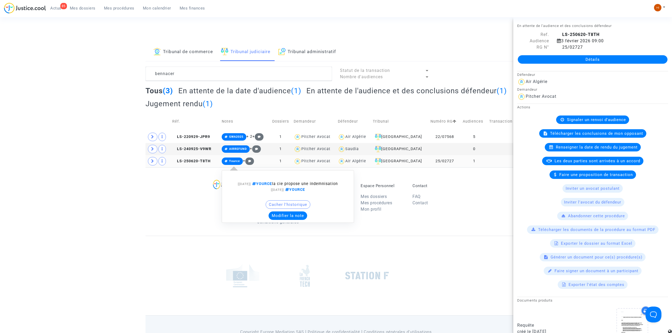
click at [233, 161] on span "Yource" at bounding box center [234, 160] width 11 height 3
click at [285, 214] on button "Modifier la note" at bounding box center [287, 216] width 39 height 8
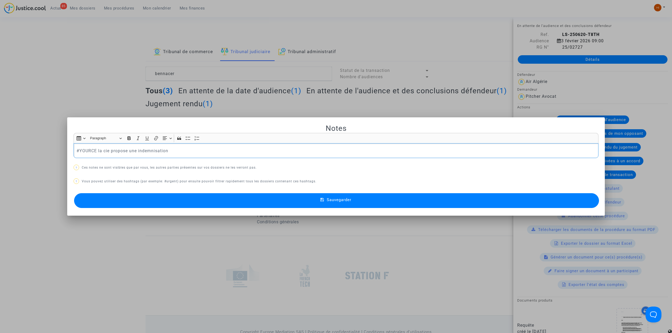
drag, startPoint x: 186, startPoint y: 152, endPoint x: 99, endPoint y: 150, distance: 87.5
click at [99, 150] on p "#YOURCE la cie propose une indemnisation" at bounding box center [335, 151] width 519 height 7
click at [63, 59] on div at bounding box center [336, 166] width 672 height 333
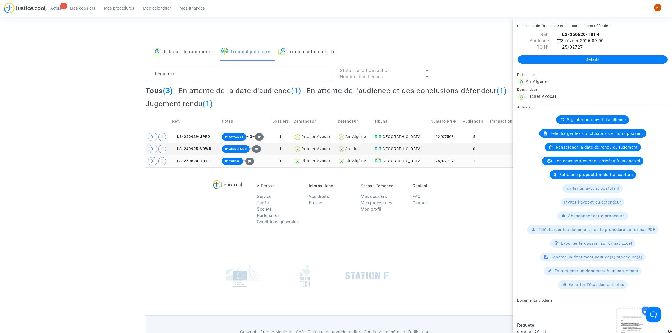
click at [99, 60] on div "Tribunal de commerce Tribunal judiciaire Tribunal administratif bennacer Statut…" at bounding box center [336, 105] width 672 height 124
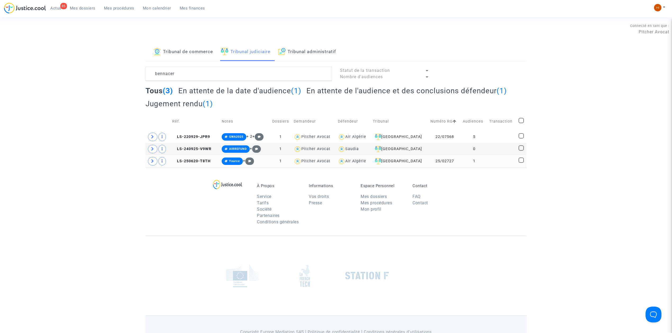
click at [471, 165] on td "1" at bounding box center [474, 161] width 26 height 12
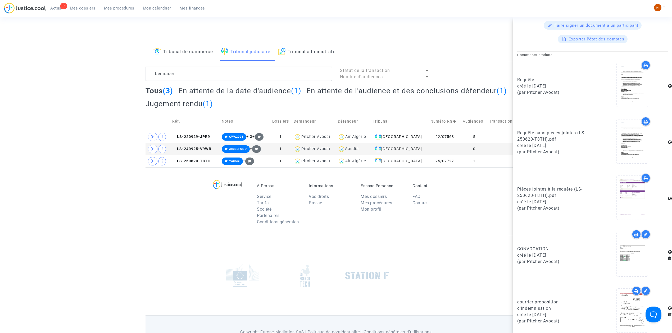
scroll to position [247, 0]
click at [196, 163] on span "LS-250620-T8TH" at bounding box center [191, 161] width 38 height 4
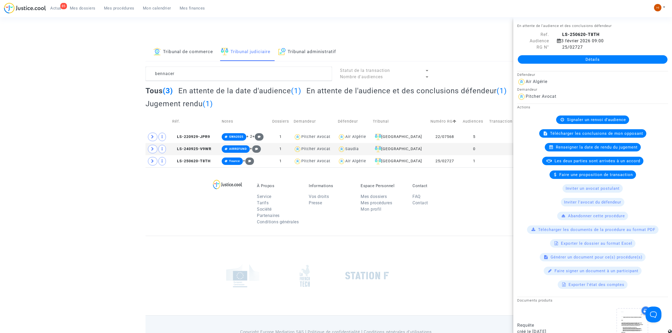
click at [139, 214] on footerbar "À Propos Service Tarifs Société Partenaires Conditions générales Informations V…" at bounding box center [336, 265] width 672 height 196
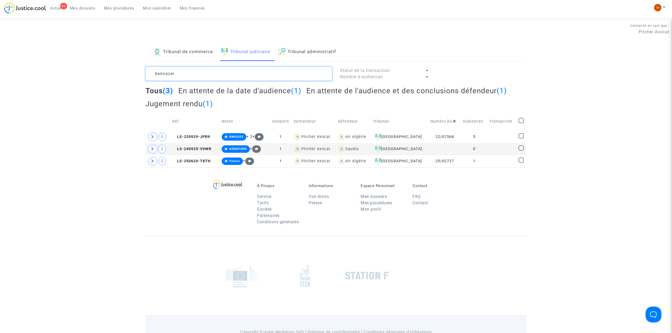
click at [194, 72] on textarea at bounding box center [238, 74] width 186 height 14
click at [198, 164] on td "LS-250620-T8TH" at bounding box center [195, 161] width 50 height 12
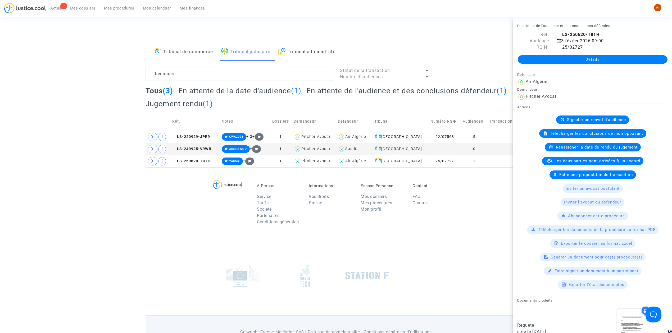
click at [134, 238] on footerbar "À Propos Service Tarifs Société Partenaires Conditions générales Informations V…" at bounding box center [336, 265] width 672 height 196
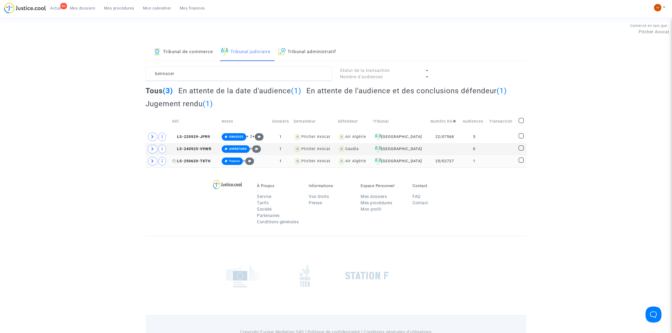
click at [196, 162] on span "LS-250620-T8TH" at bounding box center [191, 161] width 38 height 4
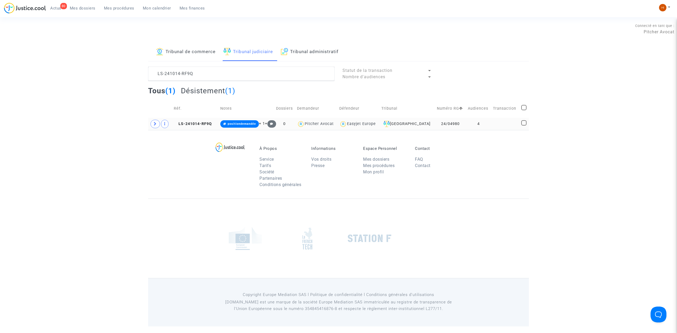
click at [192, 127] on td "LS-241014-RF9Q" at bounding box center [195, 124] width 47 height 12
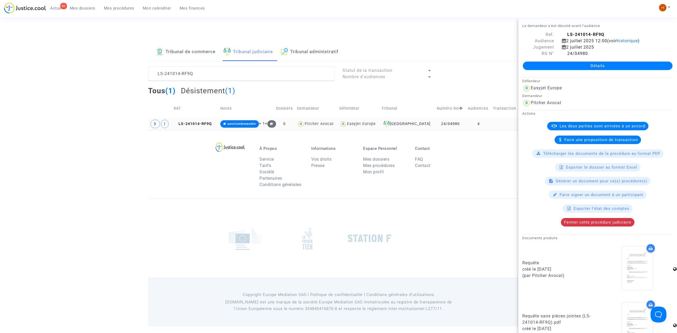
click at [199, 128] on td "LS-241014-RF9Q" at bounding box center [195, 124] width 47 height 12
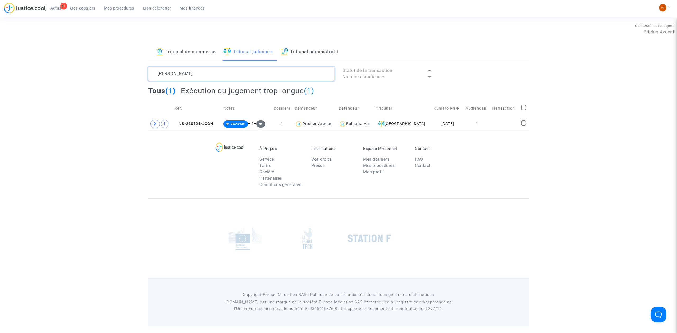
click at [250, 73] on textarea at bounding box center [241, 74] width 186 height 14
paste textarea "LS-230217-PH39"
click at [195, 125] on span "LS-230217-PH39" at bounding box center [194, 124] width 38 height 4
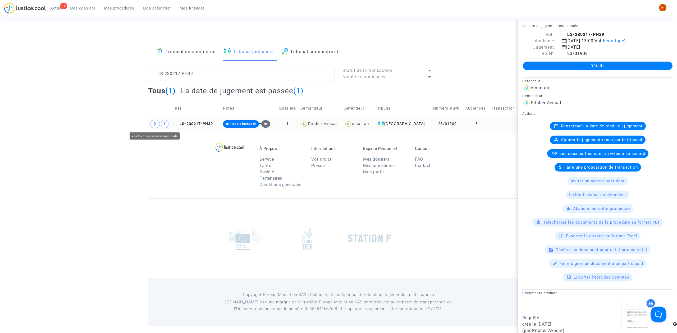
click at [153, 126] on span at bounding box center [155, 124] width 10 height 8
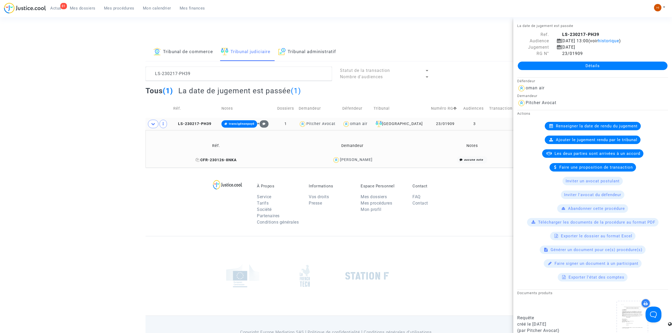
click at [227, 159] on span "CFR-230126-8NKA" at bounding box center [215, 160] width 41 height 4
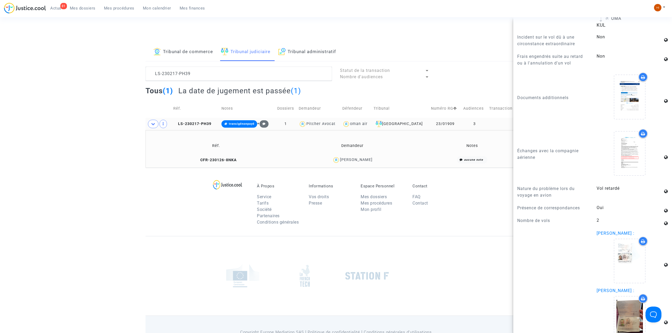
scroll to position [493, 0]
drag, startPoint x: 202, startPoint y: 124, endPoint x: 241, endPoint y: 110, distance: 41.5
click at [202, 124] on span "LS-230217-PH39" at bounding box center [192, 124] width 38 height 4
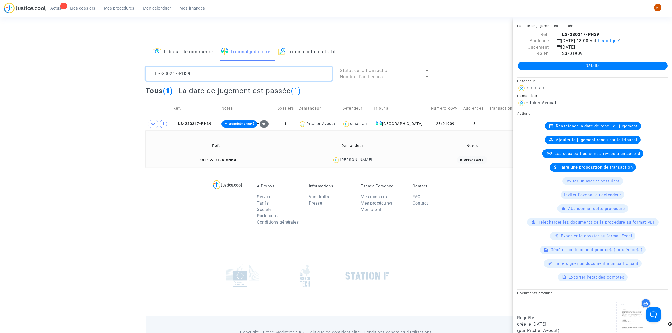
drag, startPoint x: 259, startPoint y: 77, endPoint x: 168, endPoint y: 76, distance: 91.8
click at [168, 76] on textarea at bounding box center [238, 74] width 186 height 14
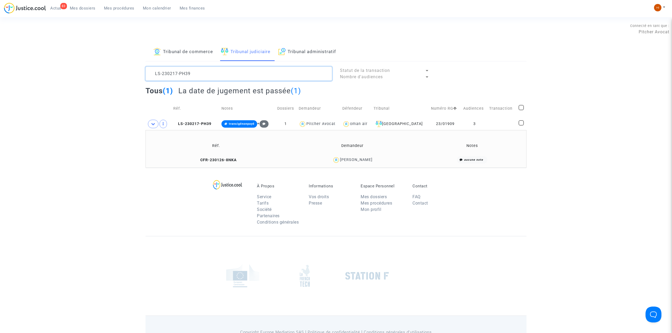
click at [217, 74] on textarea at bounding box center [238, 74] width 186 height 14
paste textarea "50620-HY6J"
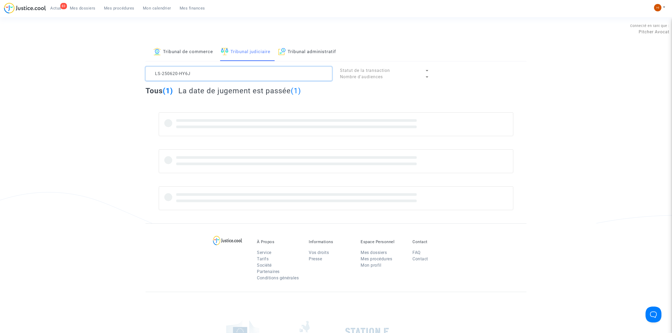
type textarea "LS-250620-HY6J"
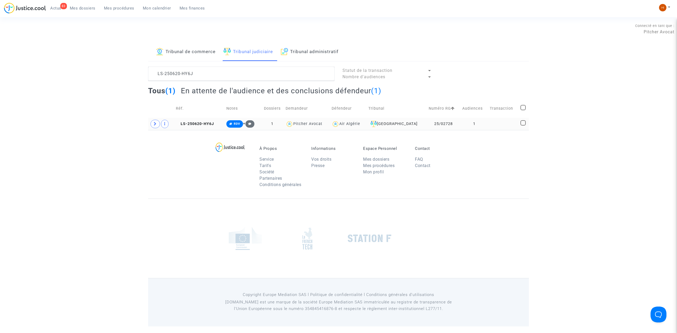
click at [201, 118] on td "LS-250620-HY6J" at bounding box center [199, 124] width 51 height 12
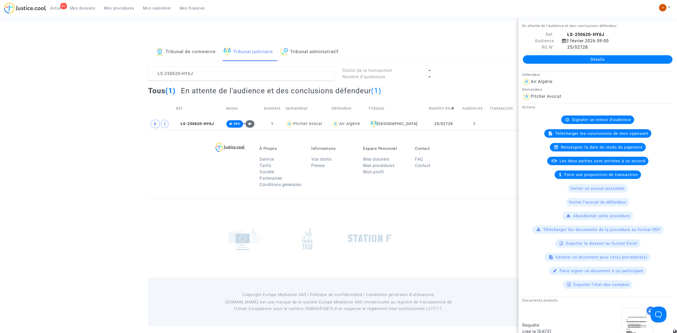
drag, startPoint x: 599, startPoint y: 67, endPoint x: 597, endPoint y: 68, distance: 2.7
click at [599, 68] on div "Détails" at bounding box center [597, 60] width 159 height 18
click at [595, 60] on link "Détails" at bounding box center [598, 59] width 150 height 8
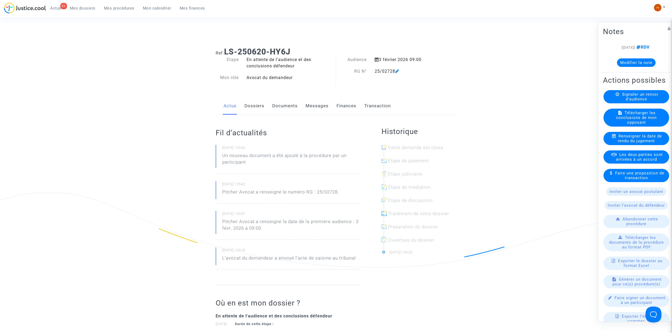
click at [281, 111] on link "Documents" at bounding box center [284, 105] width 25 height 17
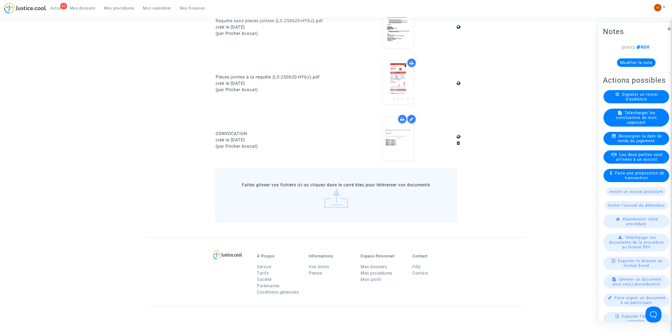
scroll to position [317, 0]
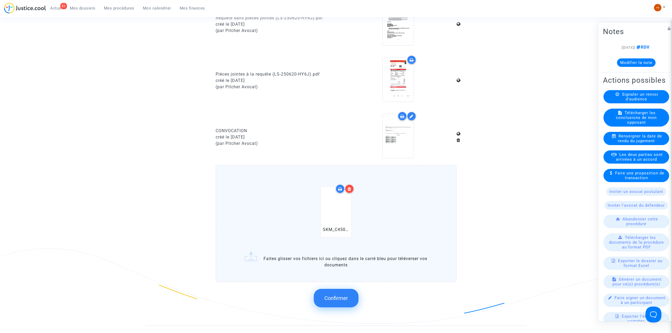
click at [335, 295] on span "Confirmer" at bounding box center [336, 298] width 24 height 6
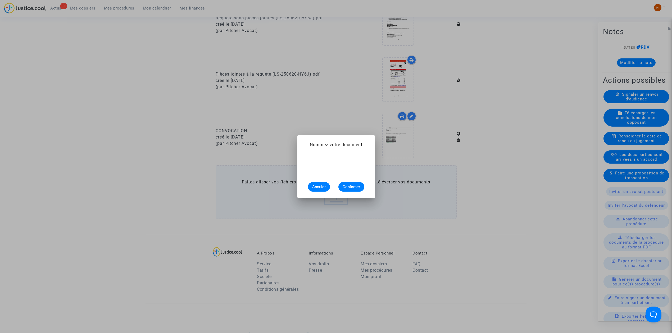
scroll to position [0, 0]
paste input "courrier proposition d'indemnisation"
type input "courrier proposition d'indemnisation"
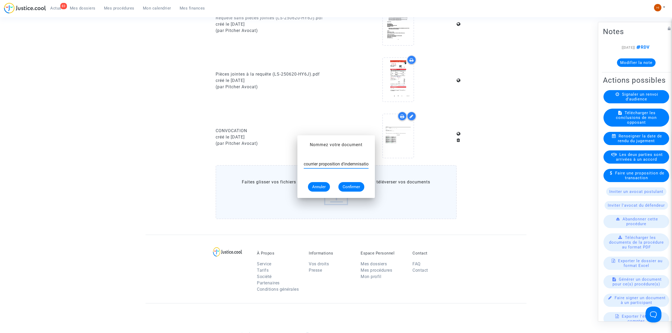
scroll to position [317, 0]
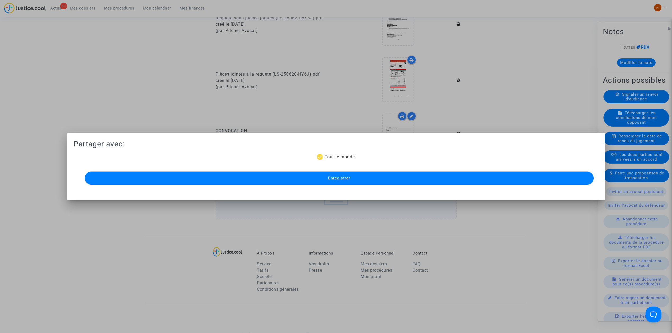
click at [338, 181] on button "Enregistrer" at bounding box center [339, 178] width 509 height 13
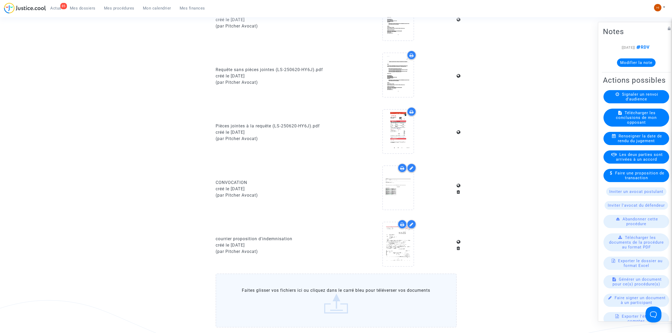
scroll to position [223, 0]
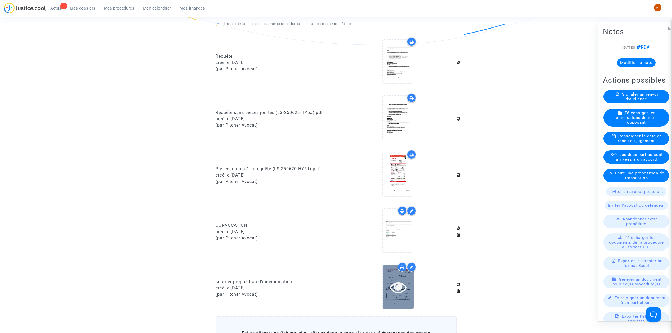
click at [398, 291] on icon at bounding box center [398, 287] width 17 height 17
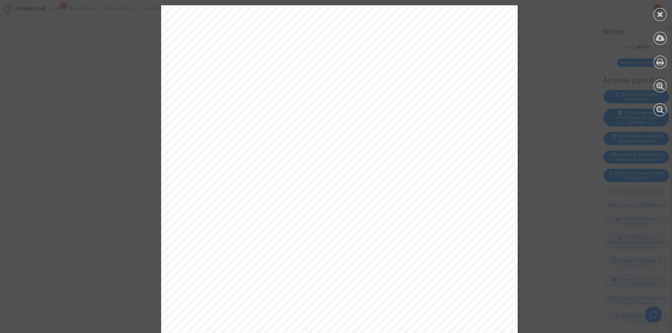
scroll to position [0, 0]
drag, startPoint x: 659, startPoint y: 16, endPoint x: 541, endPoint y: 81, distance: 134.8
click at [659, 16] on icon at bounding box center [660, 14] width 7 height 8
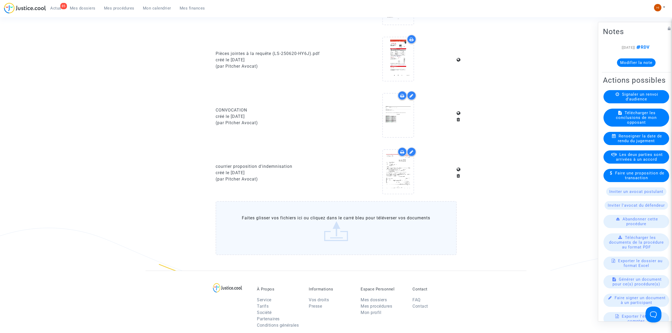
scroll to position [399, 0]
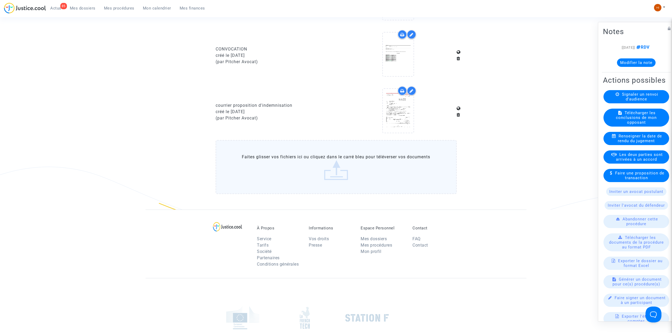
click at [386, 133] on upload-item at bounding box center [398, 111] width 36 height 51
click at [393, 116] on icon at bounding box center [398, 110] width 17 height 17
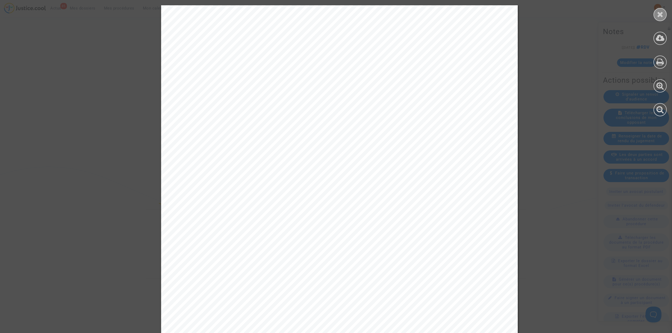
click at [662, 19] on div at bounding box center [659, 14] width 13 height 13
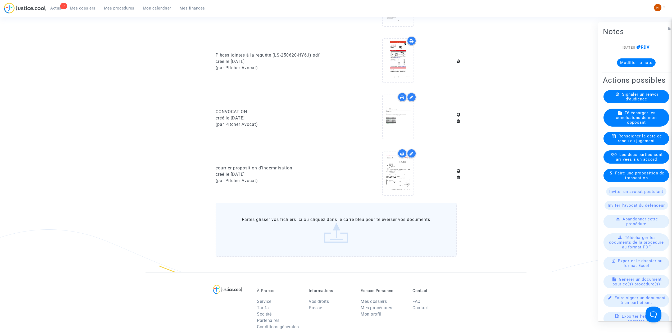
scroll to position [328, 0]
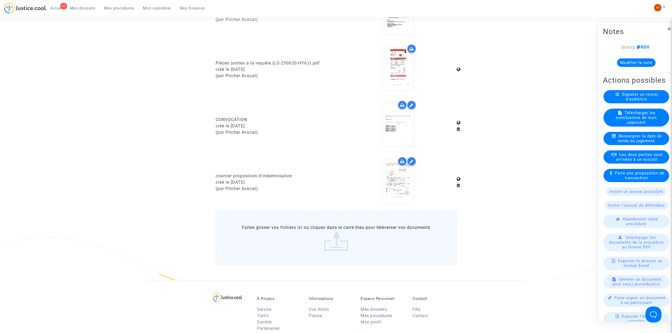
click at [630, 63] on button "Modifier la note" at bounding box center [636, 62] width 39 height 8
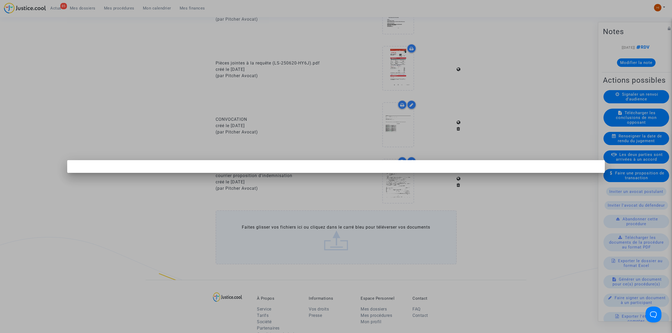
scroll to position [0, 0]
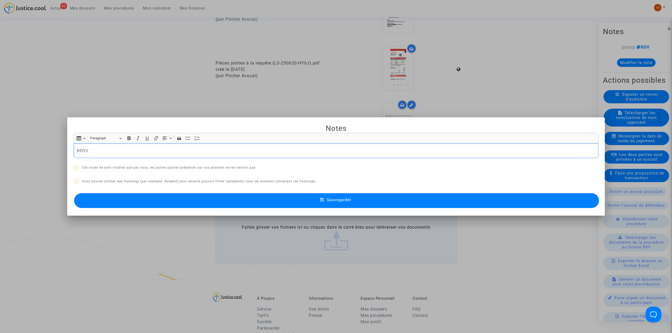
click at [321, 152] on p "#RDV" at bounding box center [335, 151] width 519 height 7
click at [364, 201] on button "Sauvegarder" at bounding box center [336, 200] width 525 height 15
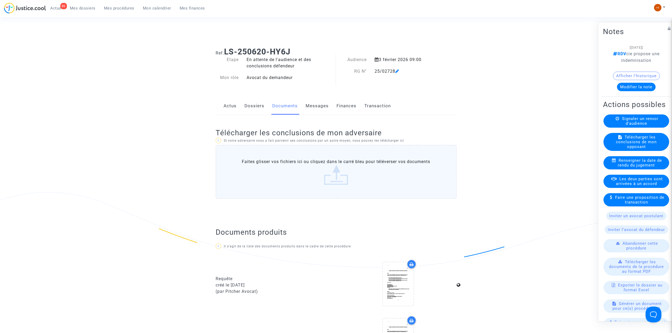
click at [258, 108] on link "Dossiers" at bounding box center [254, 105] width 20 height 17
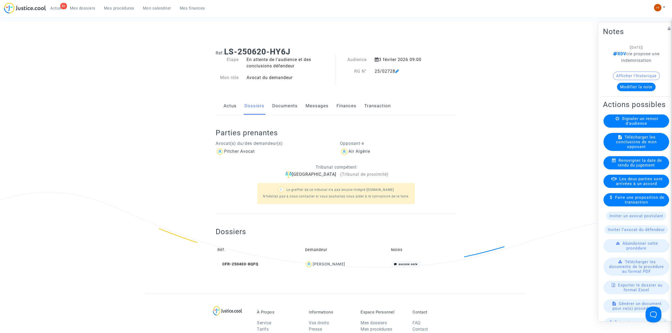
drag, startPoint x: 219, startPoint y: 141, endPoint x: 414, endPoint y: 49, distance: 215.2
click at [414, 49] on div "Ref. LS-250620-HY6J Etape En attente de l'audience et des conclusions défendeur…" at bounding box center [336, 168] width 249 height 251
drag, startPoint x: 436, startPoint y: 36, endPoint x: 437, endPoint y: 39, distance: 2.8
click at [437, 36] on div "Connecté en tant que : Pitcher Avocat" at bounding box center [334, 36] width 669 height 13
drag, startPoint x: 113, startPoint y: 4, endPoint x: 116, endPoint y: 5, distance: 3.3
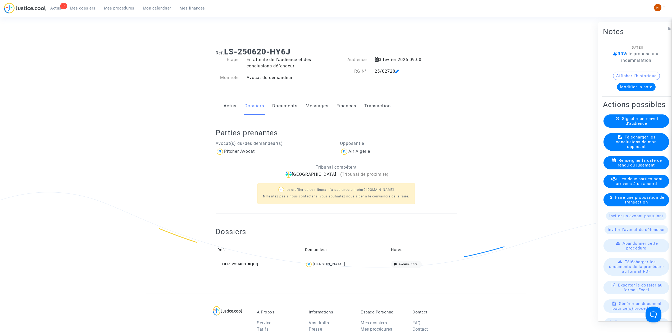
click at [113, 4] on ul "86 Actus Mes dossiers Mes procédures Mon calendrier Mes finances" at bounding box center [127, 8] width 163 height 10
click at [117, 7] on span "Mes procédures" at bounding box center [119, 8] width 30 height 5
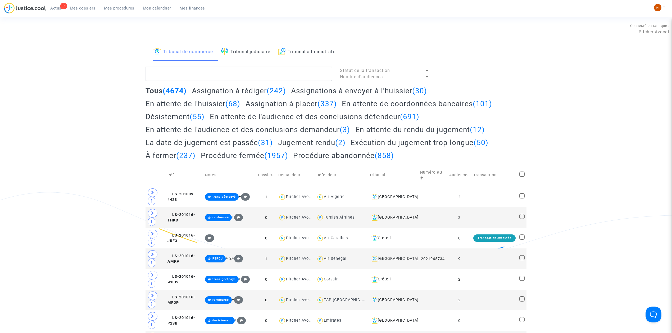
click at [251, 44] on link "Tribunal judiciaire" at bounding box center [245, 52] width 49 height 18
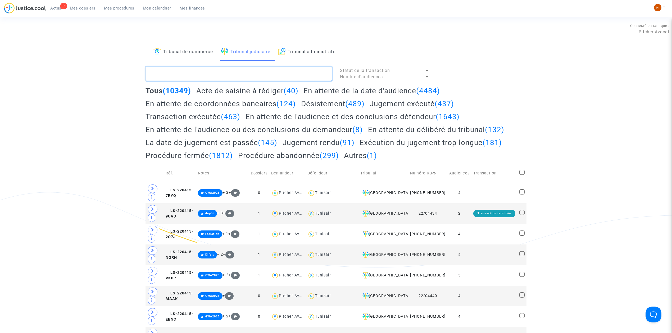
click at [233, 78] on textarea at bounding box center [238, 74] width 186 height 14
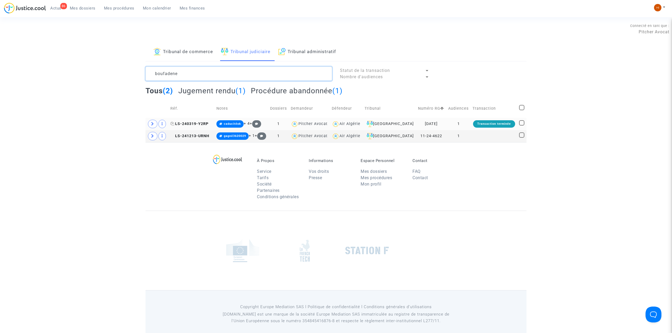
type textarea "boufadene"
click at [208, 122] on span "LS-240319-Y2RP" at bounding box center [189, 124] width 38 height 4
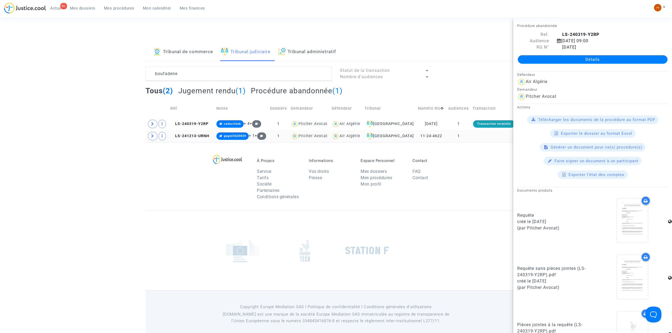
click at [483, 133] on td at bounding box center [493, 136] width 47 height 12
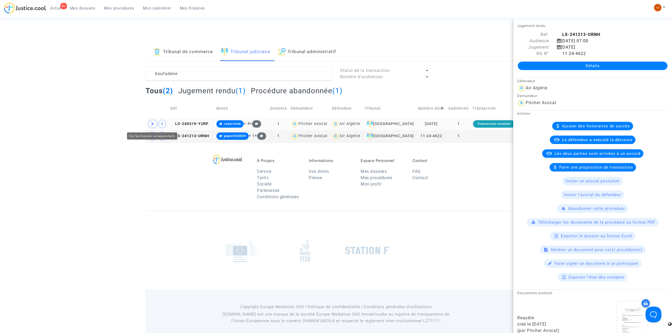
click at [150, 122] on span at bounding box center [153, 124] width 10 height 8
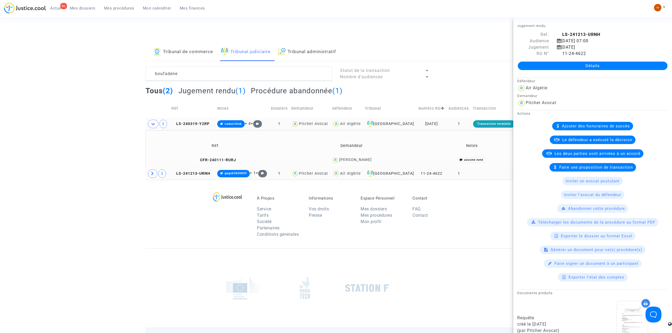
click at [150, 178] on td at bounding box center [157, 174] width 24 height 12
drag, startPoint x: 159, startPoint y: 88, endPoint x: 131, endPoint y: 88, distance: 27.5
click at [131, 88] on div "Tribunal de commerce Tribunal judiciaire Tribunal administratif boufadene Statu…" at bounding box center [336, 111] width 672 height 137
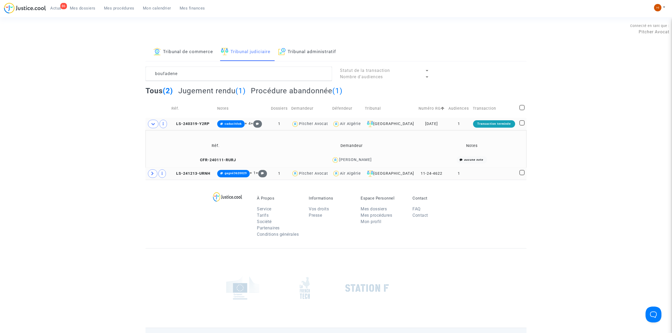
click at [484, 175] on td at bounding box center [494, 174] width 46 height 12
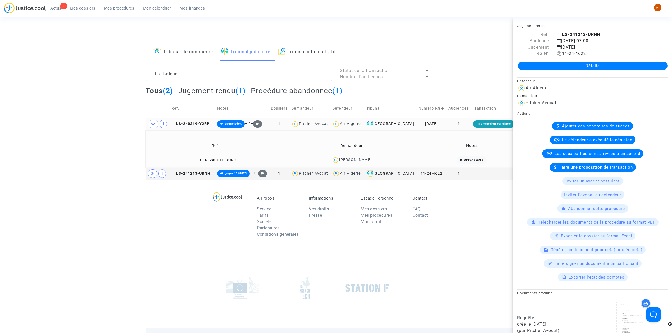
click at [559, 53] on icon at bounding box center [559, 53] width 4 height 4
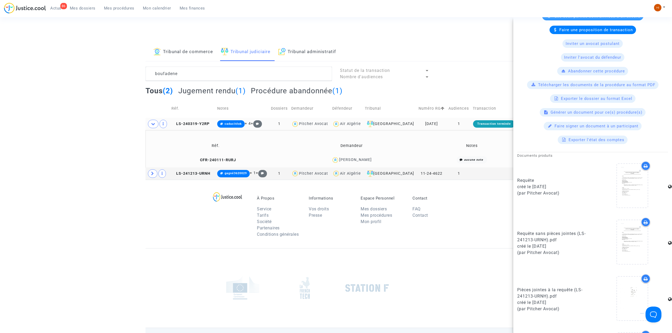
scroll to position [141, 0]
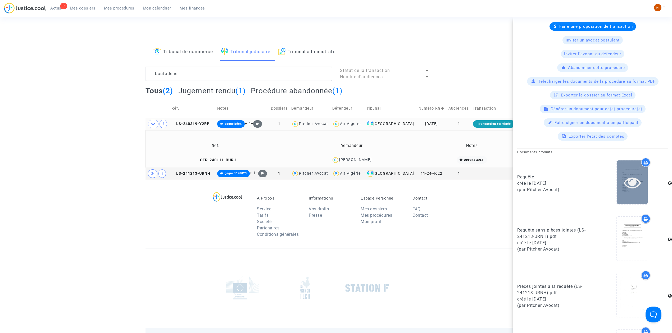
click at [630, 191] on icon at bounding box center [632, 182] width 17 height 17
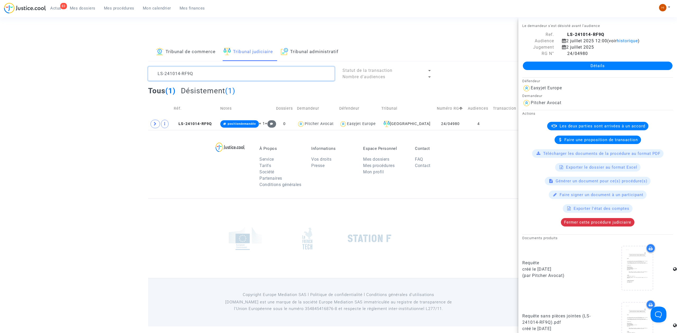
click at [239, 73] on textarea at bounding box center [241, 74] width 186 height 14
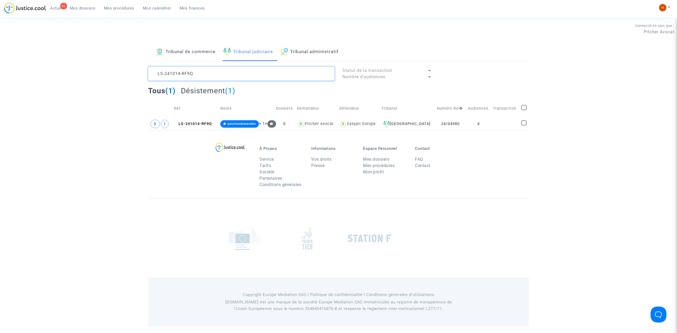
click at [239, 73] on textarea at bounding box center [241, 74] width 186 height 14
click at [212, 120] on td "LS-241014-RF9Q" at bounding box center [195, 124] width 47 height 12
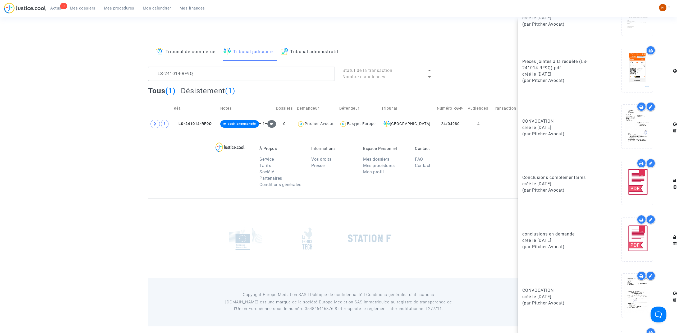
scroll to position [317, 0]
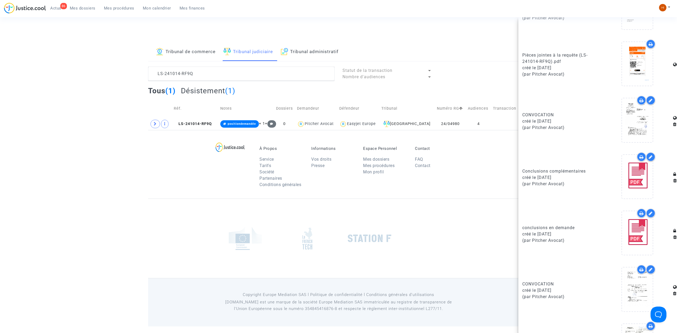
click at [167, 10] on span "Mon calendrier" at bounding box center [157, 8] width 28 height 5
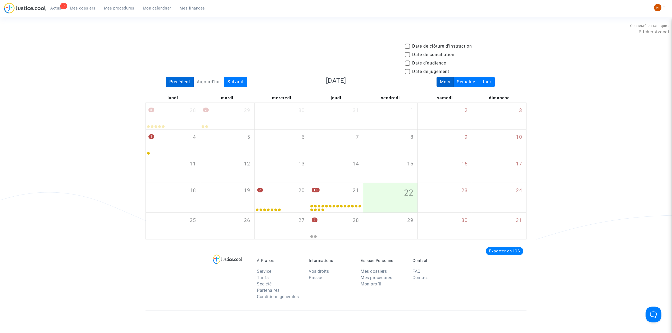
click at [184, 83] on div "Précédent" at bounding box center [180, 82] width 28 height 10
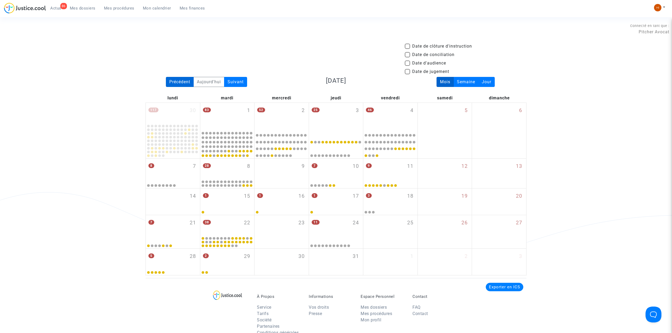
click at [174, 80] on div "Précédent" at bounding box center [180, 82] width 28 height 10
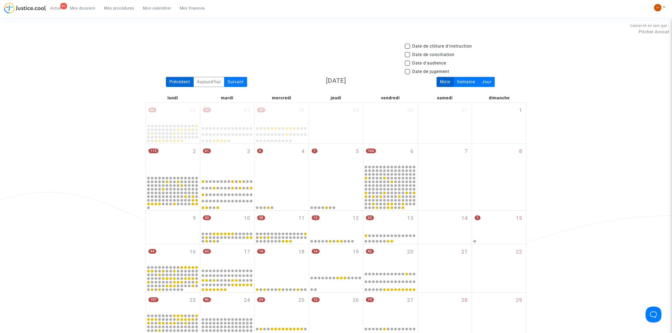
click at [176, 81] on div "Précédent" at bounding box center [180, 82] width 28 height 10
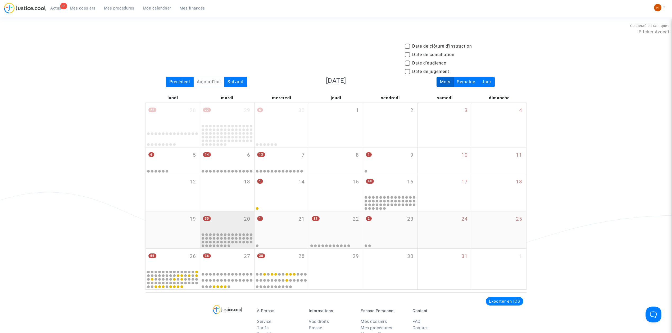
click at [228, 218] on div "50 20" at bounding box center [227, 222] width 54 height 21
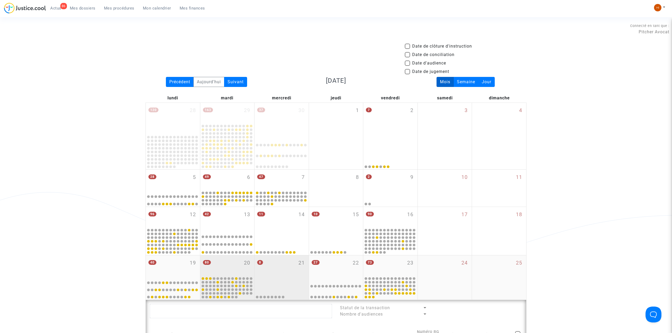
scroll to position [106, 0]
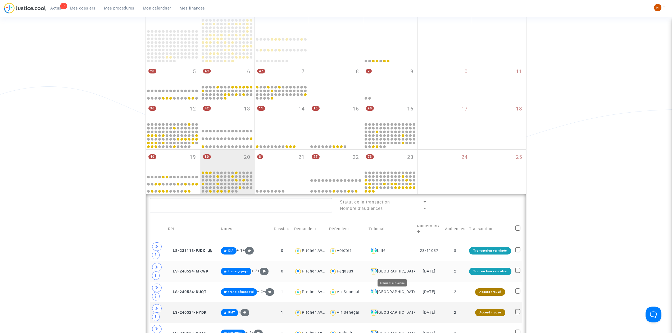
click at [401, 274] on div "[GEOGRAPHIC_DATA]" at bounding box center [390, 271] width 44 height 6
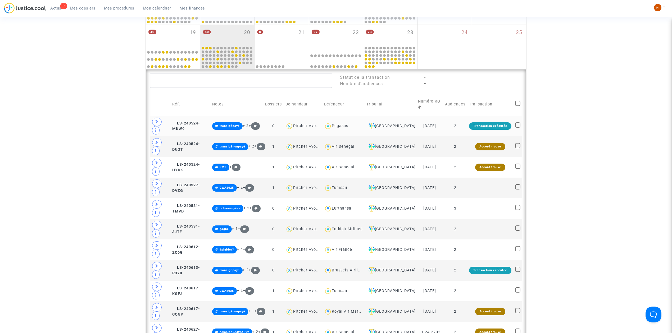
scroll to position [212, 0]
